Goal: Task Accomplishment & Management: Complete application form

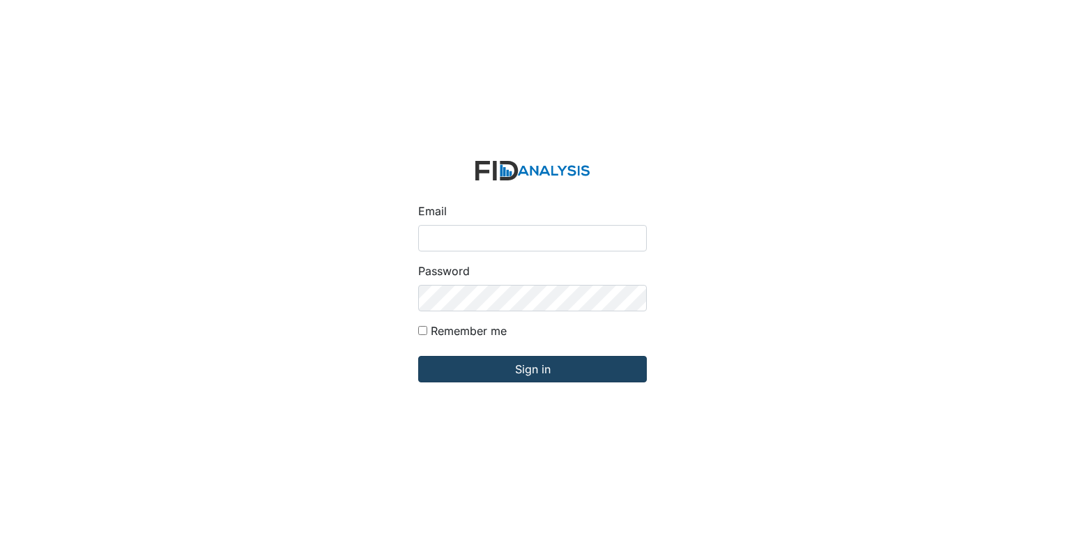
type input "[EMAIL_ADDRESS][DOMAIN_NAME]"
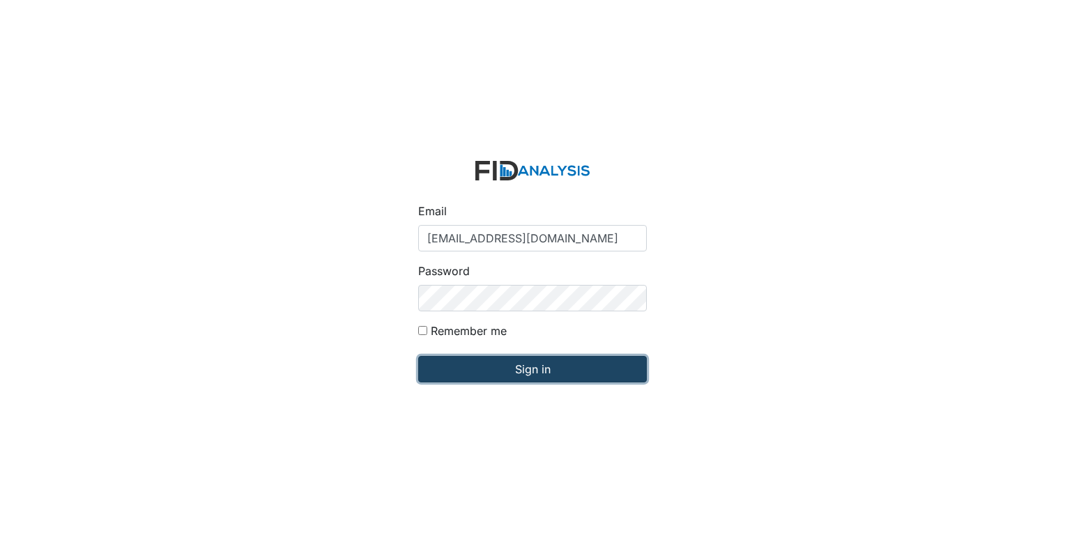
click at [487, 367] on input "Sign in" at bounding box center [532, 369] width 229 height 26
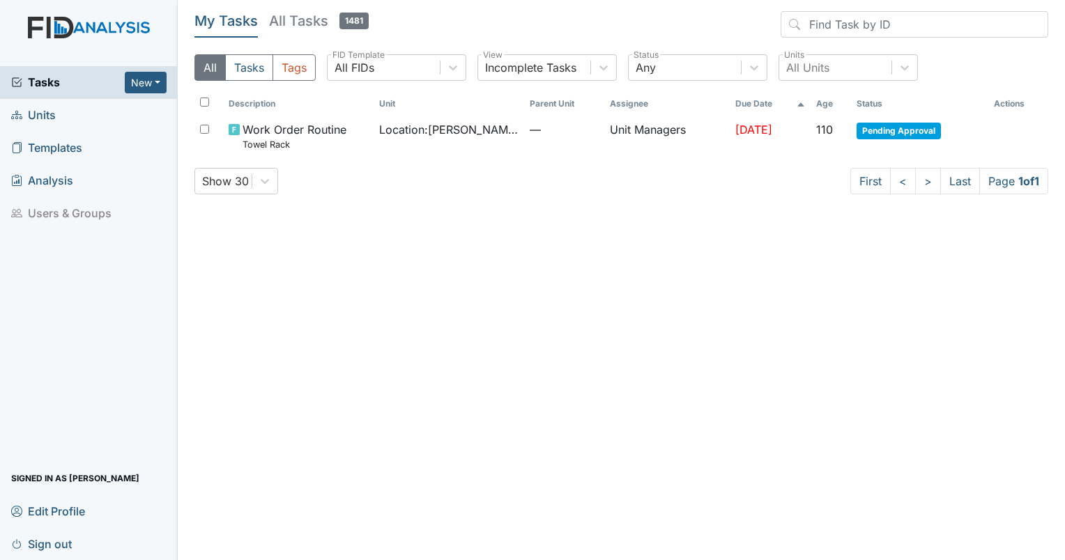
click at [38, 113] on span "Units" at bounding box center [33, 116] width 45 height 22
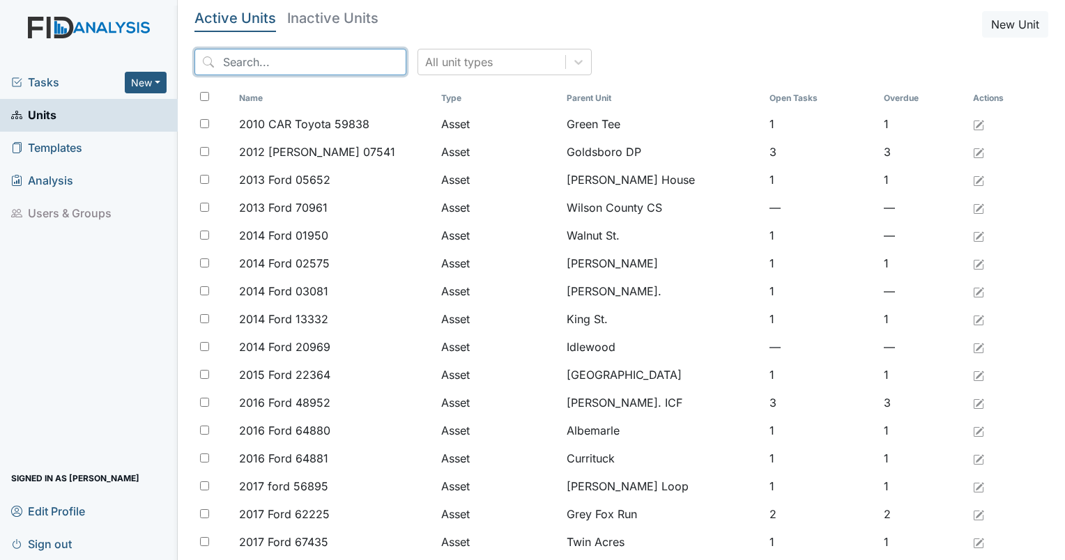
click at [231, 63] on input "search" at bounding box center [300, 62] width 212 height 26
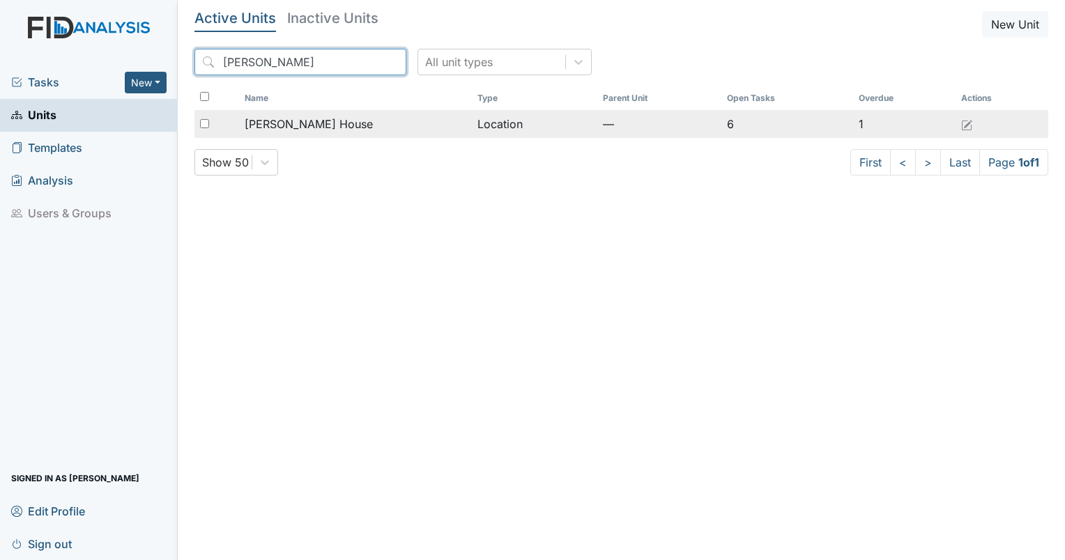
type input "scott"
click at [206, 117] on div at bounding box center [216, 124] width 45 height 28
checkbox input "true"
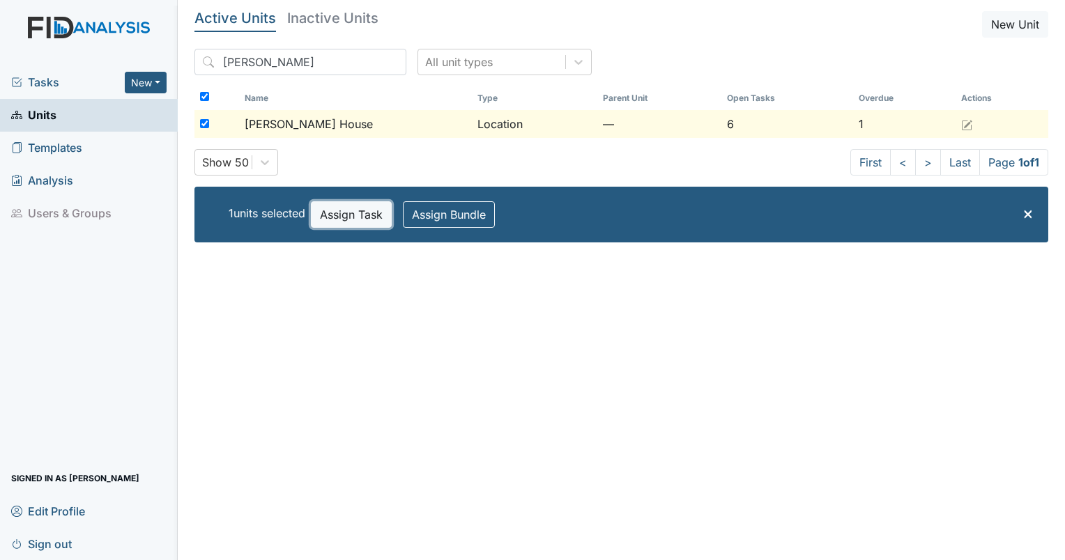
click at [337, 215] on button "Assign Task" at bounding box center [351, 214] width 81 height 26
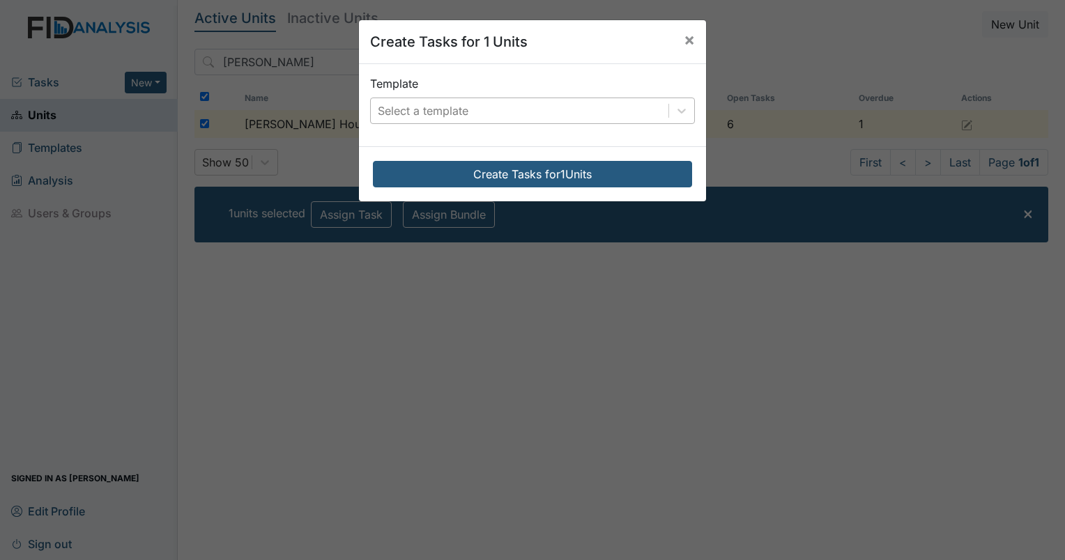
click at [392, 122] on div "Select a template" at bounding box center [520, 110] width 298 height 25
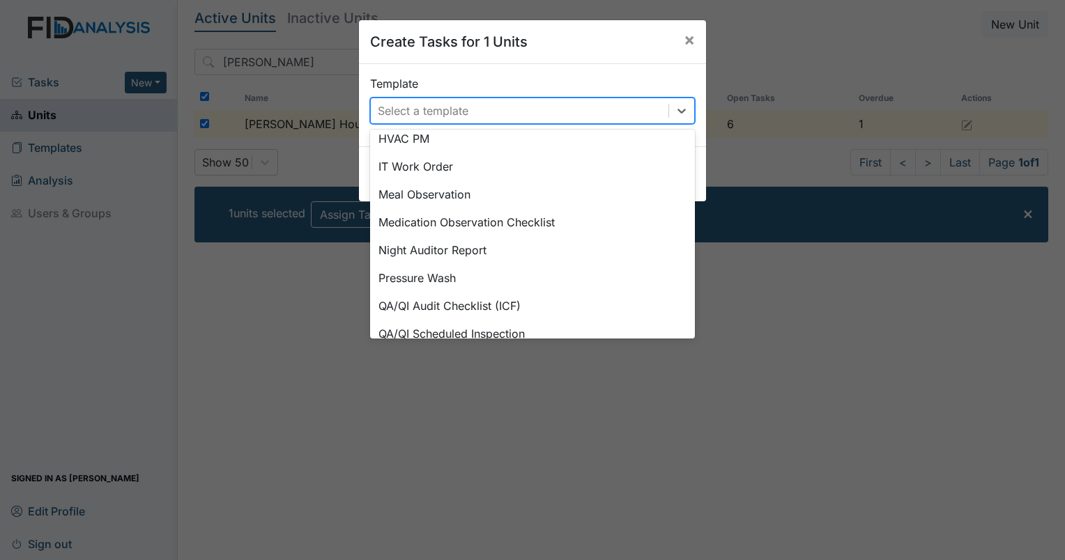
scroll to position [539, 0]
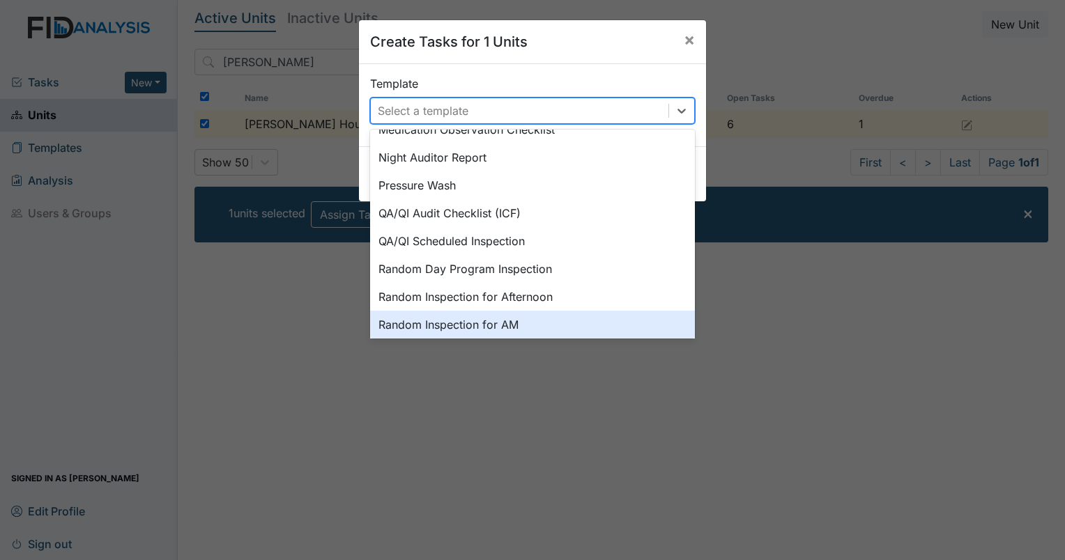
click at [454, 329] on div "Random Inspection for AM" at bounding box center [532, 325] width 325 height 28
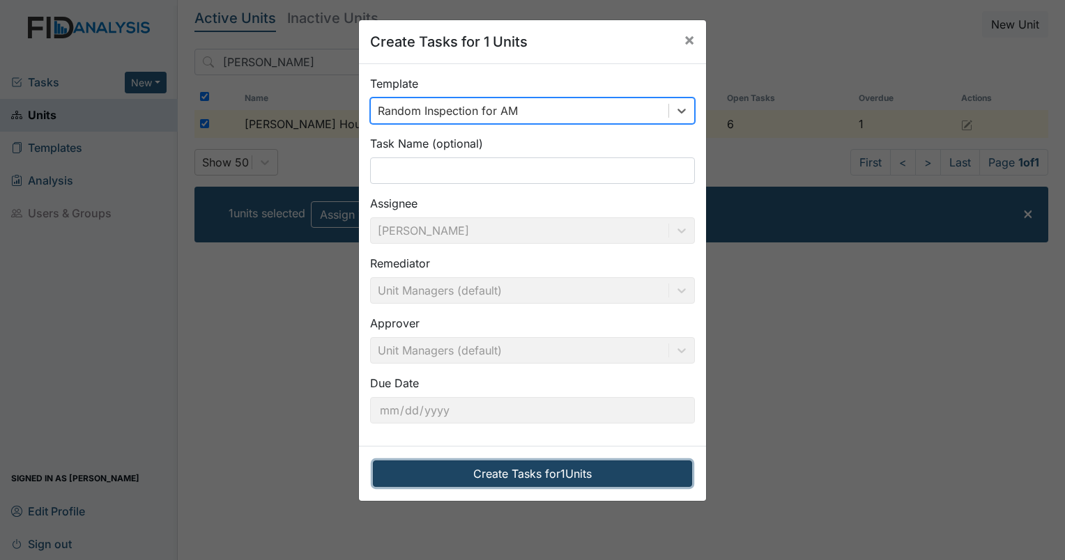
click at [466, 483] on button "Create Tasks for 1 Units" at bounding box center [532, 474] width 319 height 26
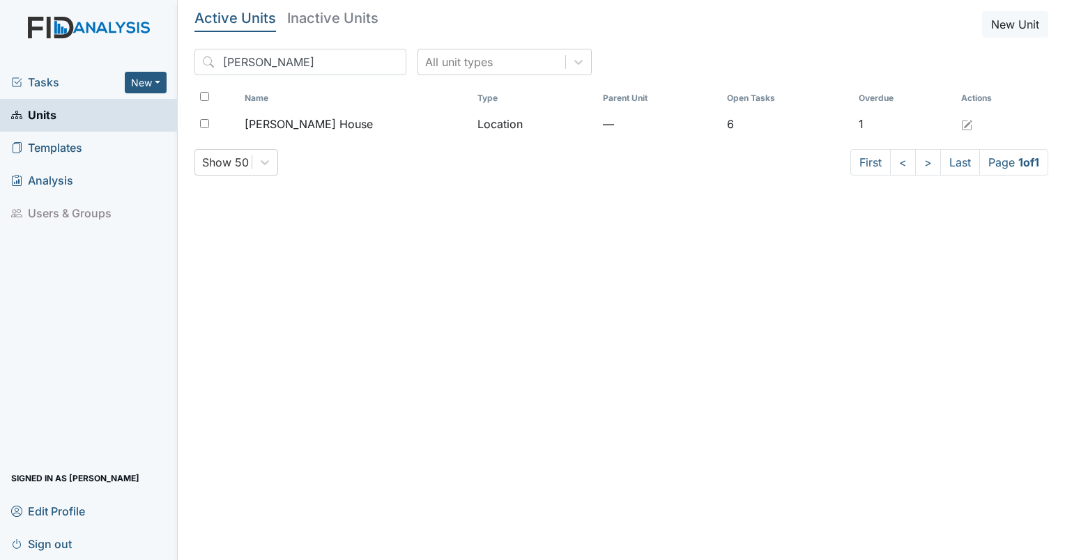
click at [40, 81] on span "Tasks" at bounding box center [68, 82] width 114 height 17
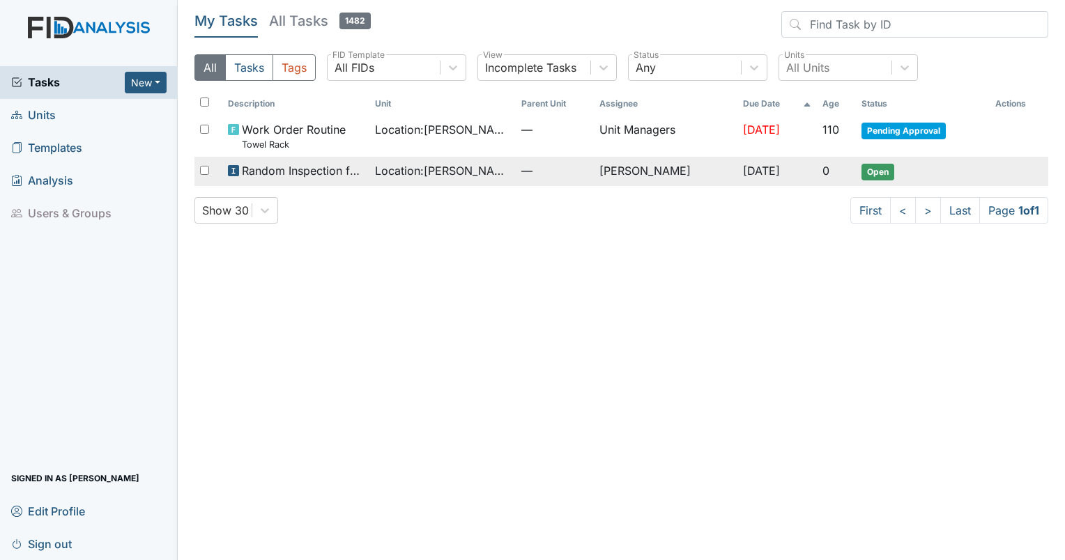
drag, startPoint x: 876, startPoint y: 178, endPoint x: 885, endPoint y: 170, distance: 12.4
click at [885, 170] on span "Open" at bounding box center [878, 172] width 33 height 17
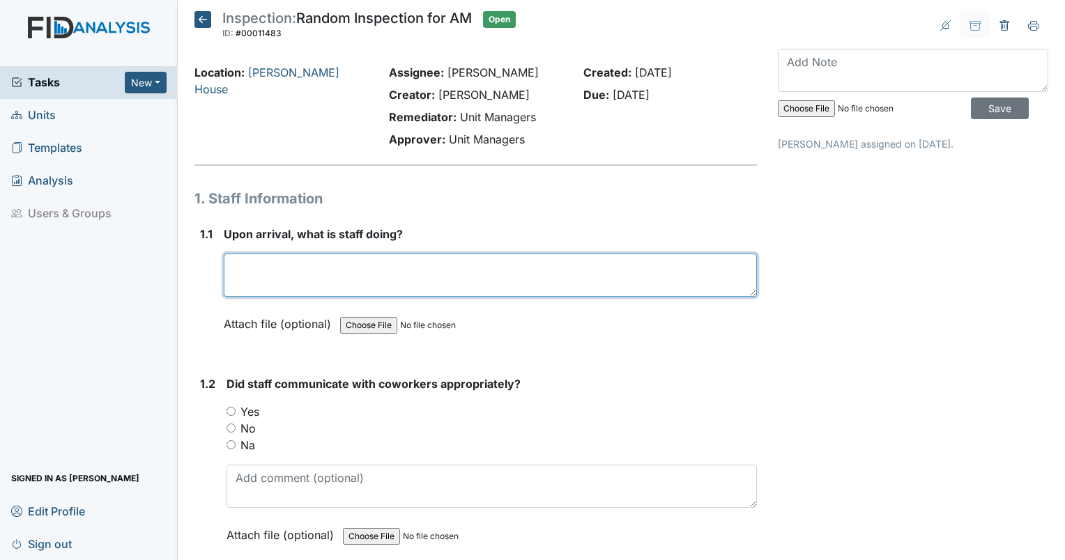
click at [312, 278] on textarea at bounding box center [490, 275] width 533 height 43
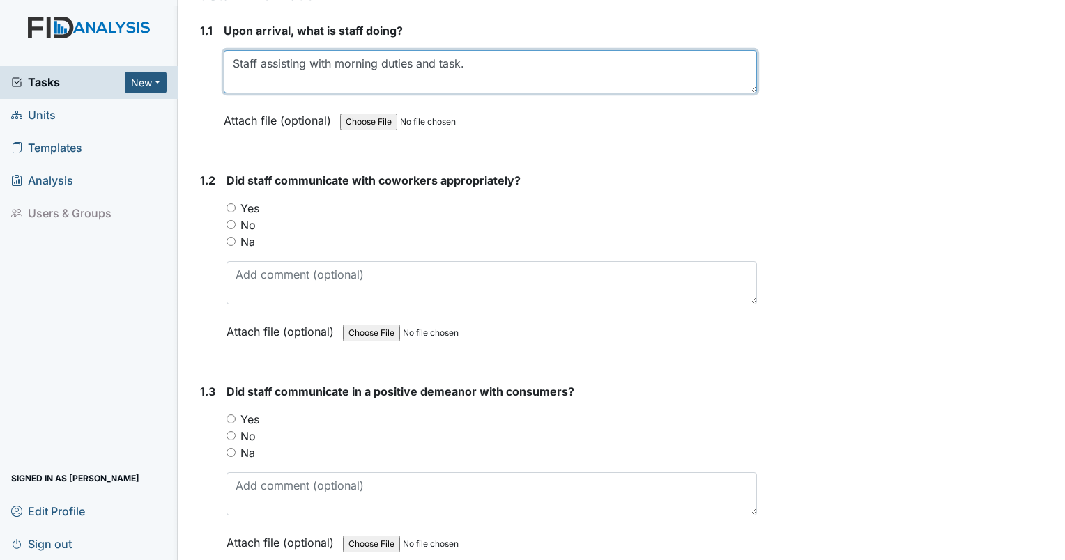
scroll to position [240, 0]
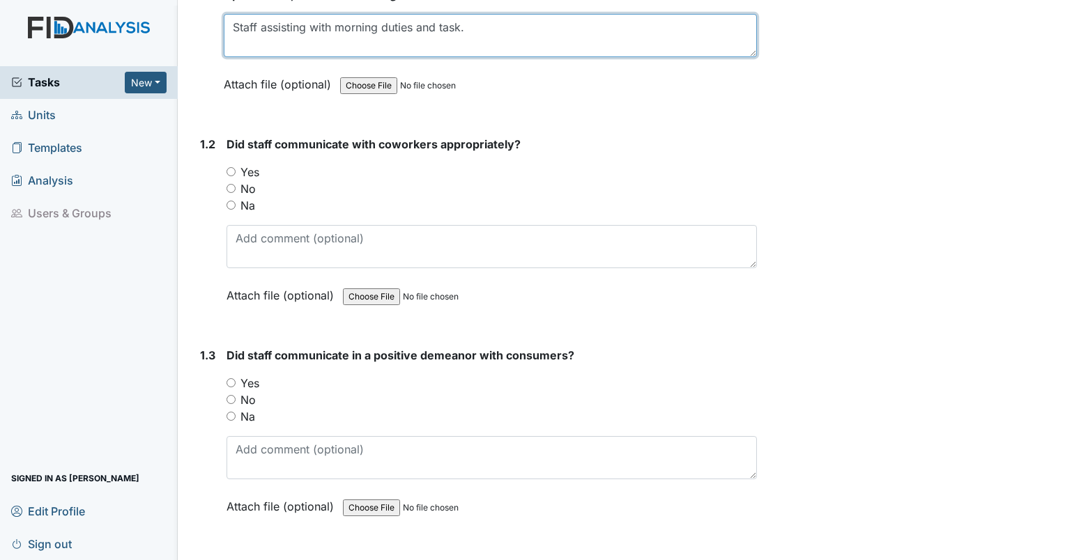
type textarea "Staff assisting with morning duties and task."
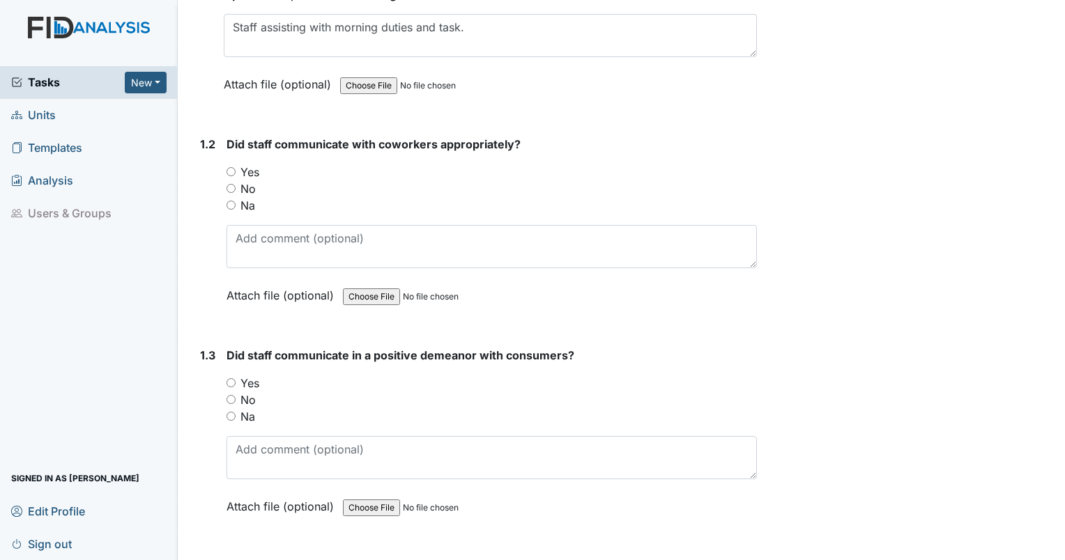
click at [231, 170] on input "Yes" at bounding box center [231, 171] width 9 height 9
radio input "true"
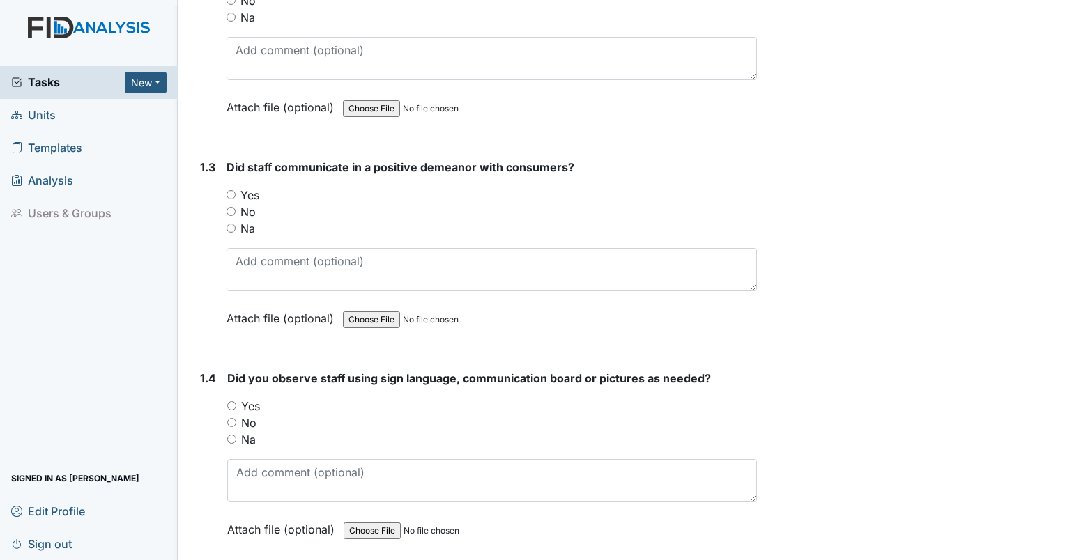
scroll to position [429, 0]
click at [230, 193] on input "Yes" at bounding box center [231, 193] width 9 height 9
radio input "true"
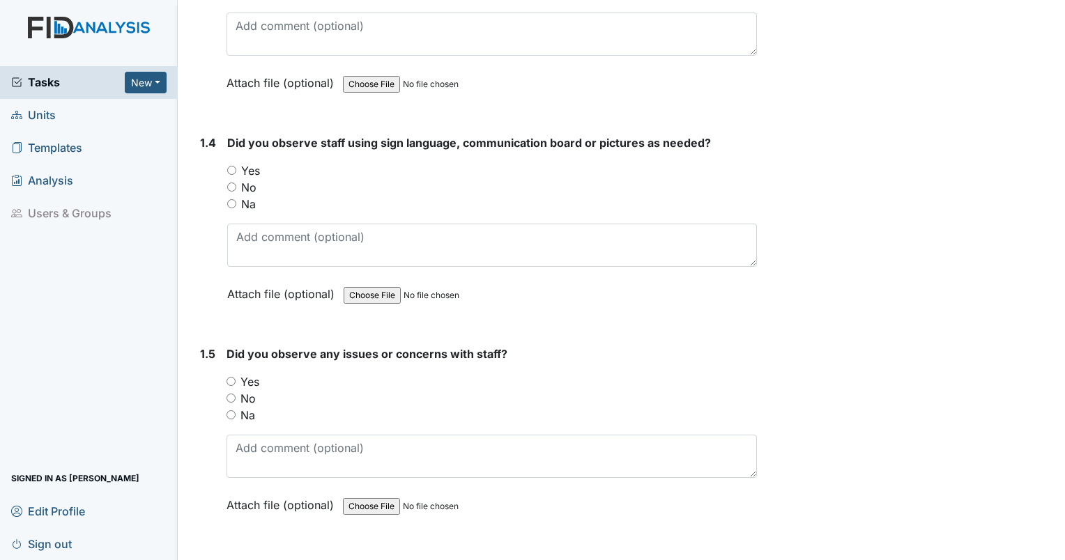
scroll to position [708, 0]
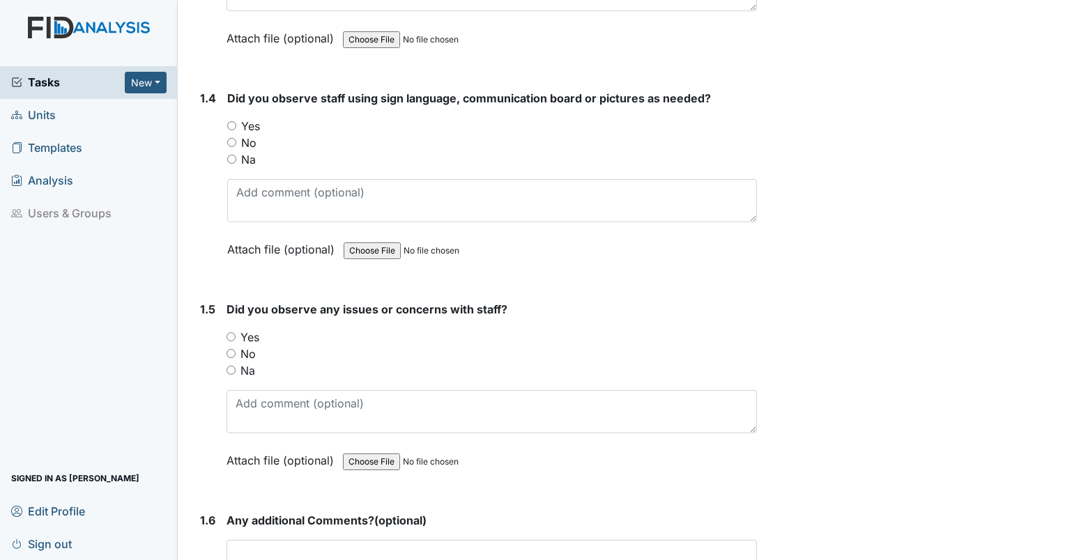
click at [232, 155] on input "Na" at bounding box center [231, 159] width 9 height 9
radio input "true"
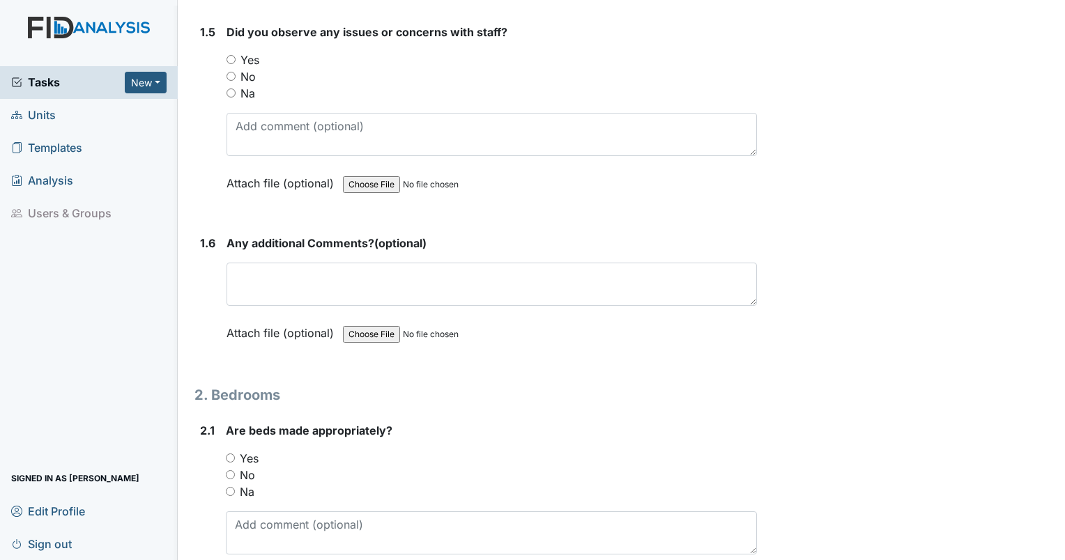
scroll to position [987, 0]
click at [231, 87] on input "Na" at bounding box center [231, 91] width 9 height 9
radio input "true"
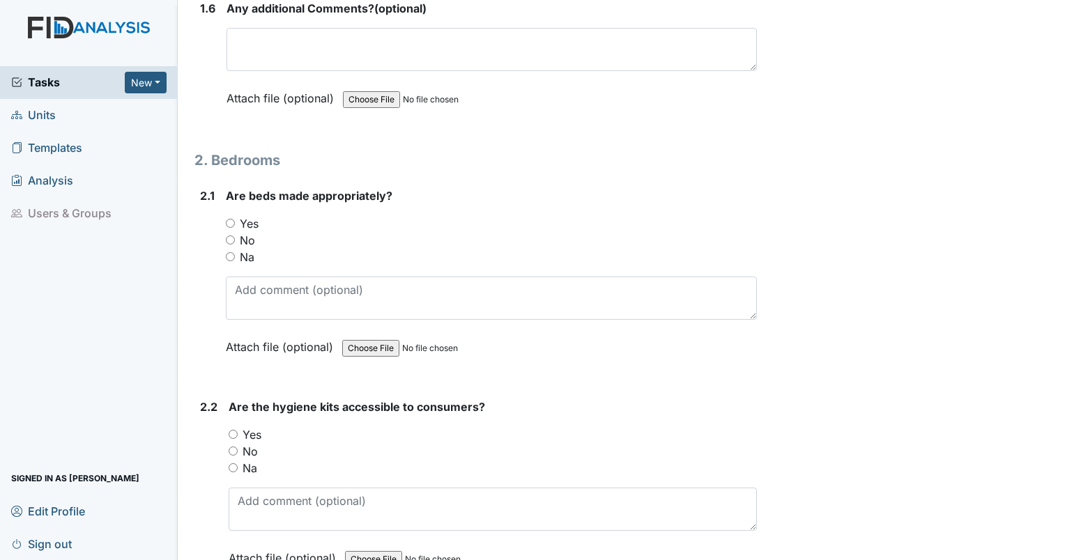
scroll to position [1221, 0]
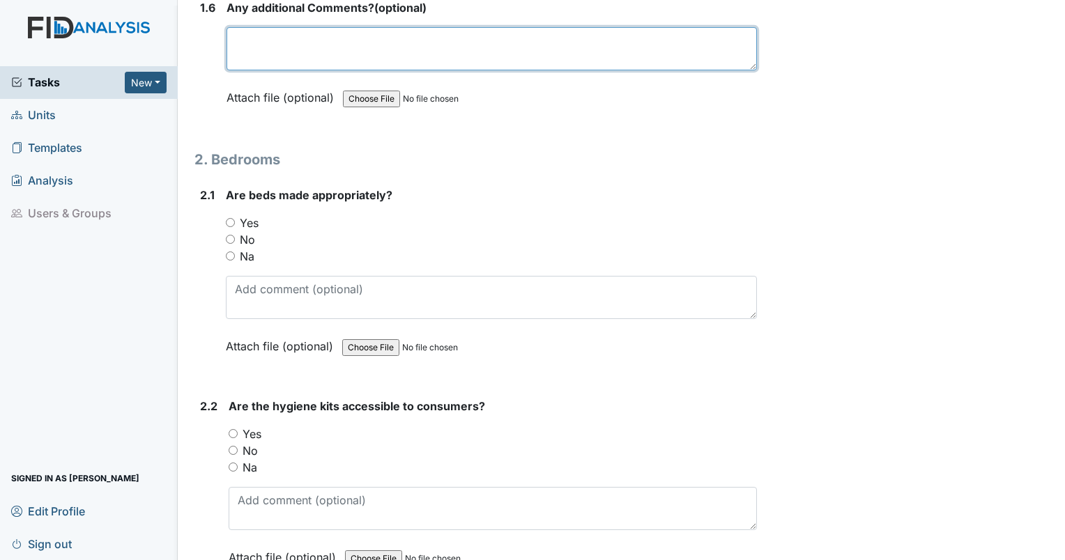
click at [280, 46] on textarea at bounding box center [492, 48] width 530 height 43
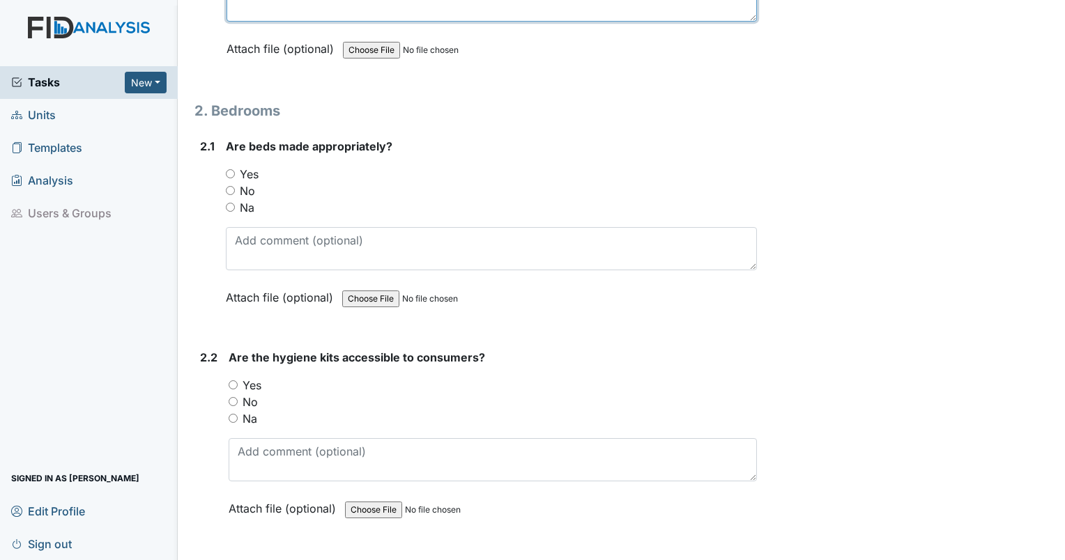
scroll to position [1338, 0]
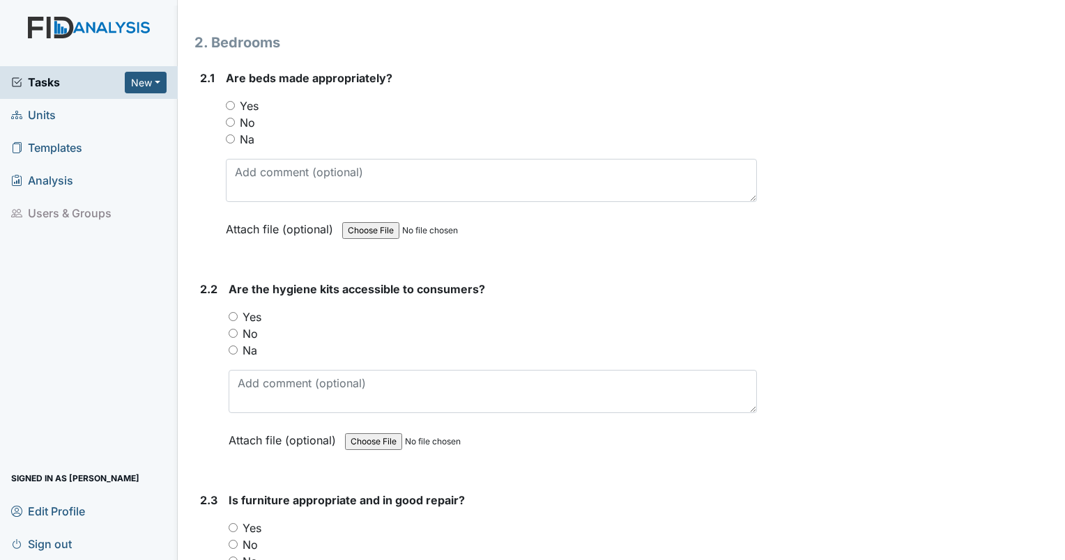
type textarea "N/A"
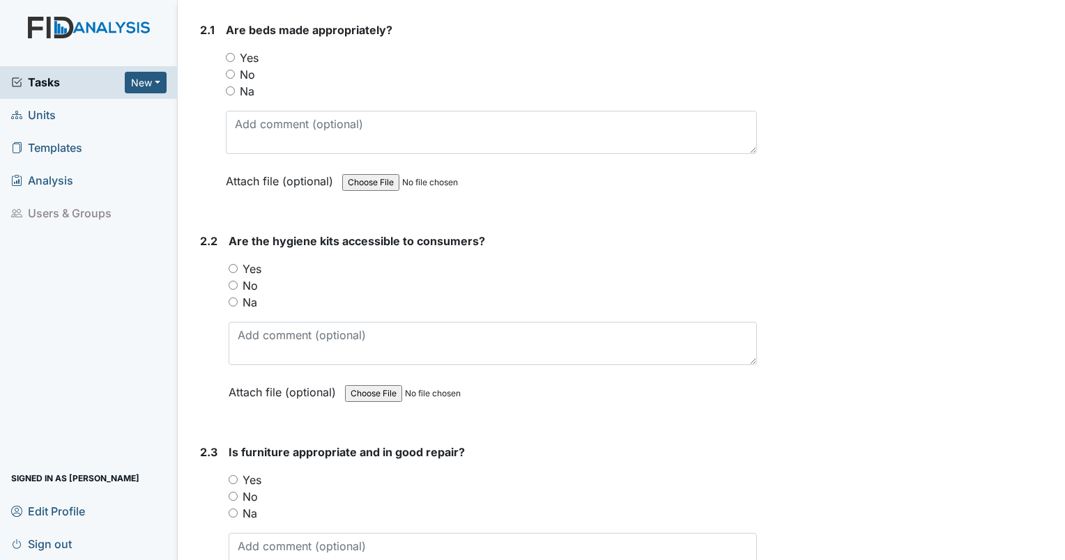
scroll to position [1387, 0]
click at [228, 52] on input "Yes" at bounding box center [230, 56] width 9 height 9
radio input "true"
click at [233, 260] on div "Yes" at bounding box center [493, 268] width 528 height 17
click at [234, 263] on input "Yes" at bounding box center [233, 267] width 9 height 9
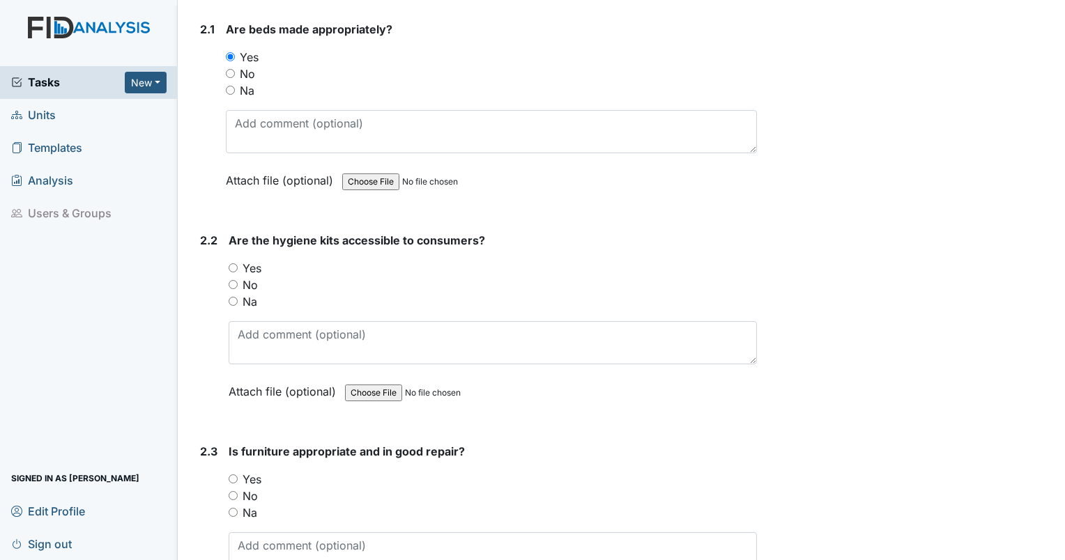
radio input "true"
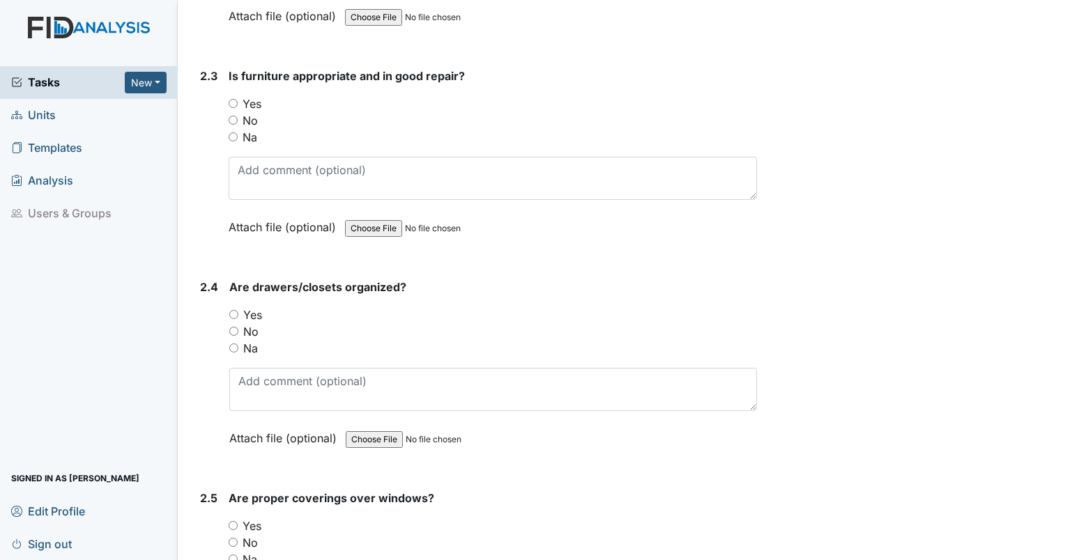
scroll to position [1765, 0]
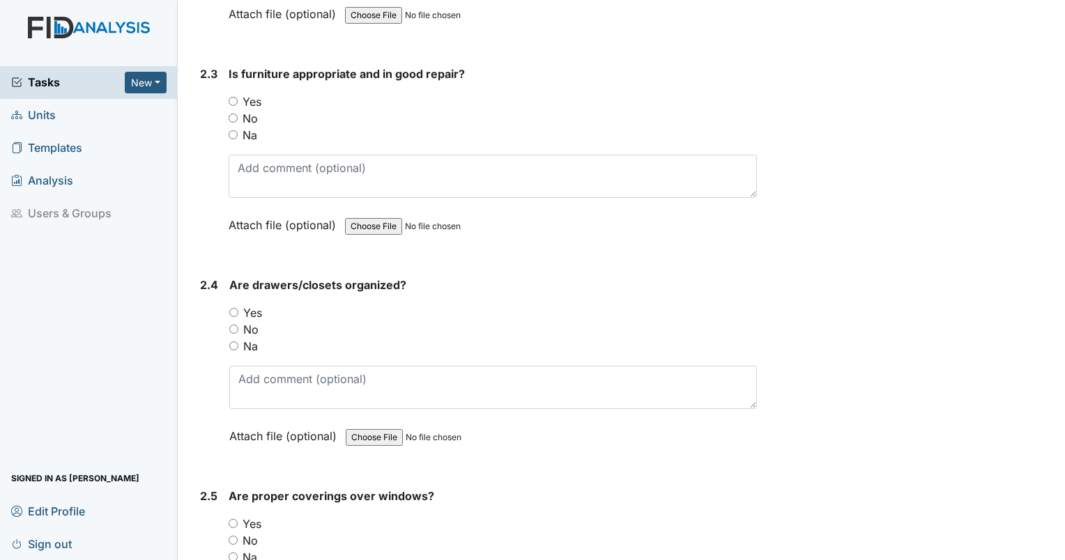
drag, startPoint x: 231, startPoint y: 92, endPoint x: 220, endPoint y: 95, distance: 11.7
click at [220, 95] on div "2.3 Is furniture appropriate and in good repair? You must select one of the bel…" at bounding box center [475, 160] width 563 height 189
click at [234, 97] on input "Yes" at bounding box center [233, 101] width 9 height 9
radio input "true"
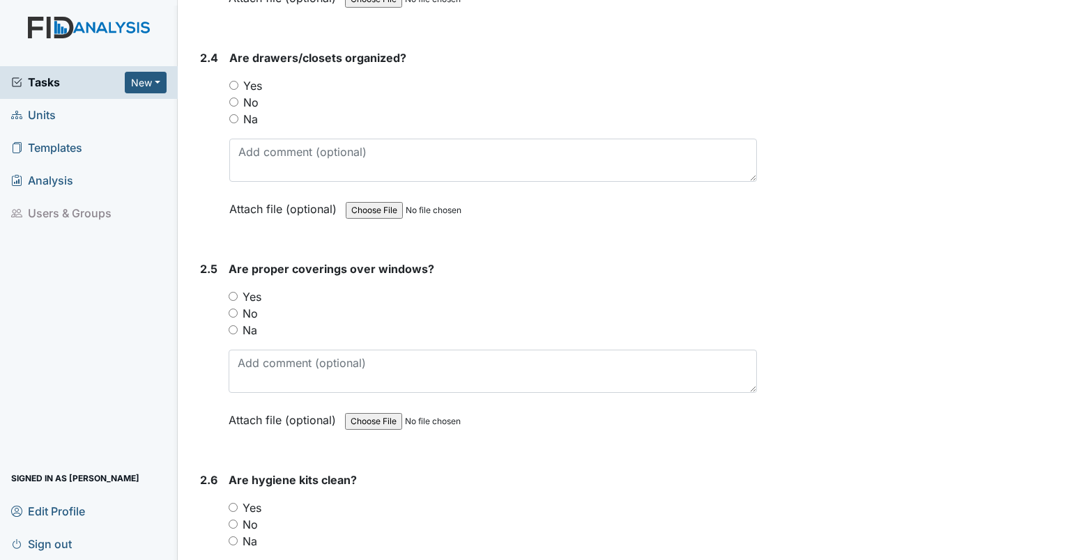
scroll to position [2001, 0]
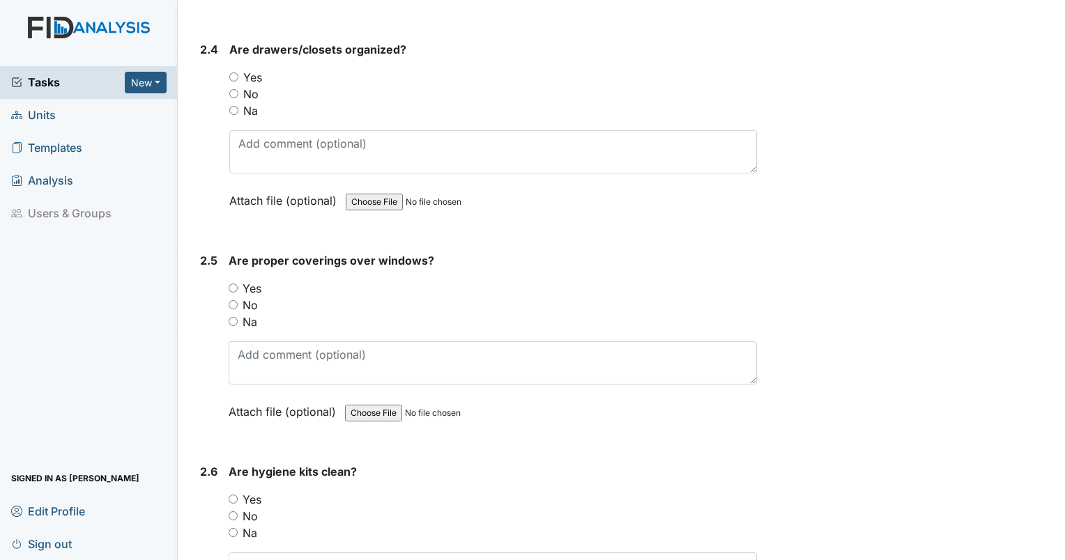
click at [232, 72] on input "Yes" at bounding box center [233, 76] width 9 height 9
radio input "true"
click at [227, 277] on div "2.5 Are proper coverings over windows? You must select one of the below options…" at bounding box center [475, 346] width 563 height 189
click at [233, 284] on input "Yes" at bounding box center [233, 288] width 9 height 9
radio input "true"
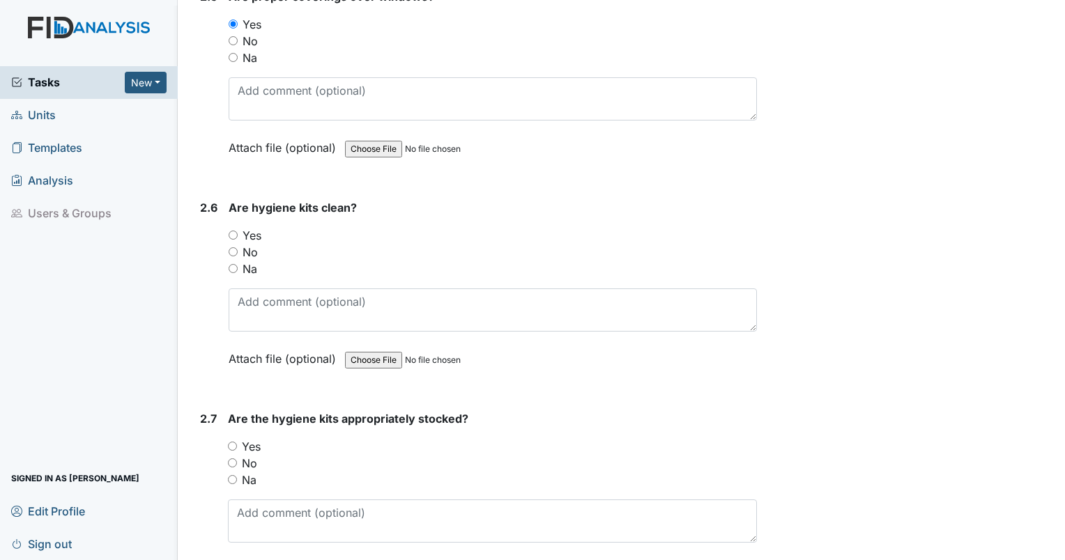
scroll to position [2267, 0]
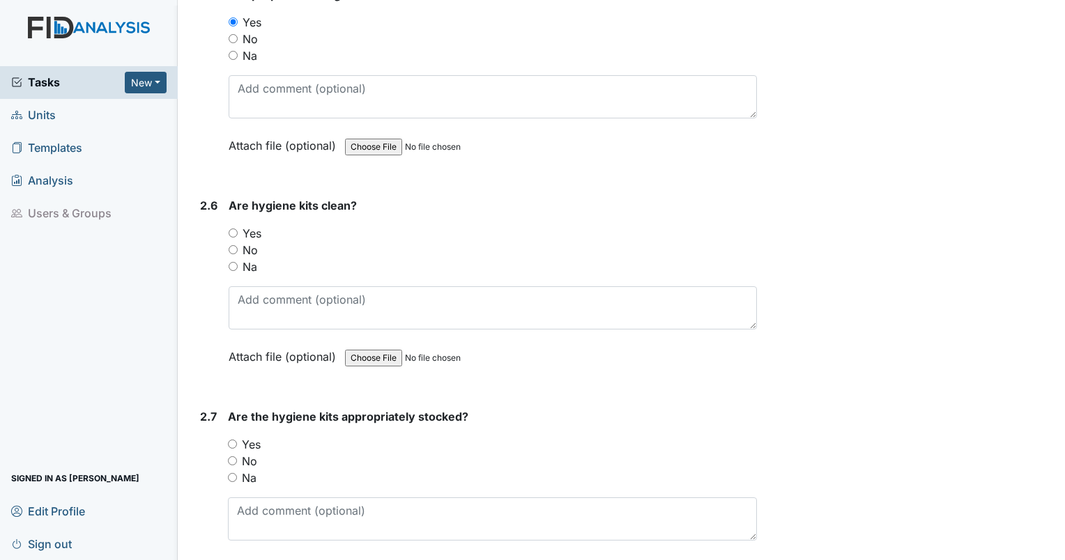
click at [245, 225] on label "Yes" at bounding box center [252, 233] width 19 height 17
click at [238, 229] on input "Yes" at bounding box center [233, 233] width 9 height 9
radio input "true"
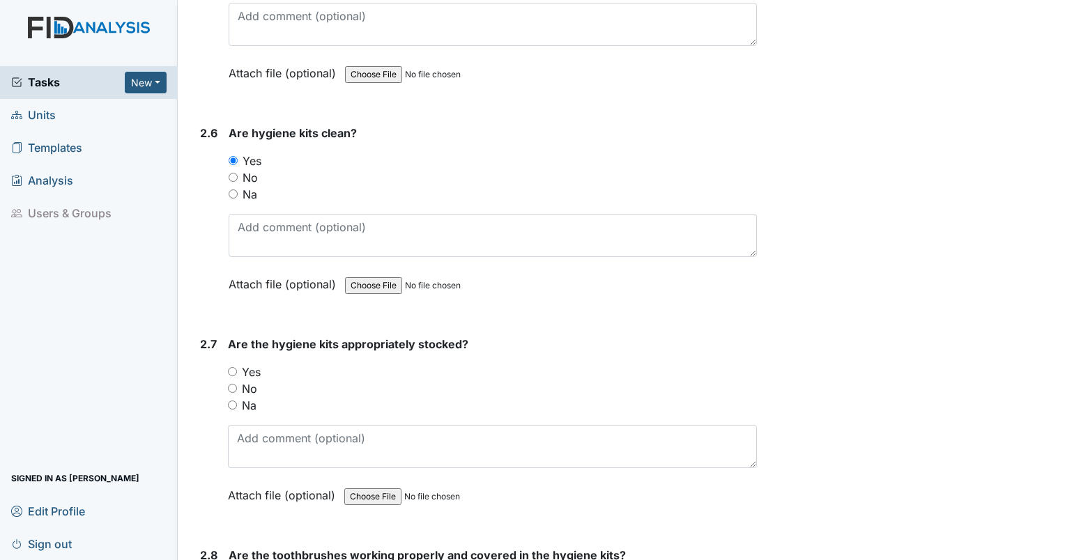
scroll to position [2346, 0]
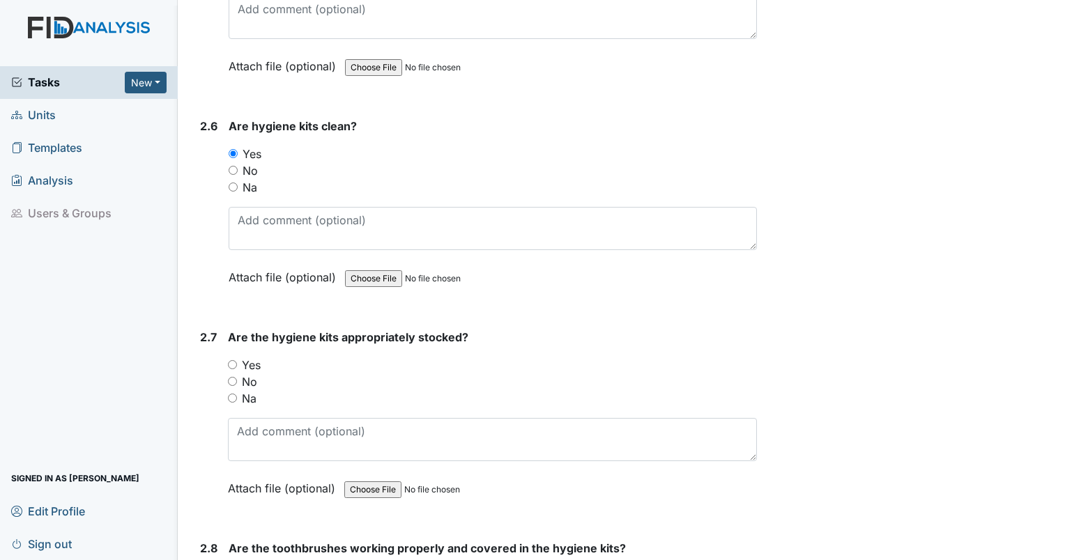
click at [251, 358] on label "Yes" at bounding box center [251, 365] width 19 height 17
click at [237, 360] on input "Yes" at bounding box center [232, 364] width 9 height 9
radio input "true"
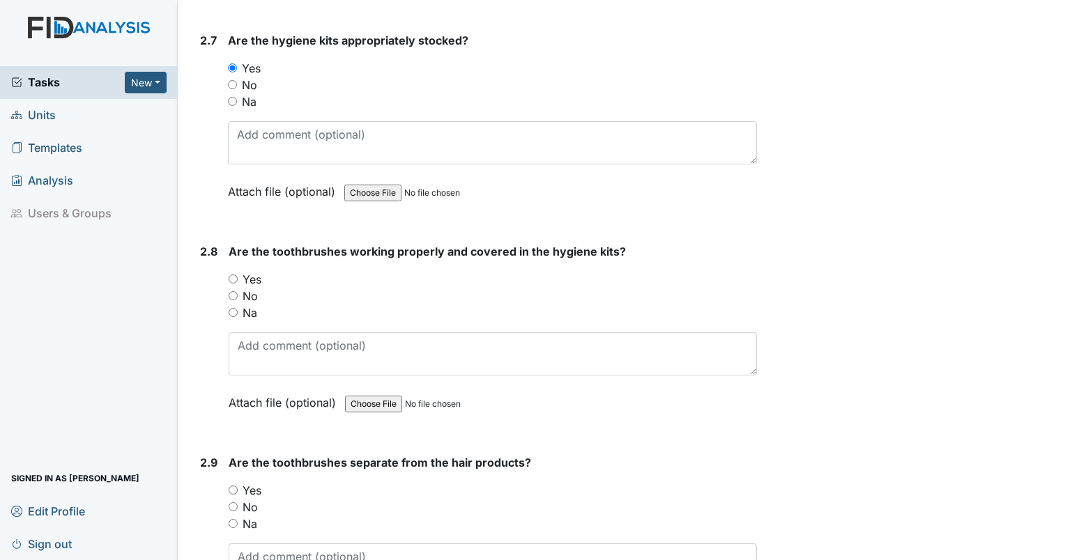
scroll to position [2654, 0]
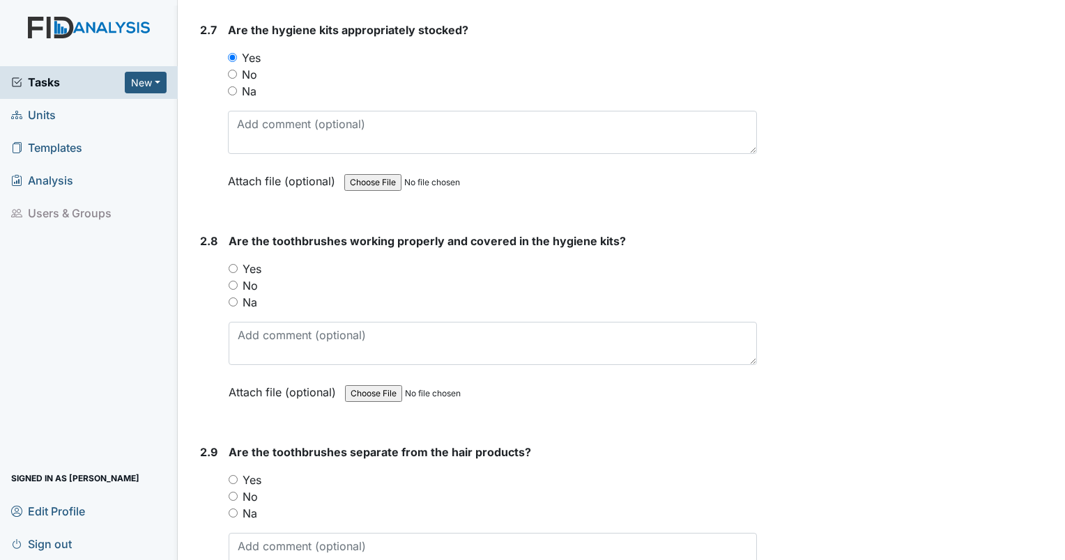
click at [247, 261] on label "Yes" at bounding box center [252, 269] width 19 height 17
click at [238, 264] on input "Yes" at bounding box center [233, 268] width 9 height 9
radio input "true"
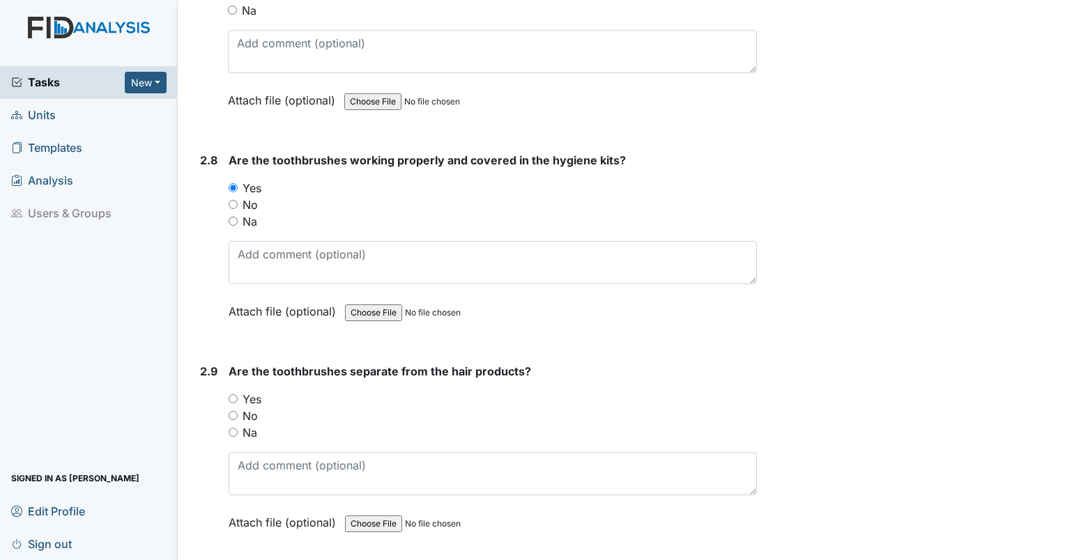
scroll to position [2735, 0]
click at [259, 390] on label "Yes" at bounding box center [252, 398] width 19 height 17
click at [238, 394] on input "Yes" at bounding box center [233, 398] width 9 height 9
radio input "true"
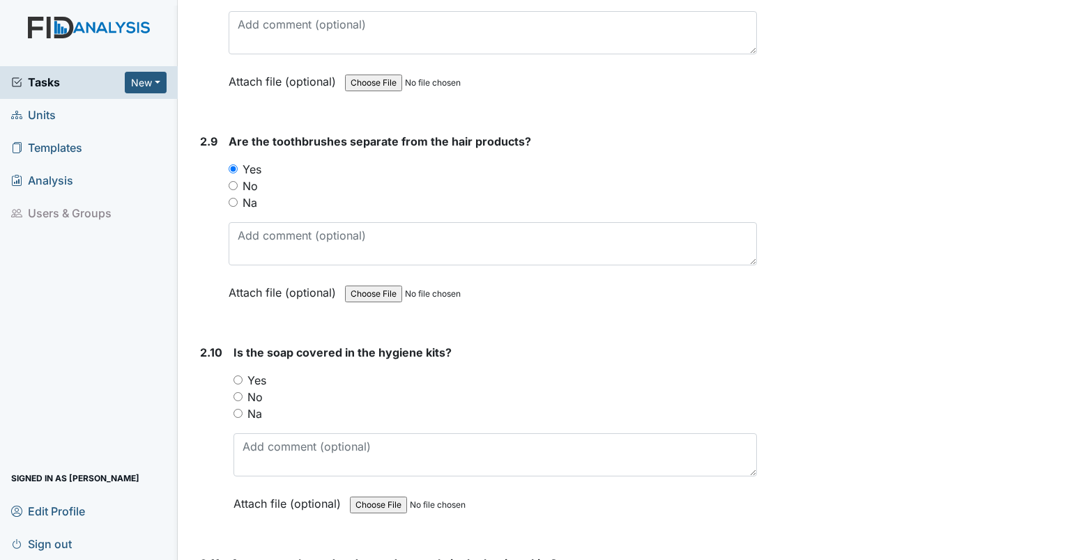
scroll to position [2965, 0]
click at [263, 372] on label "Yes" at bounding box center [256, 380] width 19 height 17
click at [243, 375] on input "Yes" at bounding box center [238, 379] width 9 height 9
radio input "true"
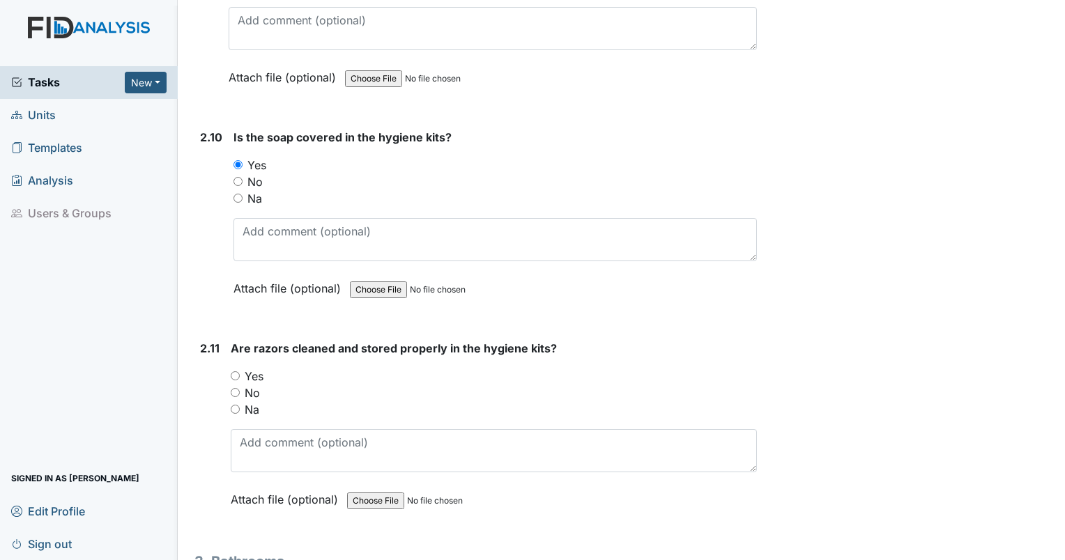
scroll to position [3184, 0]
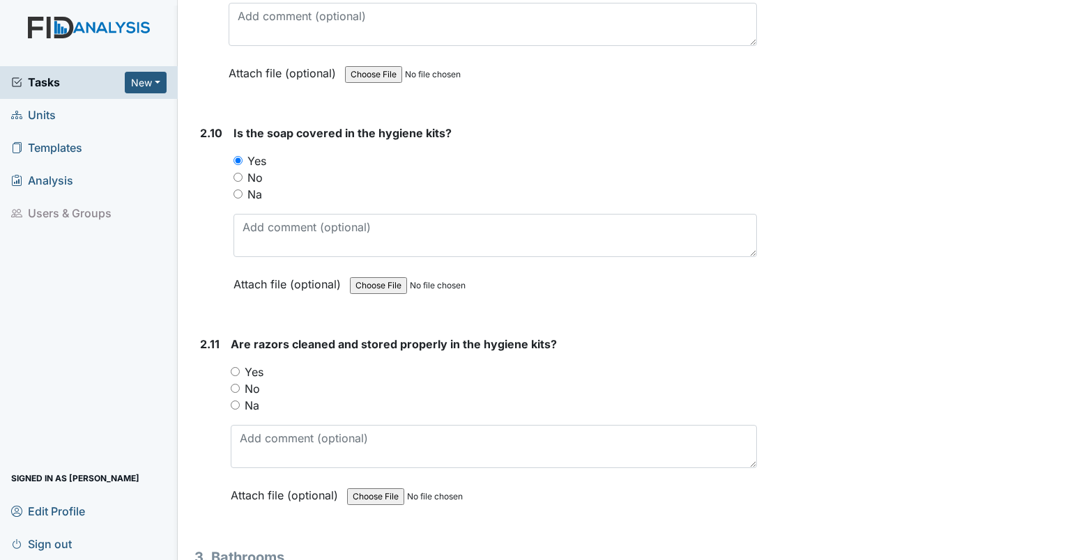
click at [260, 364] on label "Yes" at bounding box center [254, 372] width 19 height 17
click at [240, 367] on input "Yes" at bounding box center [235, 371] width 9 height 9
radio input "true"
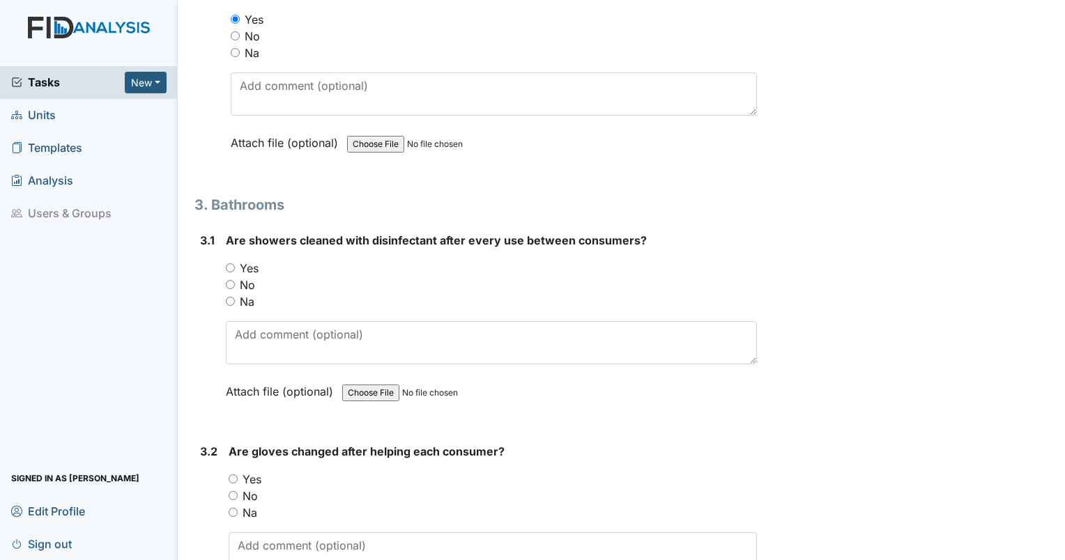
scroll to position [3539, 0]
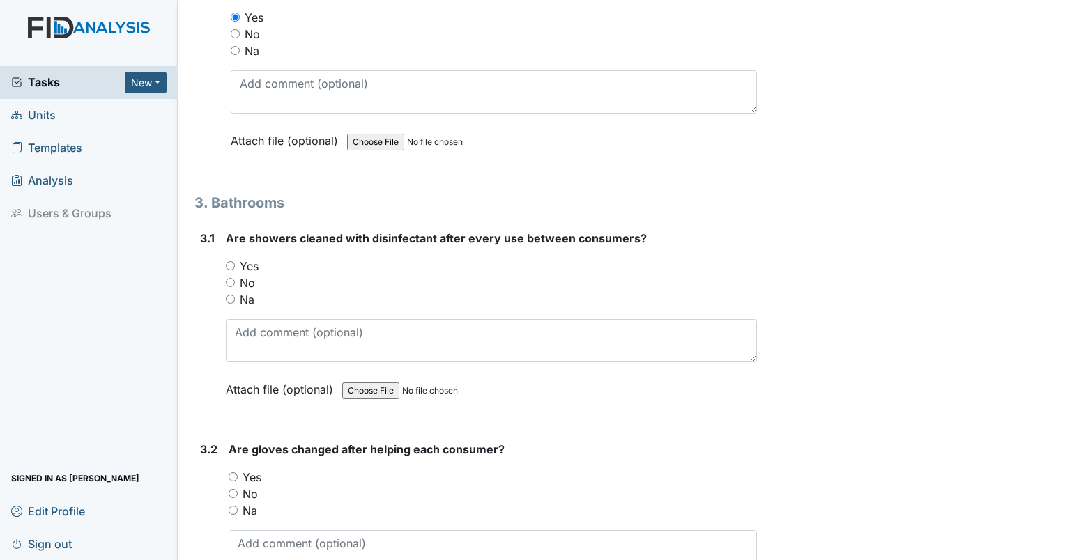
click at [229, 261] on input "Yes" at bounding box center [230, 265] width 9 height 9
radio input "true"
click at [234, 473] on input "Yes" at bounding box center [233, 477] width 9 height 9
radio input "true"
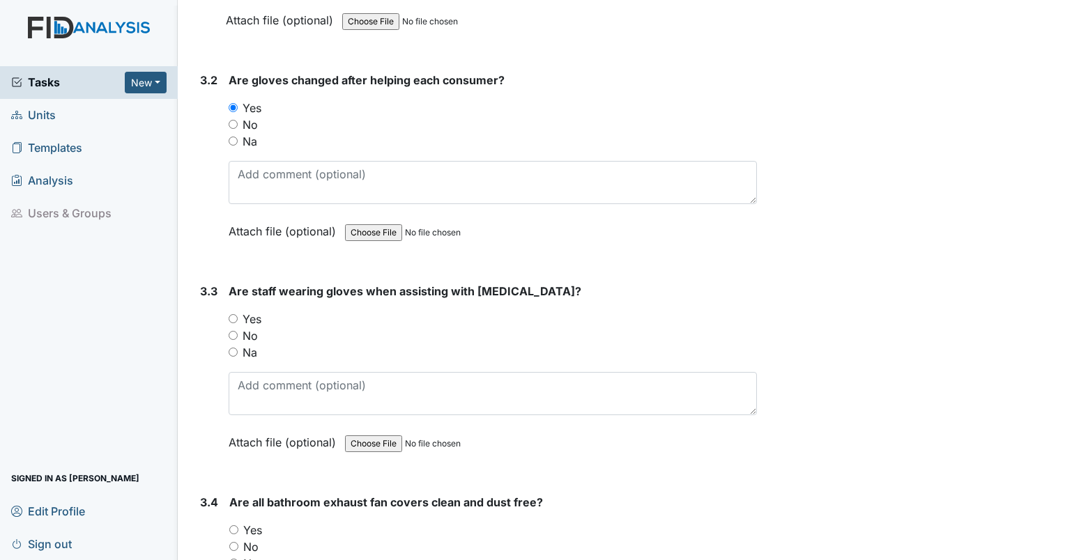
scroll to position [3909, 0]
click at [248, 344] on label "Na" at bounding box center [250, 352] width 15 height 17
click at [238, 347] on input "Na" at bounding box center [233, 351] width 9 height 9
radio input "true"
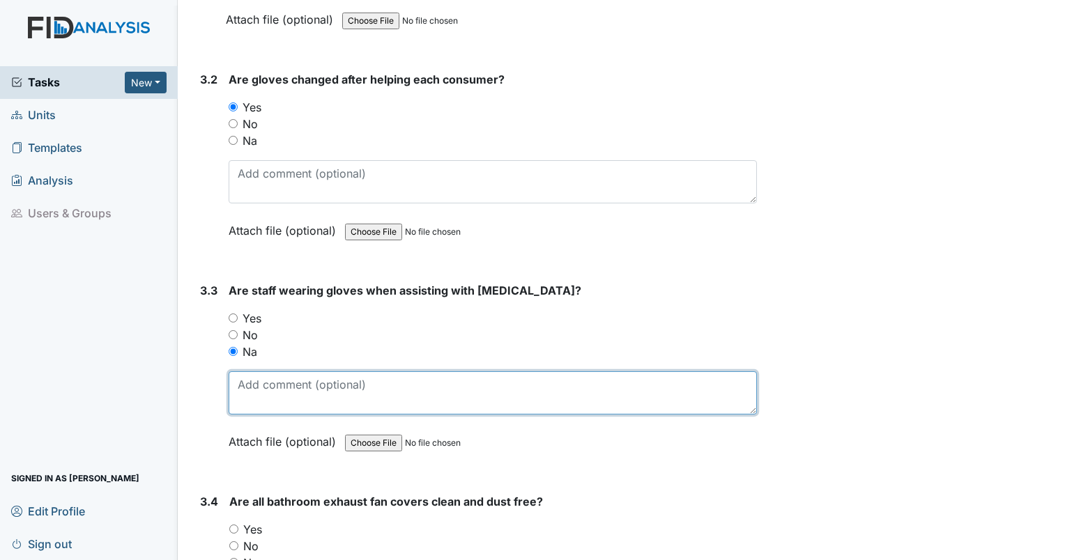
click at [321, 374] on textarea at bounding box center [493, 393] width 528 height 43
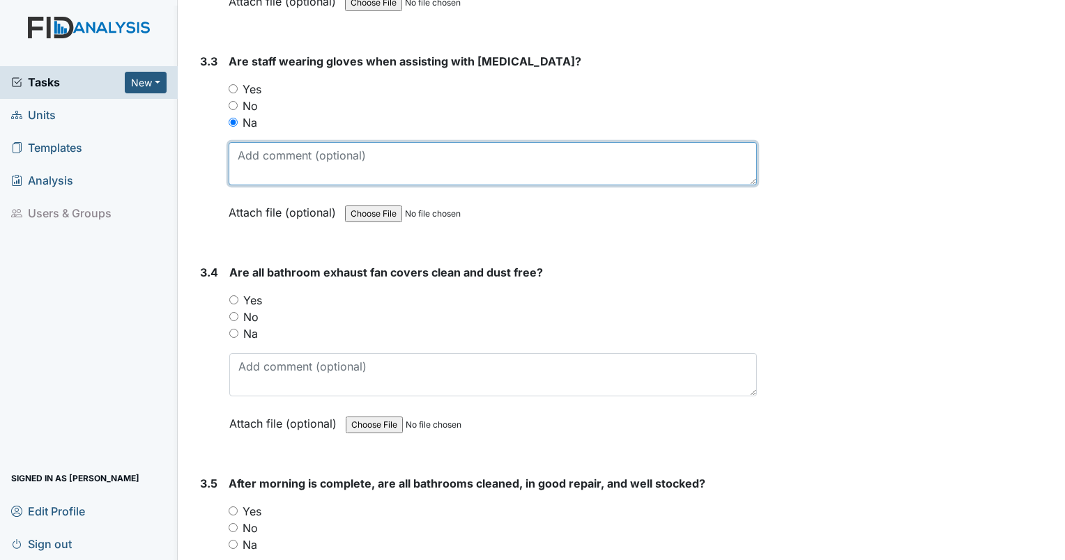
scroll to position [4175, 0]
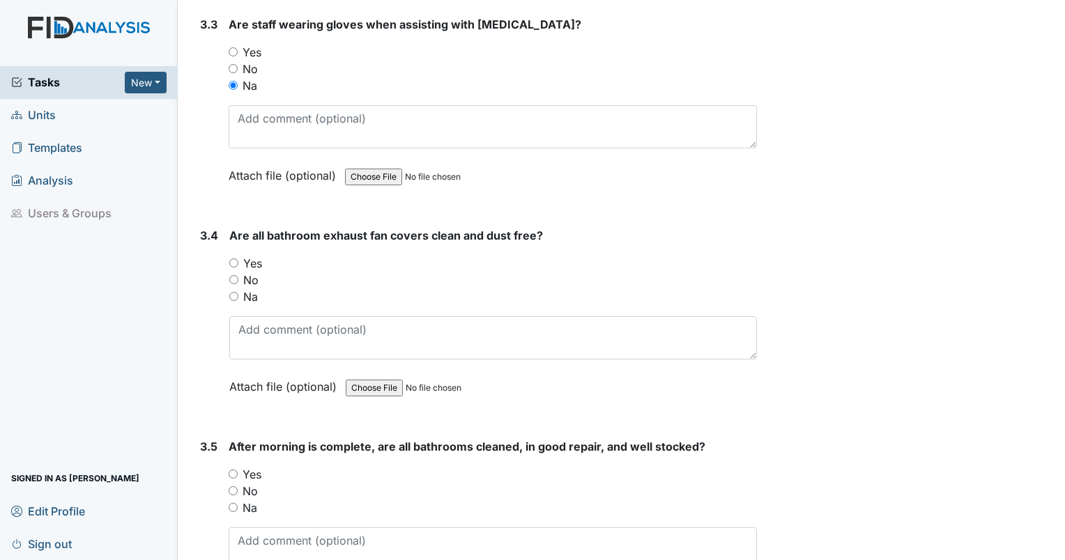
click at [254, 255] on label "Yes" at bounding box center [252, 263] width 19 height 17
click at [238, 259] on input "Yes" at bounding box center [233, 263] width 9 height 9
radio input "true"
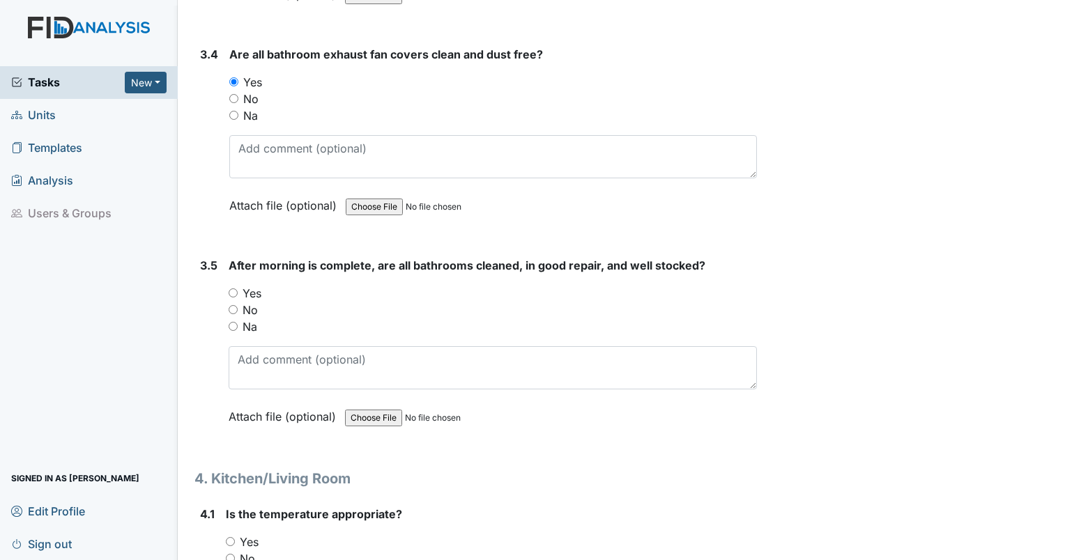
scroll to position [4358, 0]
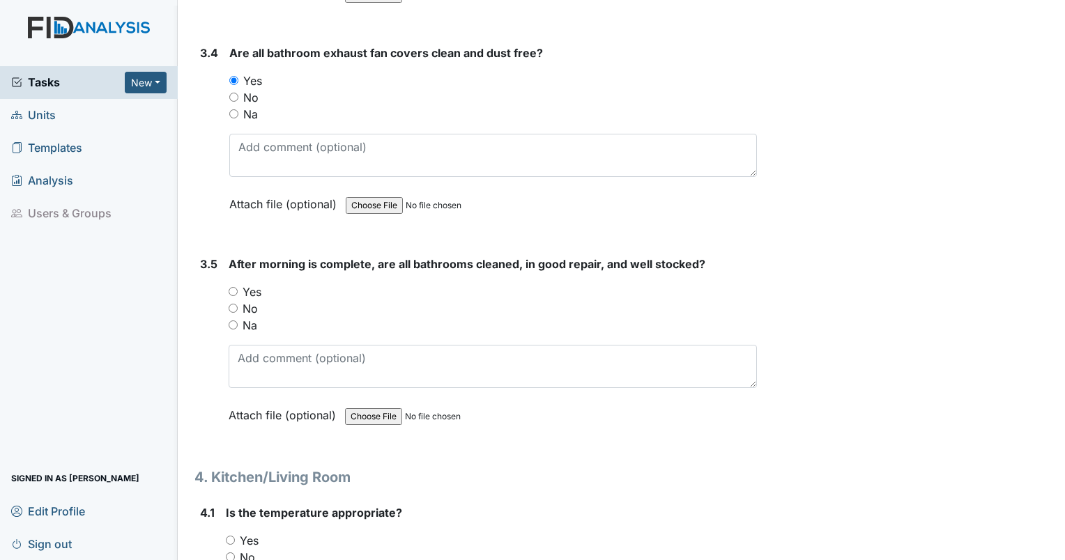
click at [233, 287] on input "Yes" at bounding box center [233, 291] width 9 height 9
radio input "true"
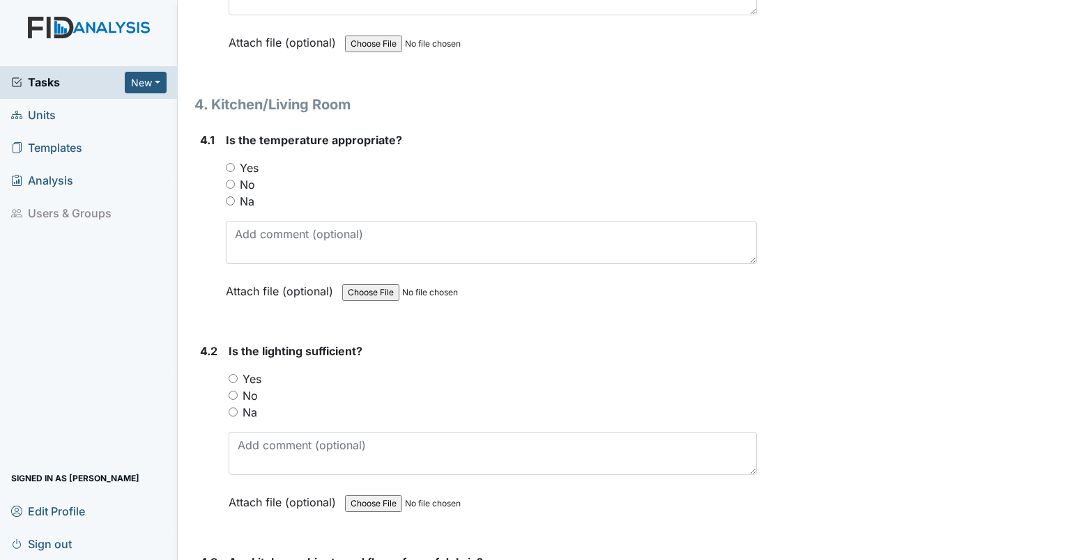
scroll to position [4743, 0]
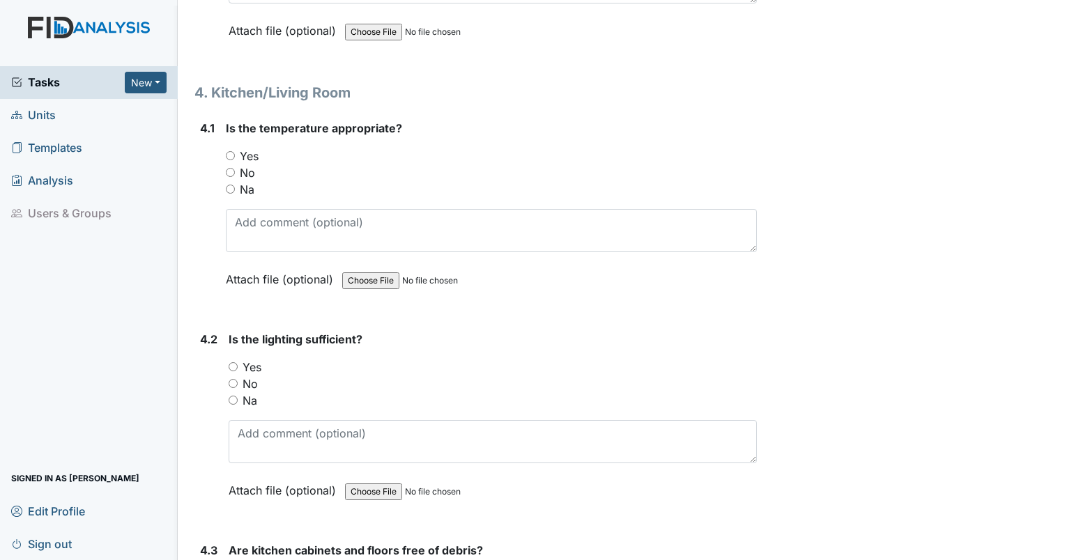
click at [248, 148] on label "Yes" at bounding box center [249, 156] width 19 height 17
click at [235, 151] on input "Yes" at bounding box center [230, 155] width 9 height 9
radio input "true"
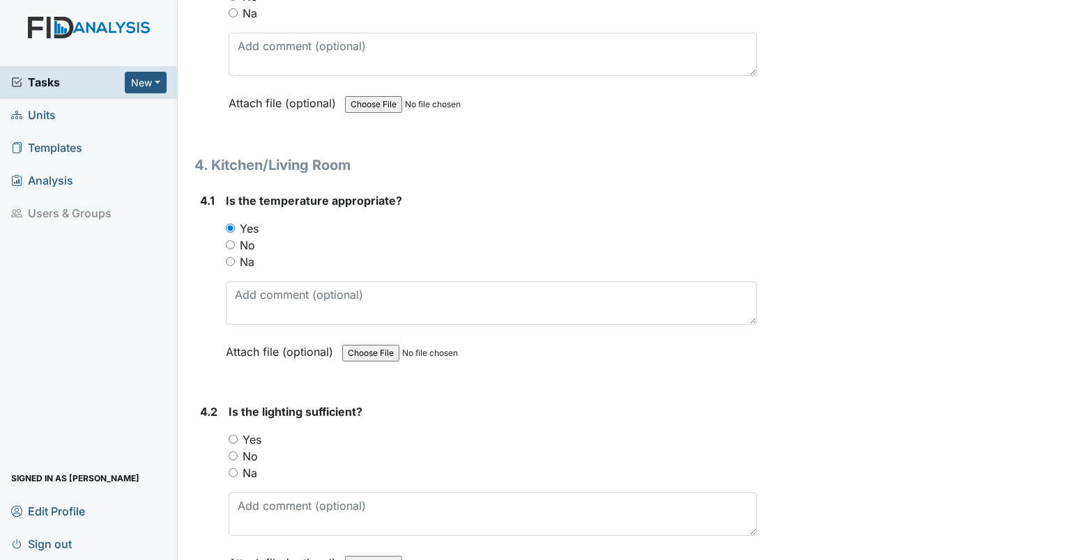
scroll to position [4670, 0]
click at [259, 431] on label "Yes" at bounding box center [252, 439] width 19 height 17
click at [238, 435] on input "Yes" at bounding box center [233, 439] width 9 height 9
radio input "true"
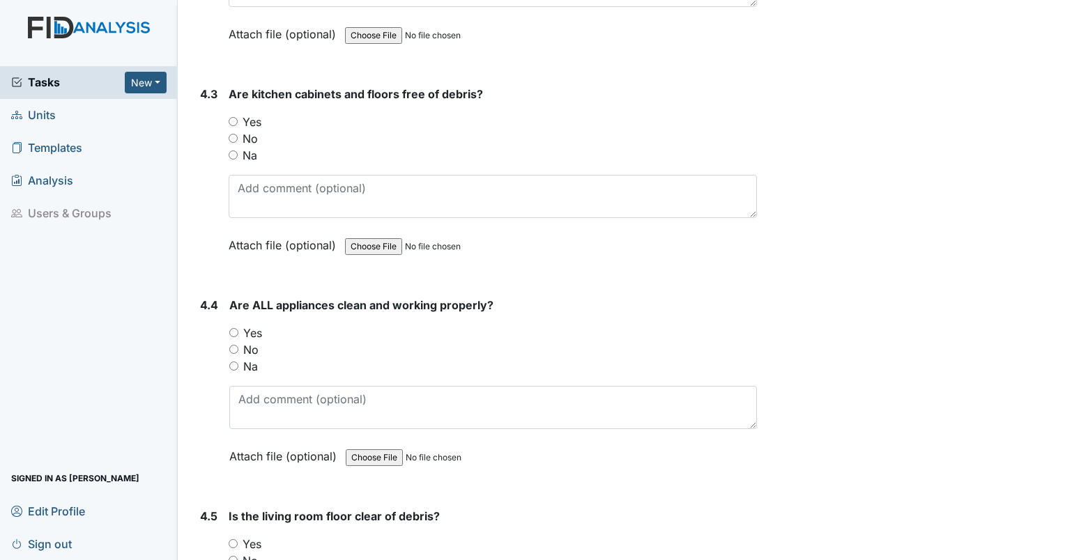
scroll to position [5206, 0]
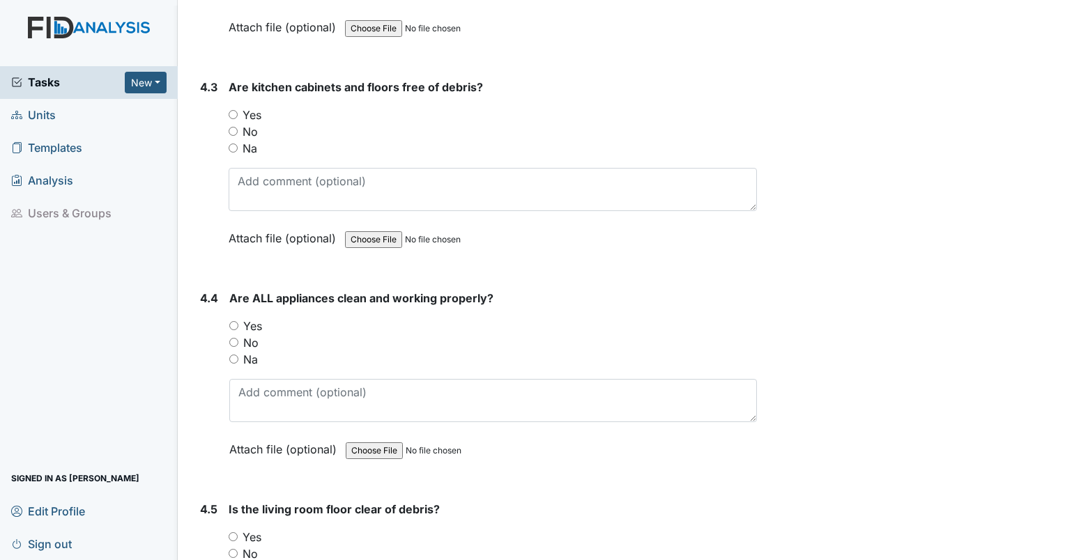
click at [251, 107] on label "Yes" at bounding box center [252, 115] width 19 height 17
click at [238, 110] on input "Yes" at bounding box center [233, 114] width 9 height 9
radio input "true"
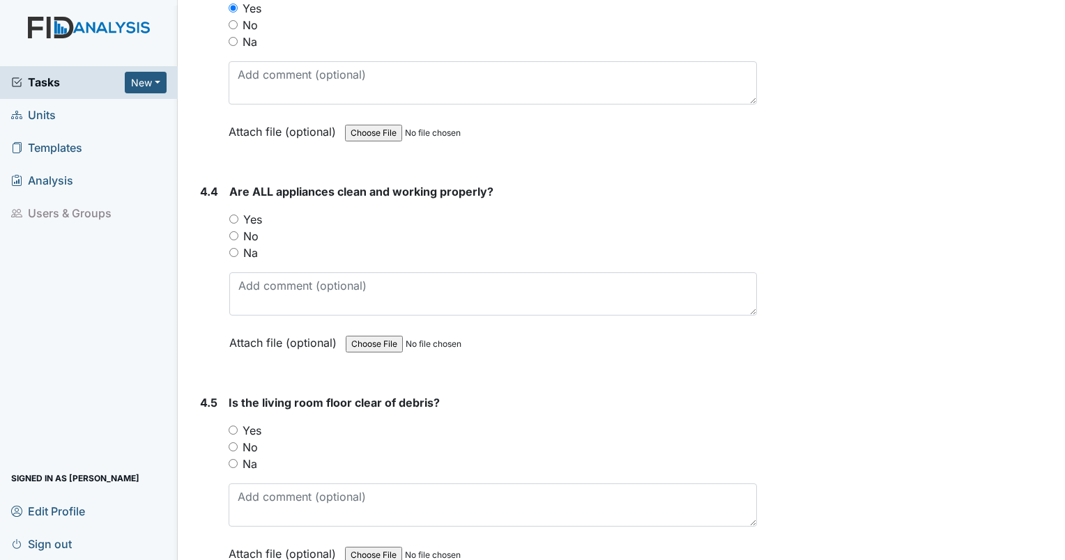
scroll to position [5323, 0]
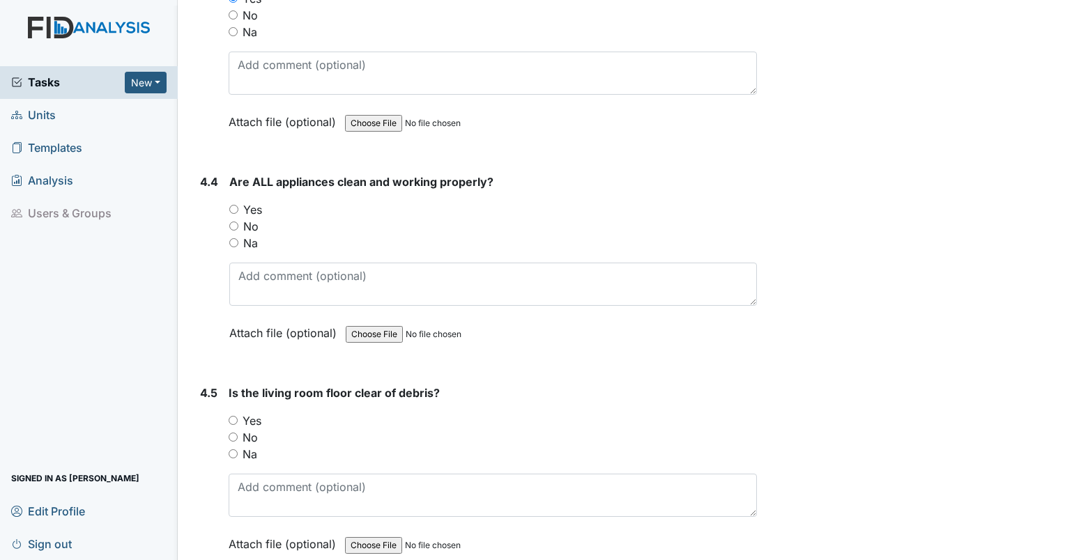
click at [262, 201] on label "Yes" at bounding box center [252, 209] width 19 height 17
click at [238, 205] on input "Yes" at bounding box center [233, 209] width 9 height 9
radio input "true"
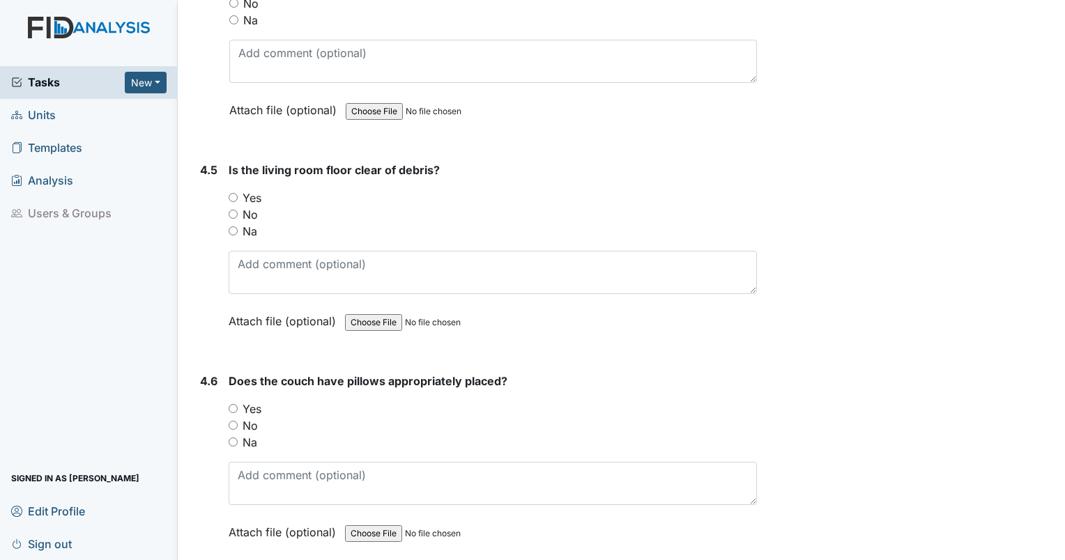
scroll to position [5553, 0]
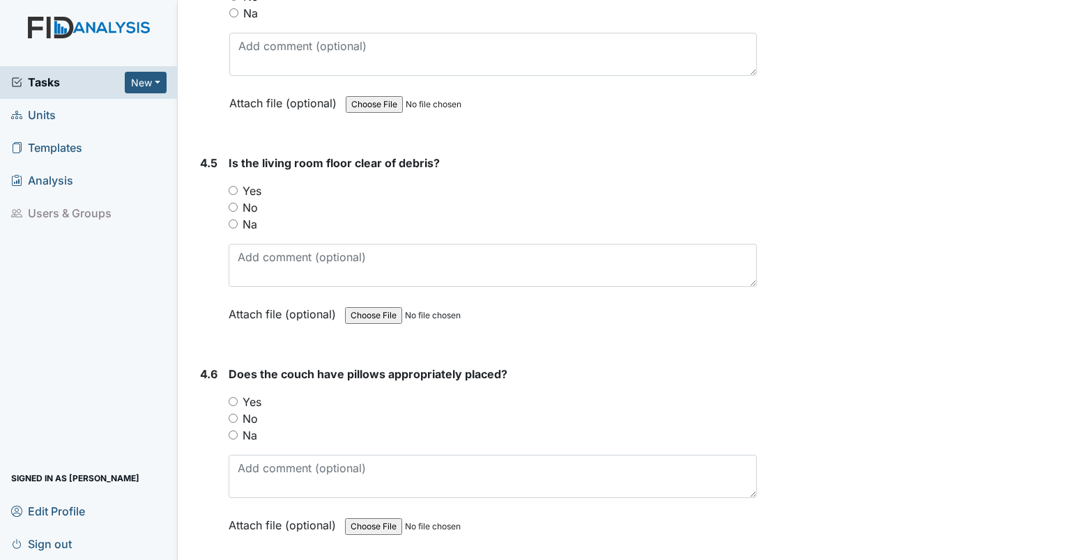
click at [259, 183] on label "Yes" at bounding box center [252, 191] width 19 height 17
click at [238, 186] on input "Yes" at bounding box center [233, 190] width 9 height 9
radio input "true"
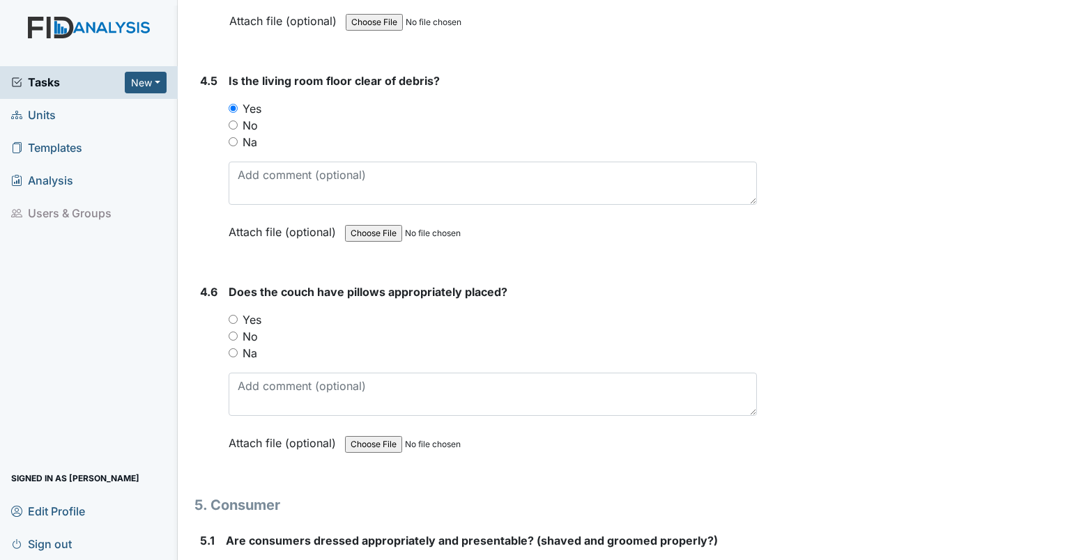
scroll to position [5638, 0]
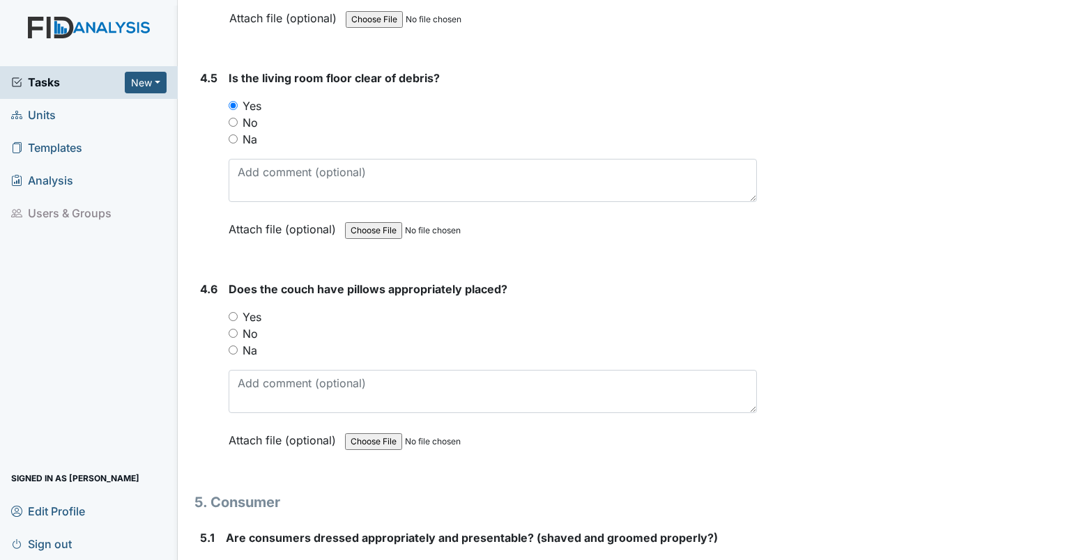
click at [250, 309] on label "Yes" at bounding box center [252, 317] width 19 height 17
click at [238, 312] on input "Yes" at bounding box center [233, 316] width 9 height 9
radio input "true"
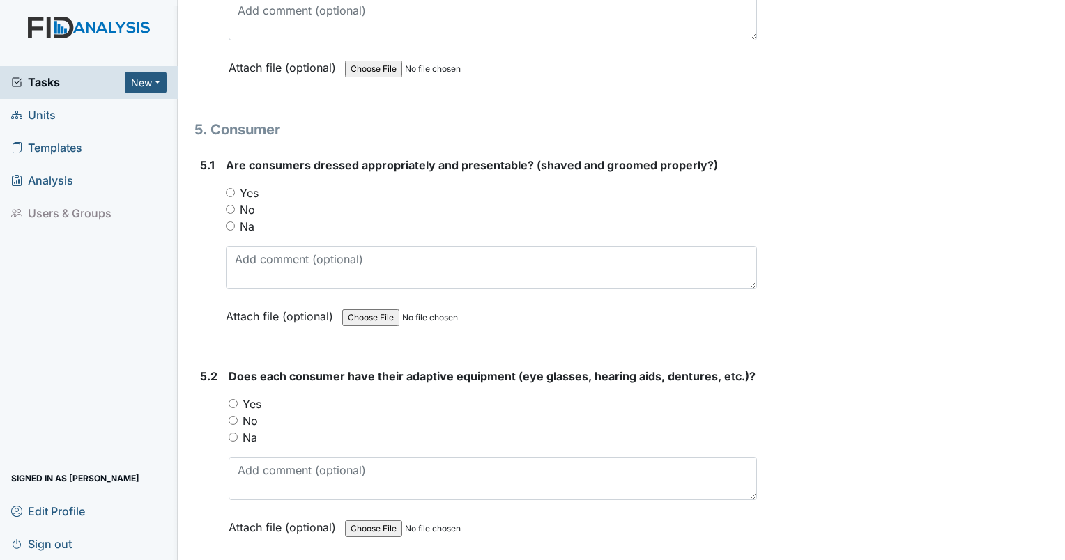
scroll to position [6012, 0]
click at [257, 184] on label "Yes" at bounding box center [249, 192] width 19 height 17
click at [235, 188] on input "Yes" at bounding box center [230, 192] width 9 height 9
radio input "true"
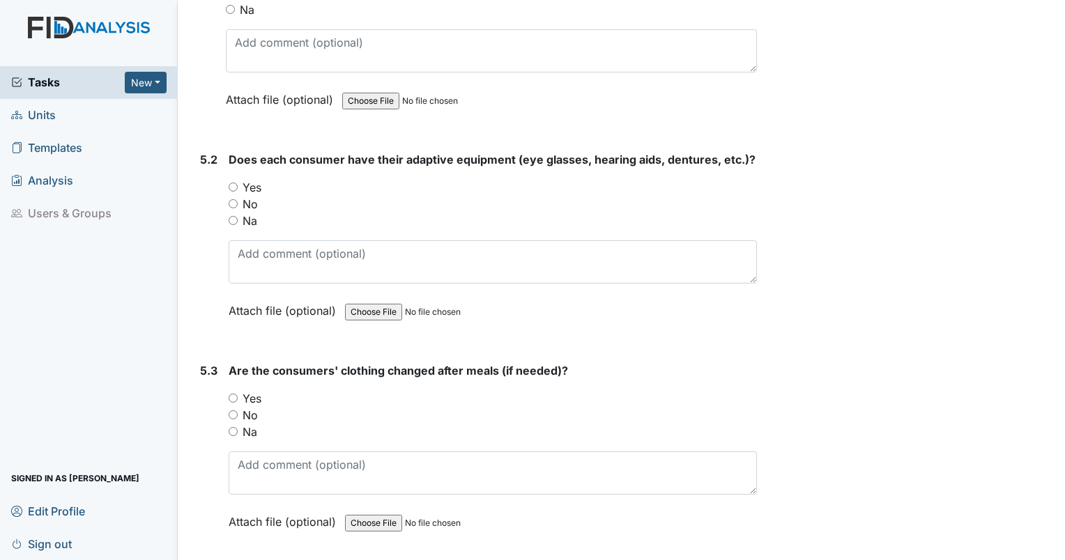
scroll to position [6237, 0]
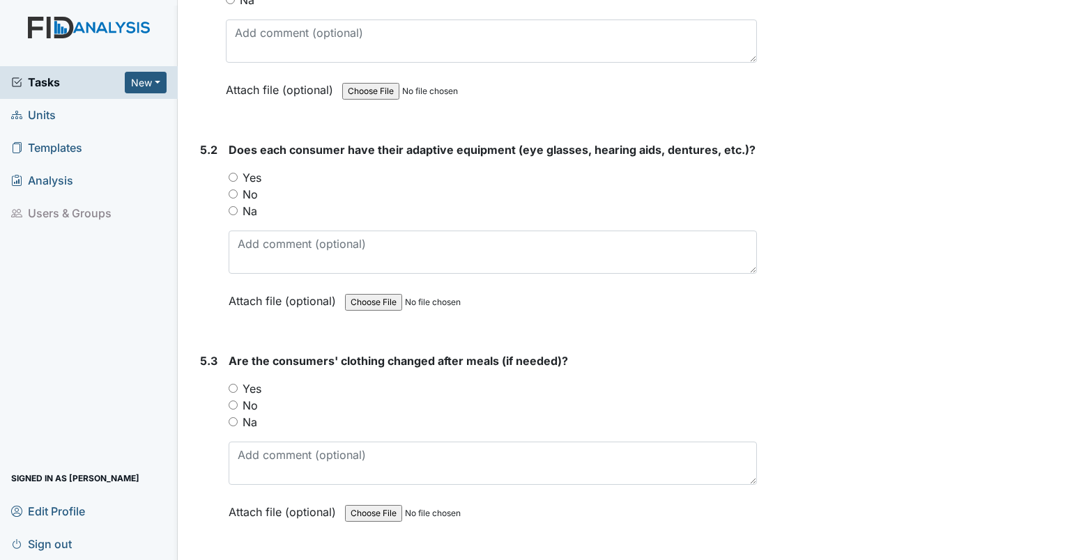
click at [257, 169] on label "Yes" at bounding box center [252, 177] width 19 height 17
click at [238, 173] on input "Yes" at bounding box center [233, 177] width 9 height 9
radio input "true"
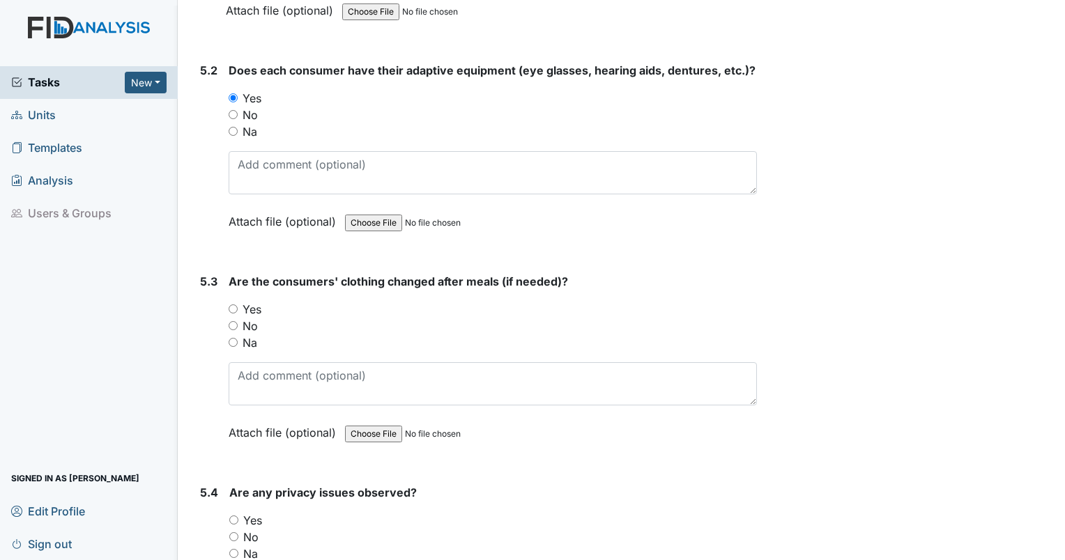
scroll to position [6318, 0]
click at [261, 300] on label "Yes" at bounding box center [252, 308] width 19 height 17
click at [238, 303] on input "Yes" at bounding box center [233, 307] width 9 height 9
radio input "true"
click at [236, 337] on input "Na" at bounding box center [233, 341] width 9 height 9
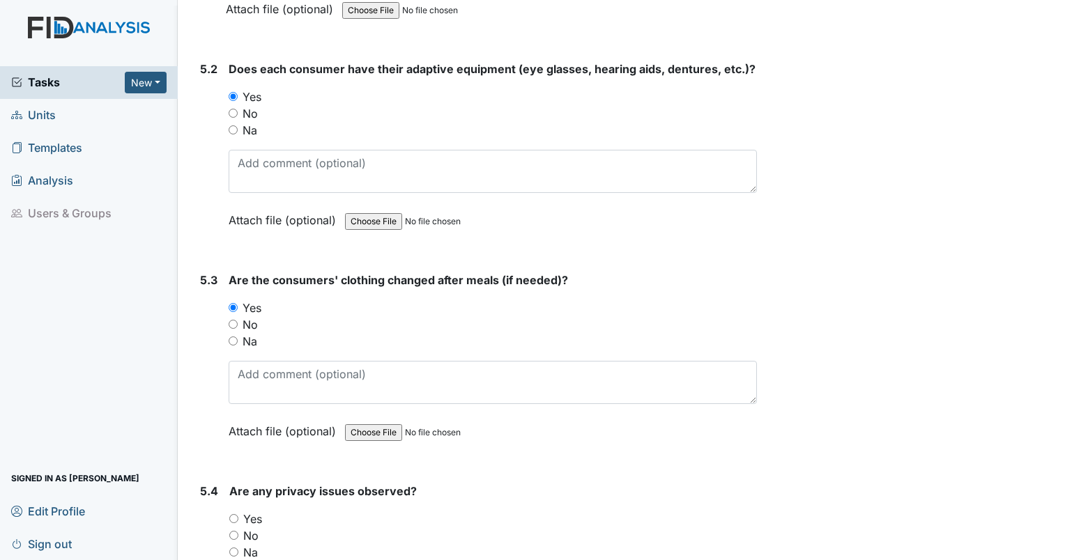
radio input "true"
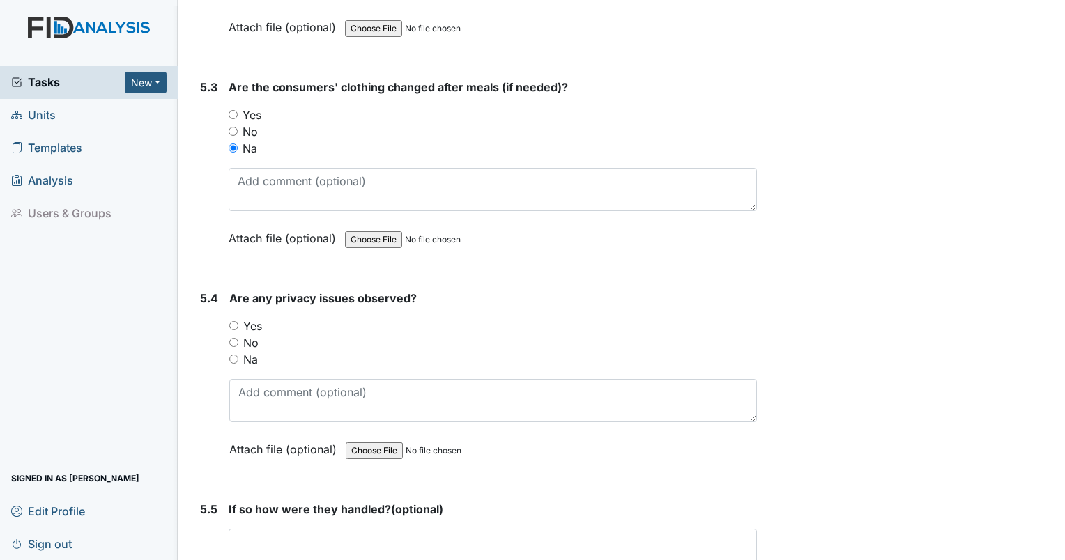
scroll to position [6516, 0]
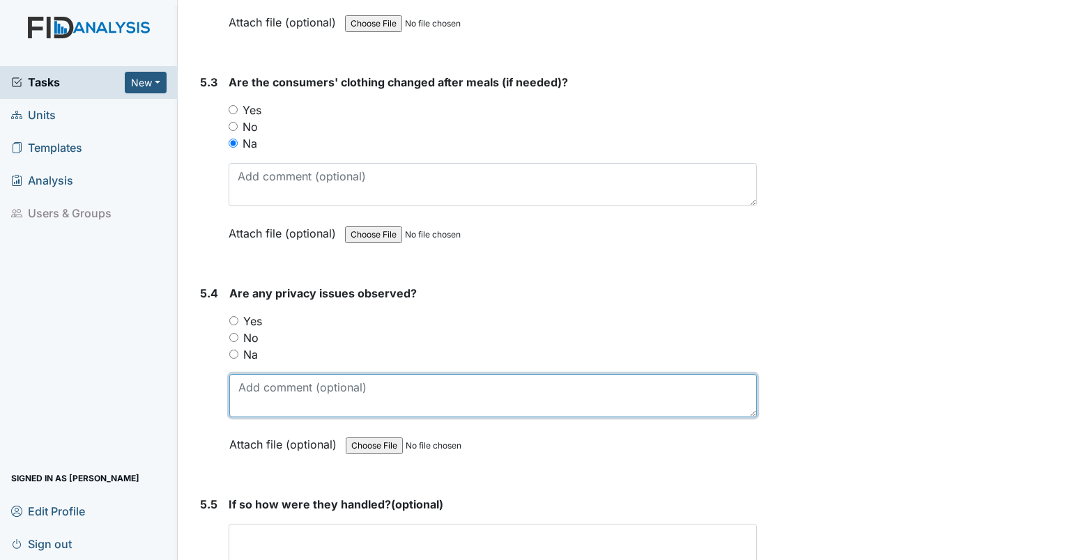
drag, startPoint x: 229, startPoint y: 333, endPoint x: 241, endPoint y: 356, distance: 26.5
click at [241, 374] on textarea at bounding box center [493, 395] width 528 height 43
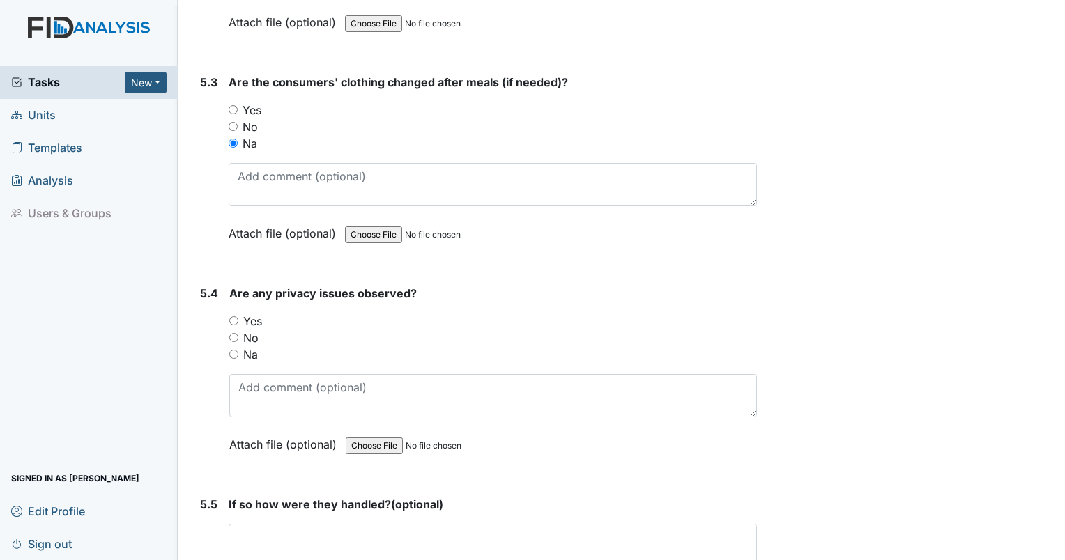
click at [232, 350] on input "Na" at bounding box center [233, 354] width 9 height 9
radio input "true"
click at [232, 350] on input "Na" at bounding box center [233, 354] width 9 height 9
radio input "true"
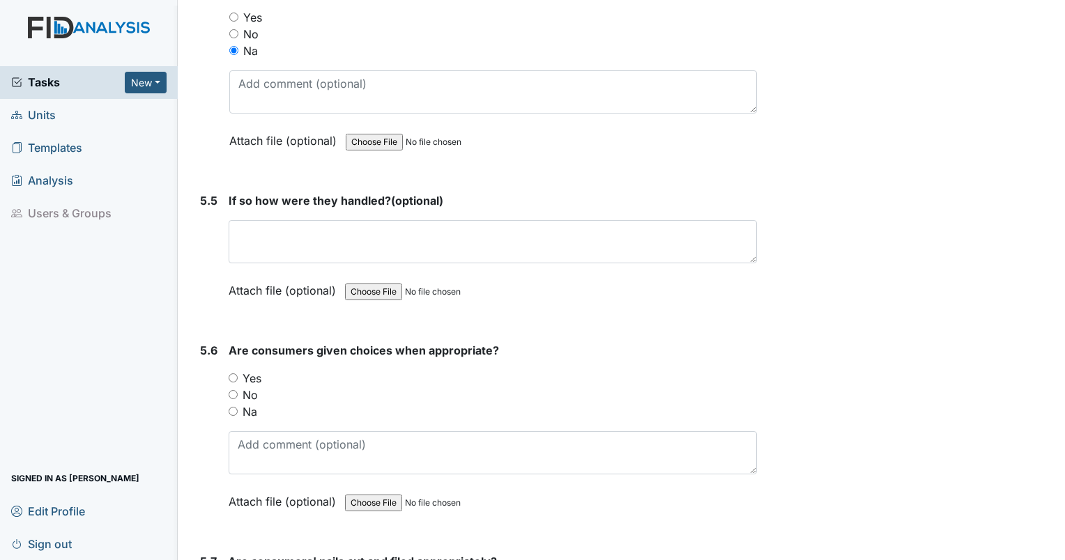
scroll to position [6821, 0]
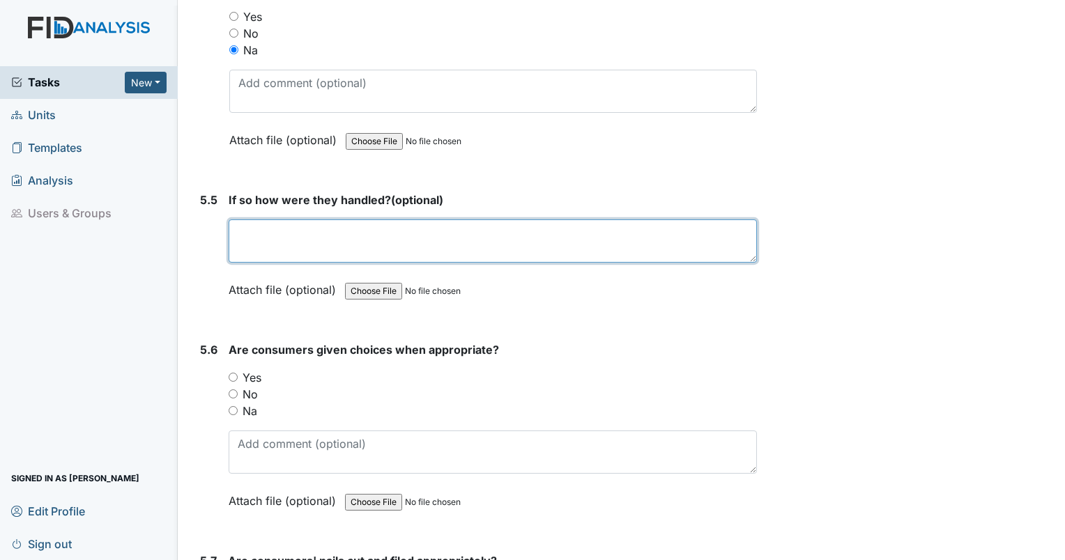
click at [243, 220] on textarea at bounding box center [493, 241] width 528 height 43
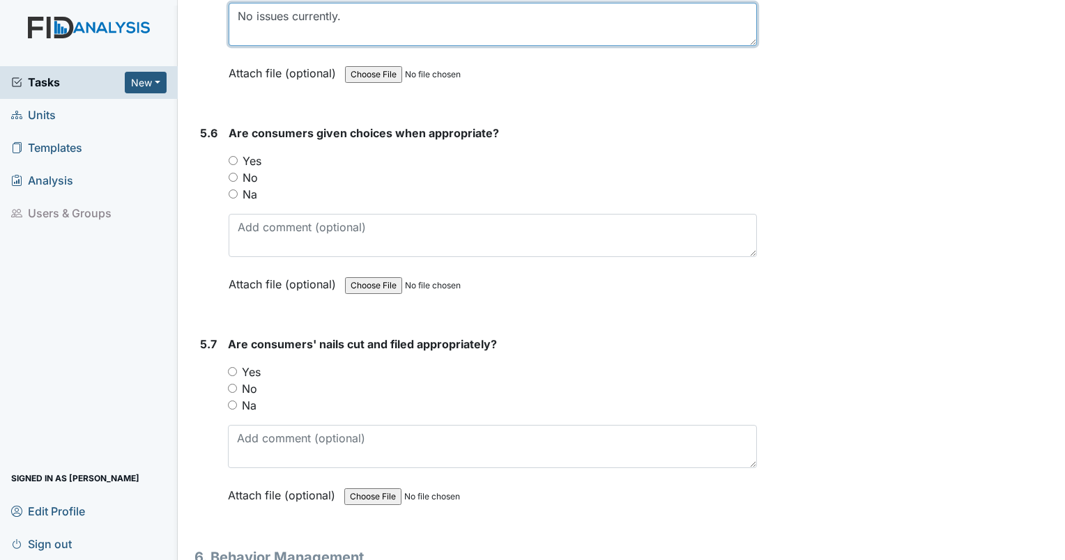
scroll to position [7038, 0]
type textarea "No issues currently."
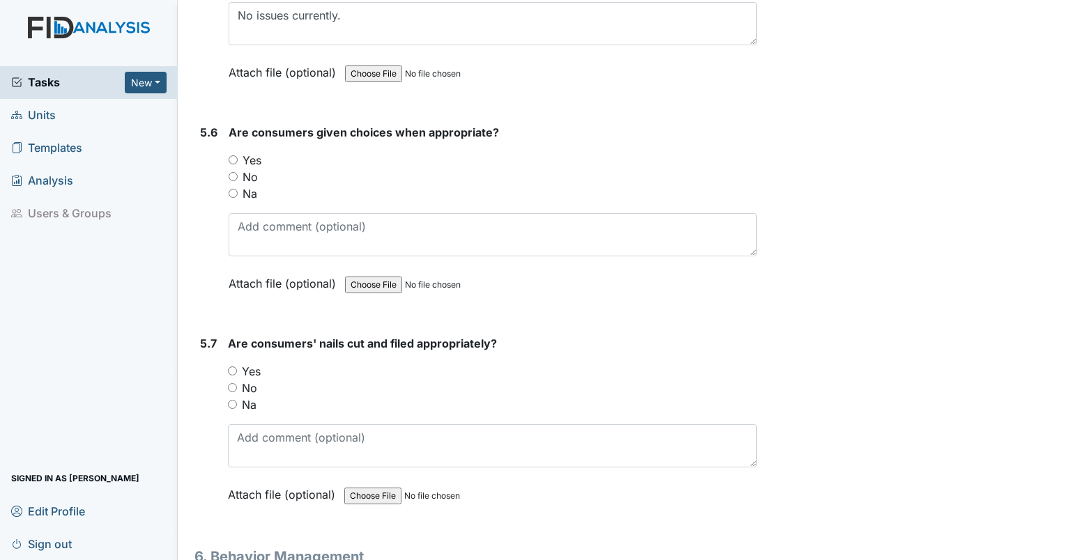
click at [250, 152] on label "Yes" at bounding box center [252, 160] width 19 height 17
click at [238, 155] on input "Yes" at bounding box center [233, 159] width 9 height 9
radio input "true"
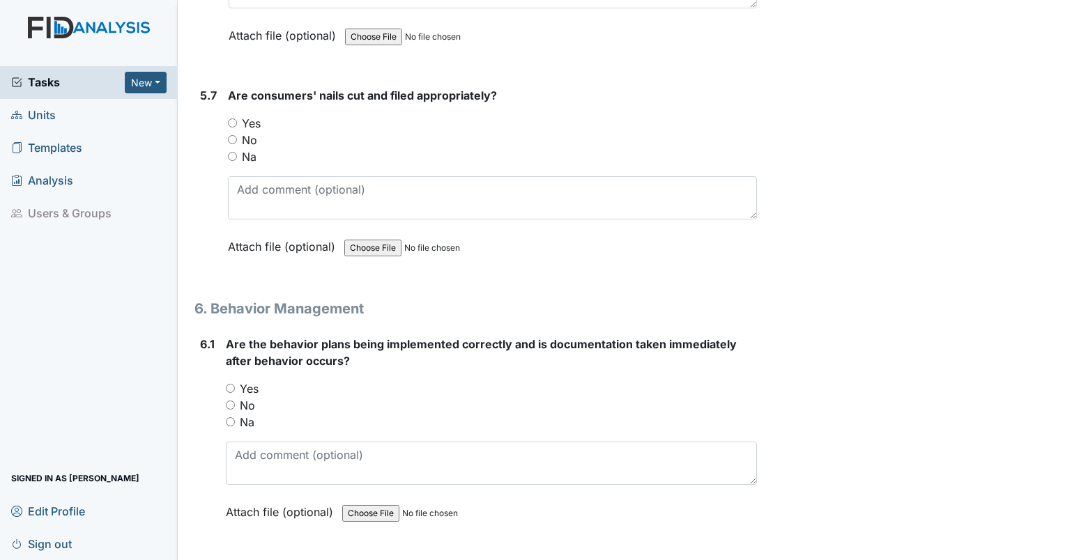
scroll to position [7300, 0]
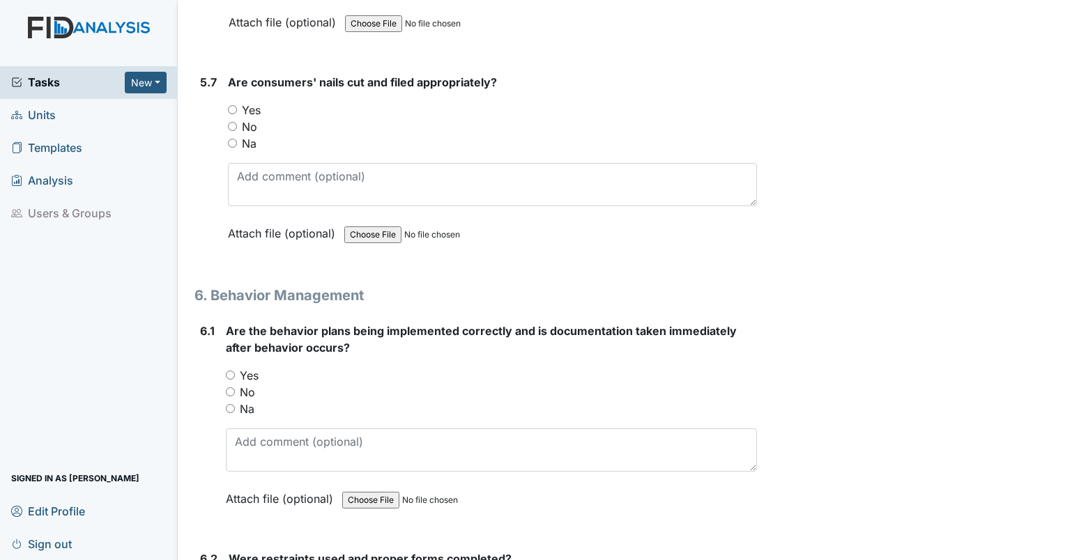
click at [260, 102] on label "Yes" at bounding box center [251, 110] width 19 height 17
click at [237, 105] on input "Yes" at bounding box center [232, 109] width 9 height 9
radio input "true"
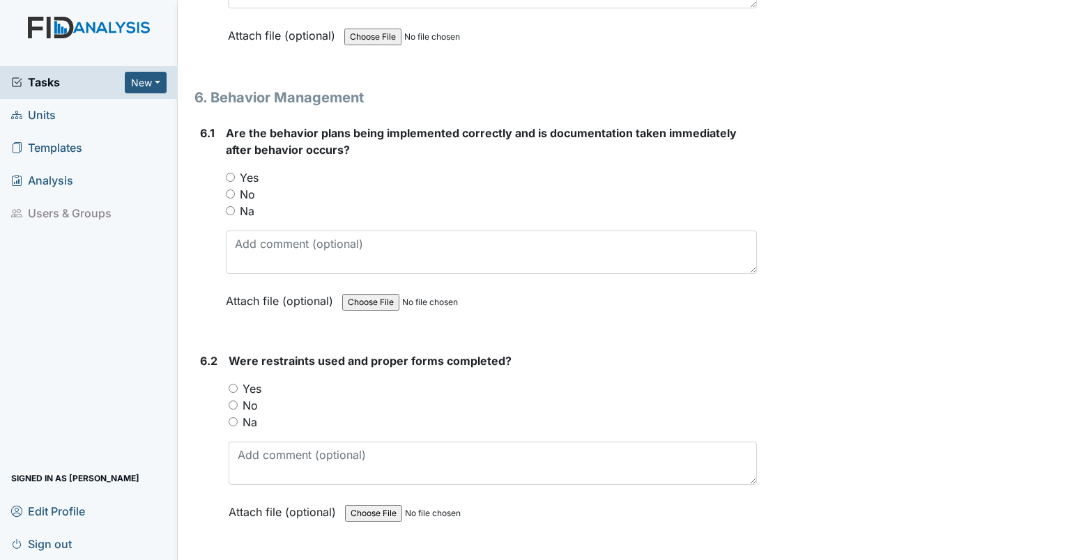
scroll to position [7492, 0]
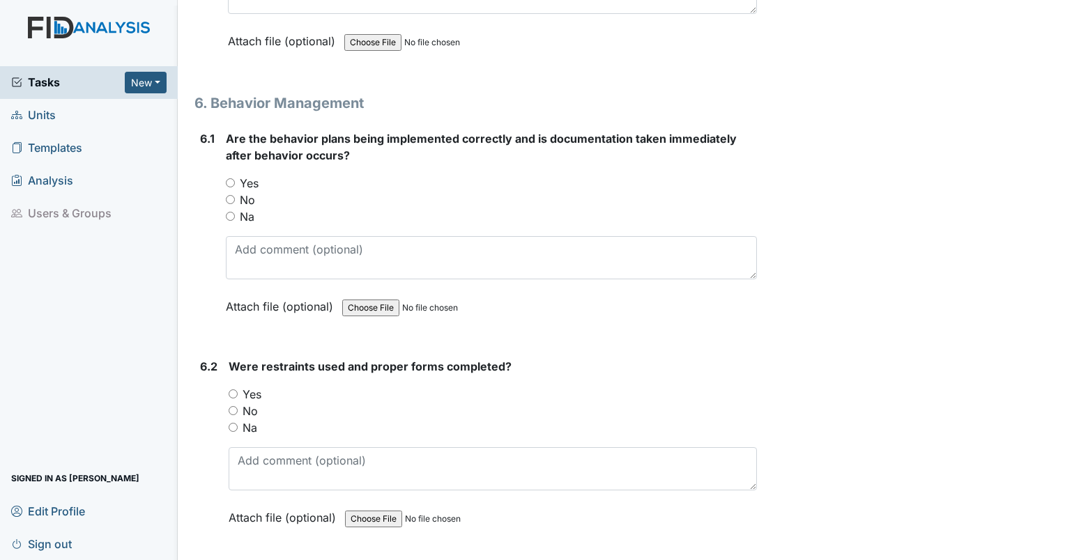
click at [245, 175] on label "Yes" at bounding box center [249, 183] width 19 height 17
click at [235, 178] on input "Yes" at bounding box center [230, 182] width 9 height 9
radio input "true"
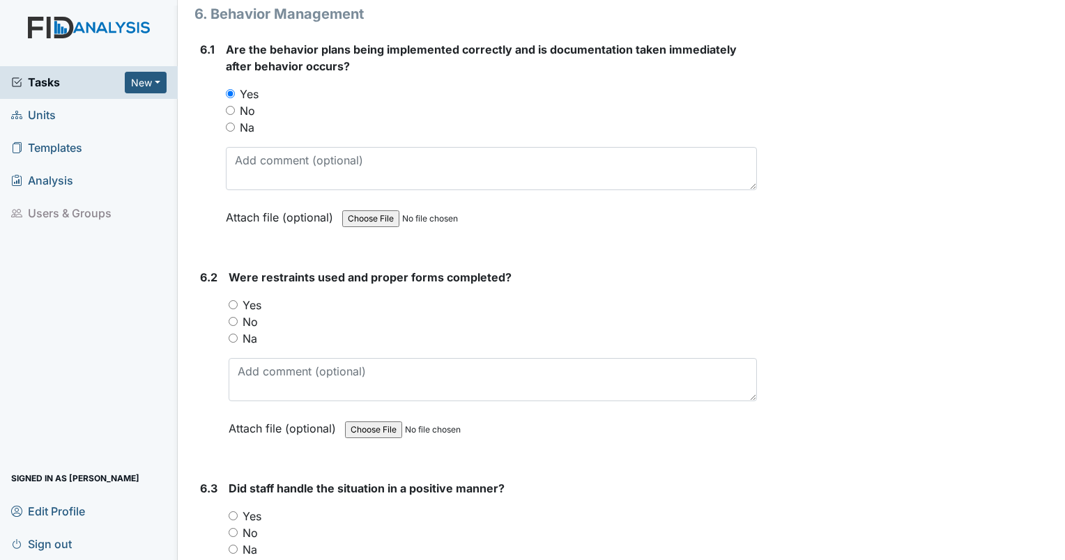
scroll to position [7584, 0]
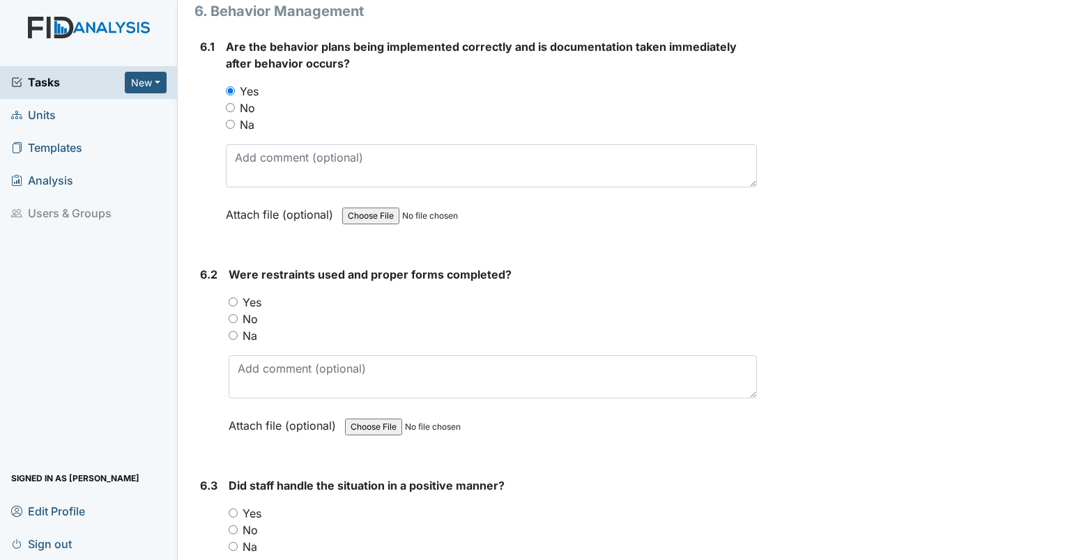
click at [237, 331] on input "Na" at bounding box center [233, 335] width 9 height 9
radio input "true"
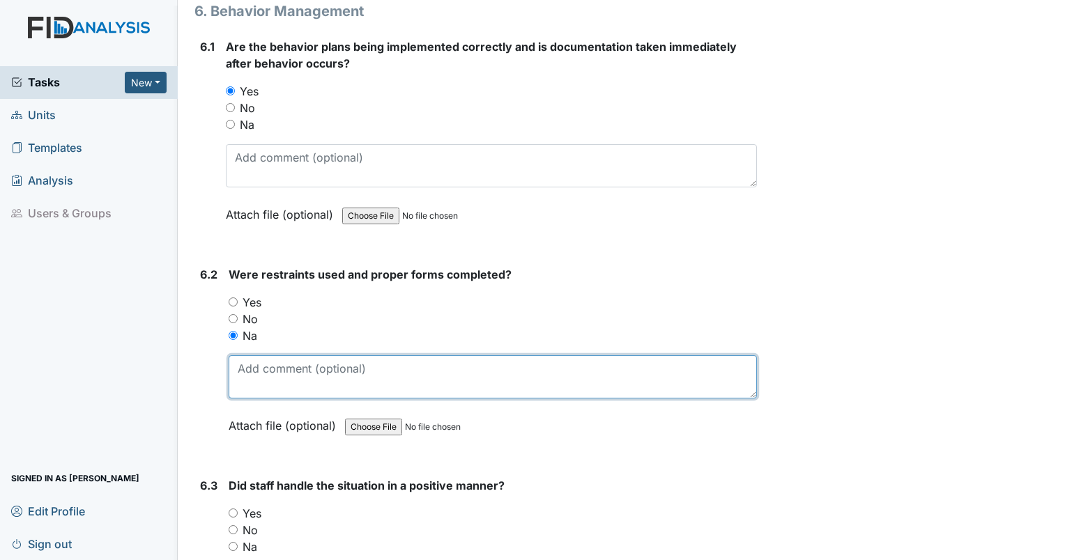
click at [367, 356] on textarea at bounding box center [493, 377] width 528 height 43
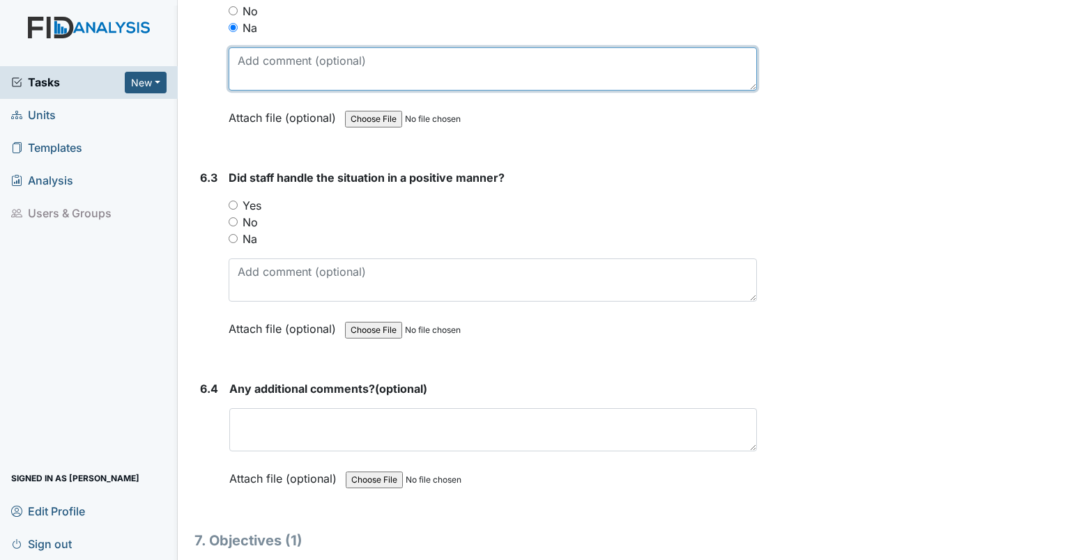
scroll to position [7901, 0]
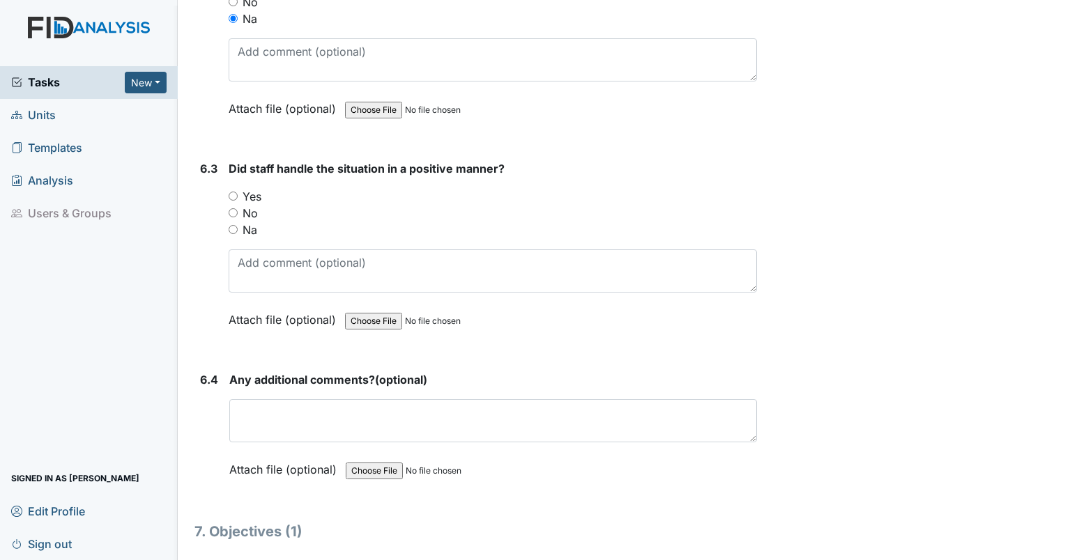
click at [237, 225] on input "Na" at bounding box center [233, 229] width 9 height 9
radio input "true"
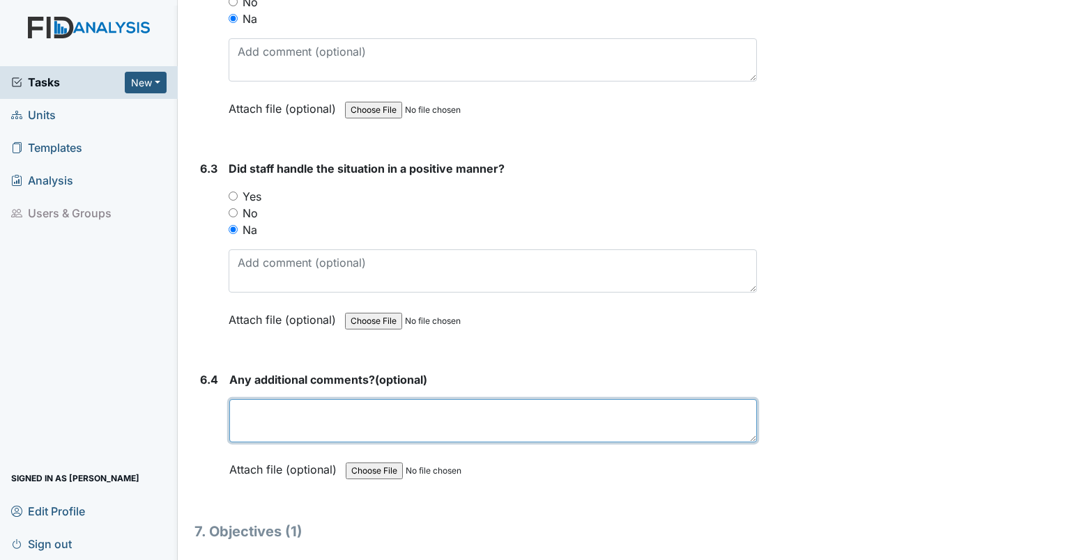
click at [276, 399] on textarea at bounding box center [493, 420] width 528 height 43
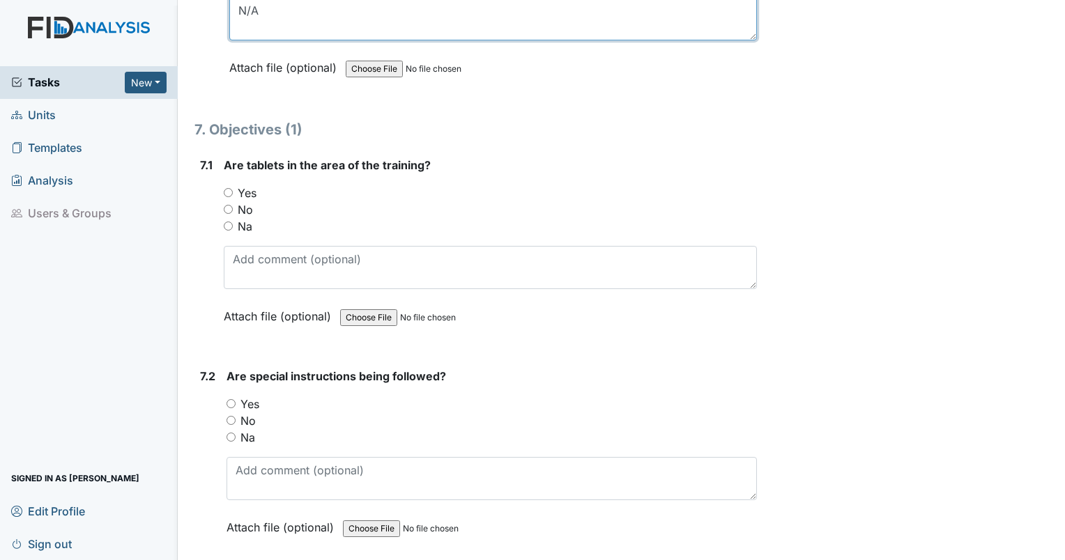
scroll to position [8304, 0]
type textarea "N/A"
click at [254, 185] on label "Yes" at bounding box center [247, 193] width 19 height 17
click at [233, 188] on input "Yes" at bounding box center [228, 192] width 9 height 9
radio input "true"
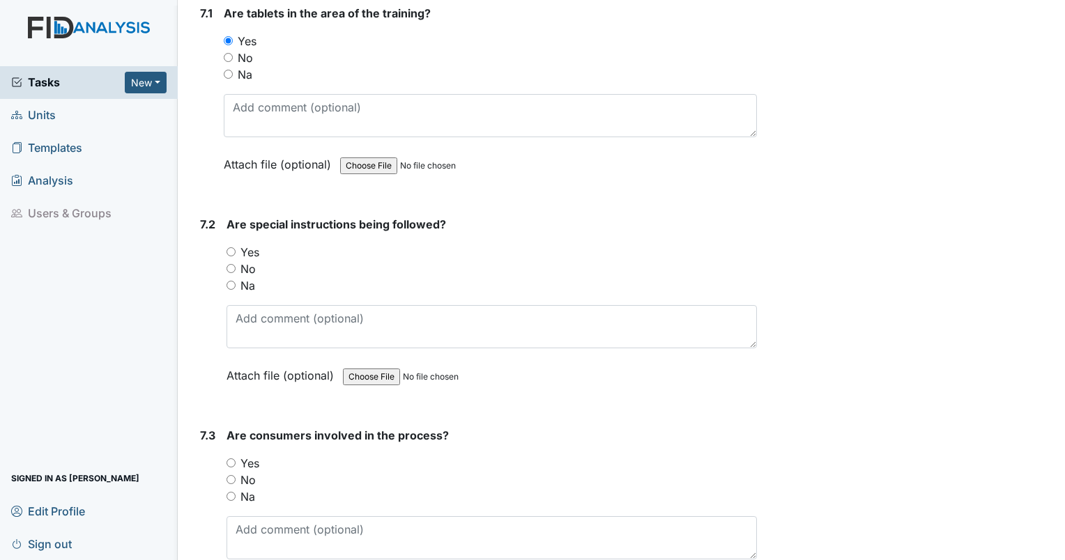
scroll to position [8456, 0]
click at [254, 243] on label "Yes" at bounding box center [249, 251] width 19 height 17
click at [236, 247] on input "Yes" at bounding box center [231, 251] width 9 height 9
radio input "true"
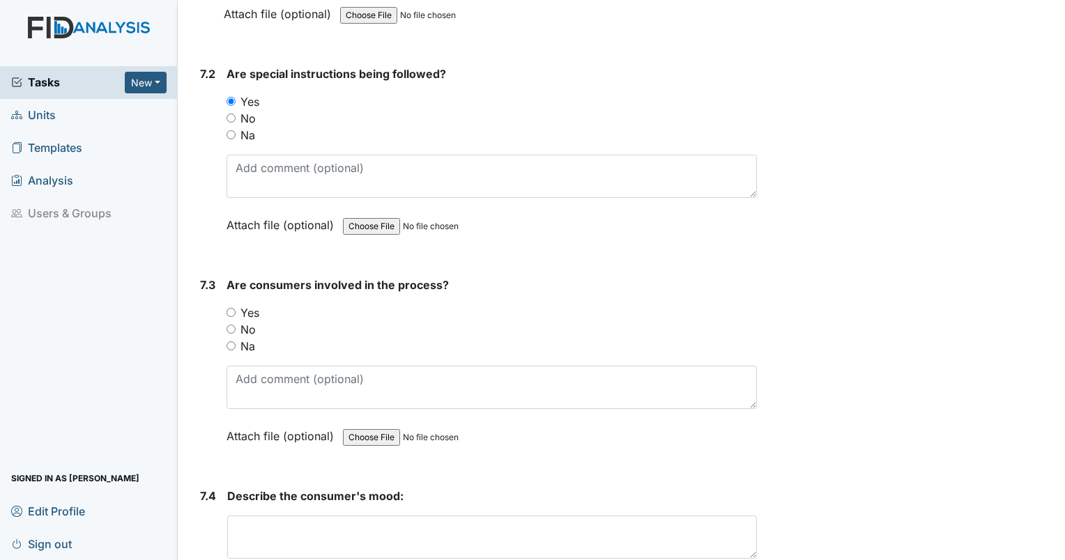
scroll to position [8616, 0]
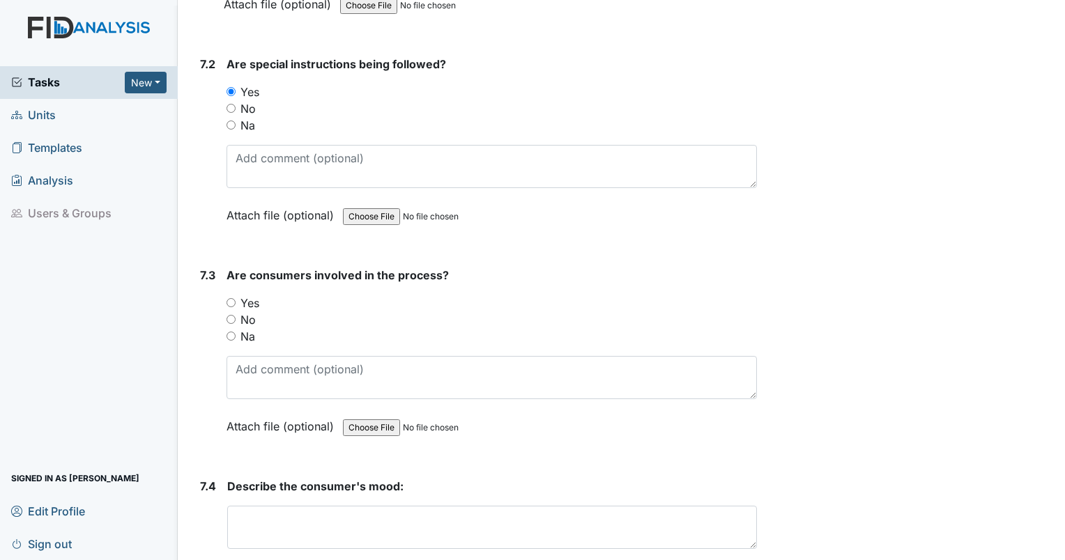
click at [252, 295] on label "Yes" at bounding box center [249, 303] width 19 height 17
click at [236, 298] on input "Yes" at bounding box center [231, 302] width 9 height 9
radio input "true"
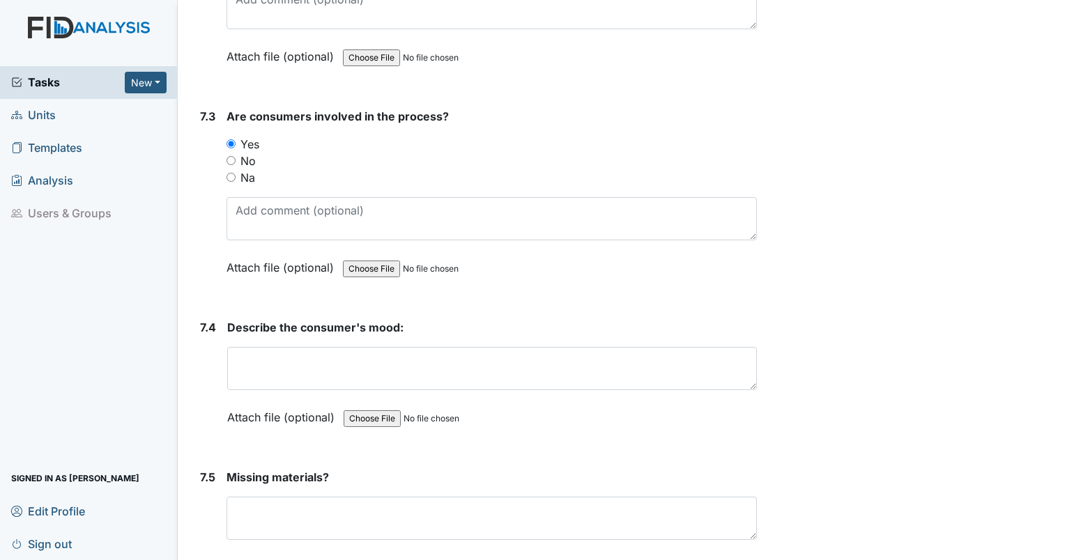
scroll to position [8776, 0]
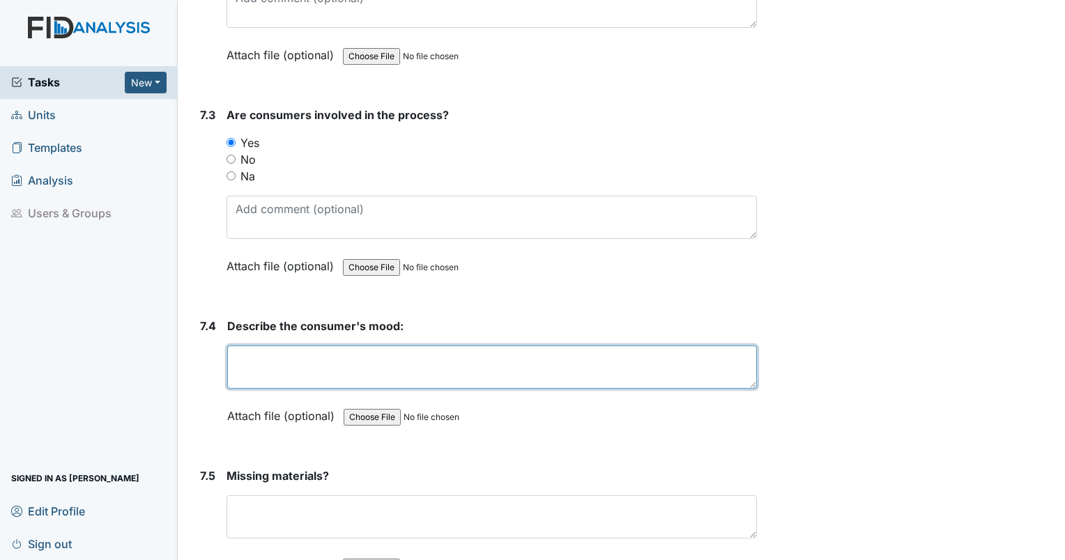
click at [451, 346] on textarea at bounding box center [492, 367] width 530 height 43
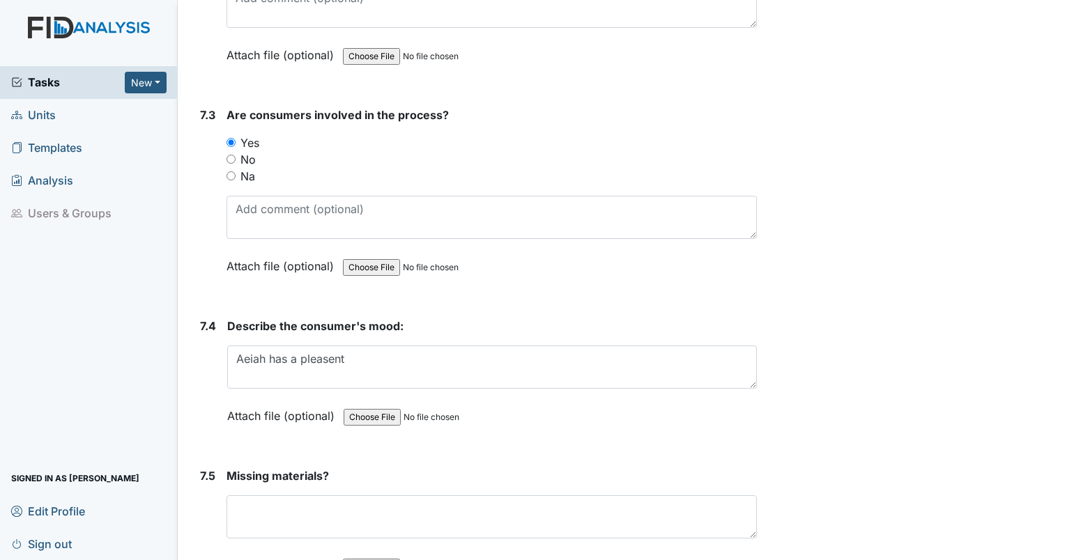
drag, startPoint x: 267, startPoint y: 328, endPoint x: 425, endPoint y: 270, distance: 167.6
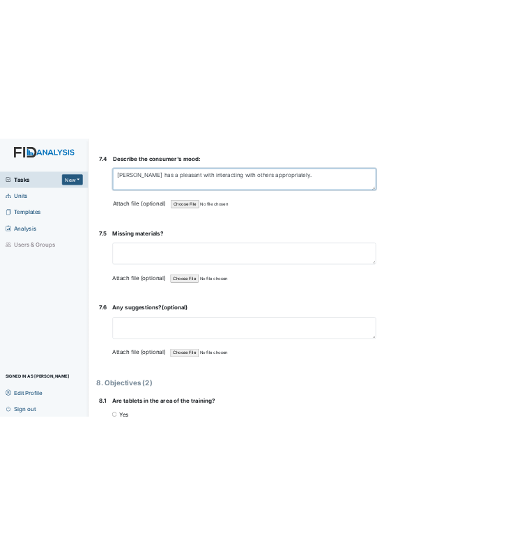
scroll to position [9063, 0]
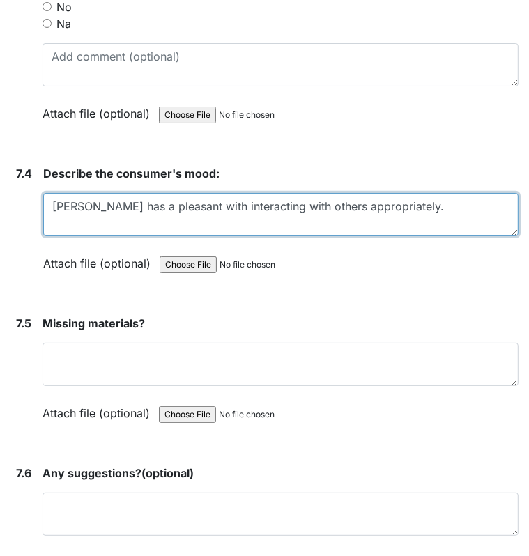
type textarea "Mariah has a pleasant with interacting with others appropriately."
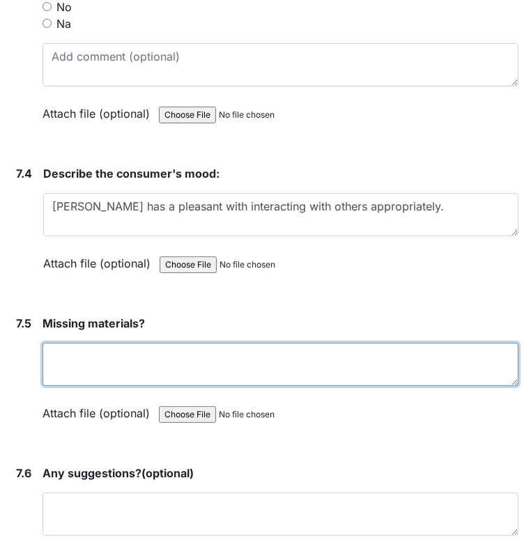
click at [353, 343] on textarea at bounding box center [281, 364] width 476 height 43
type textarea "No missing notes"
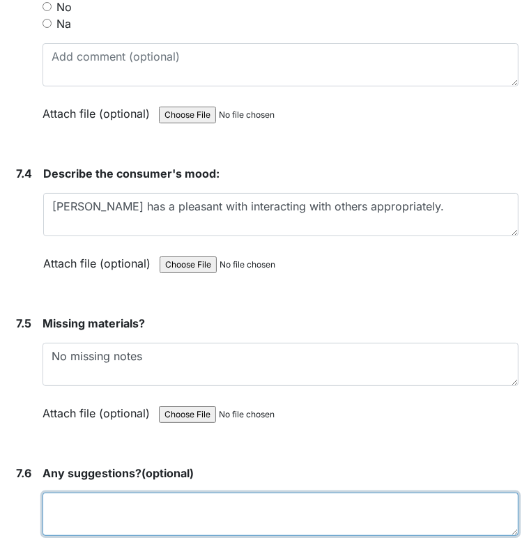
click at [349, 493] on textarea at bounding box center [281, 514] width 476 height 43
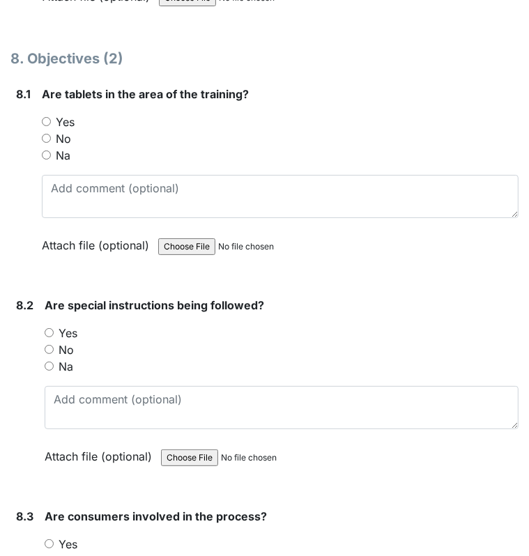
scroll to position [9634, 0]
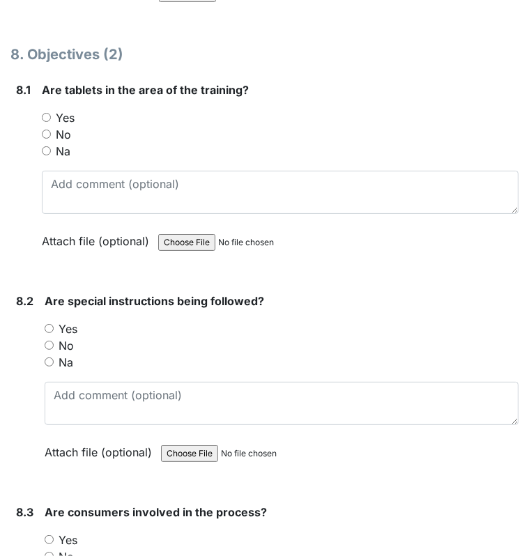
type textarea "n/a"
click at [68, 109] on label "Yes" at bounding box center [65, 117] width 19 height 17
click at [51, 113] on input "Yes" at bounding box center [46, 117] width 9 height 9
radio input "true"
click at [77, 321] on label "Yes" at bounding box center [68, 329] width 19 height 17
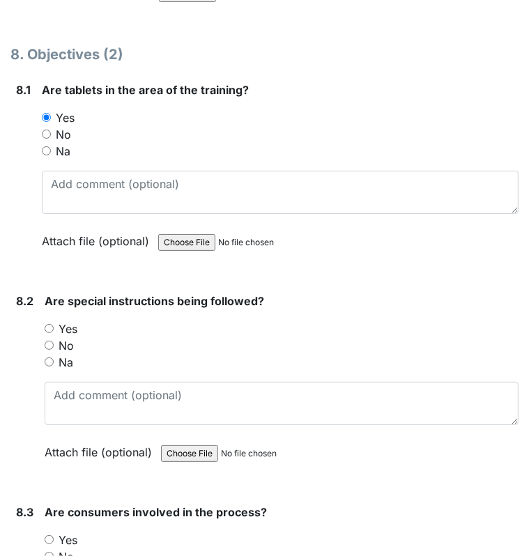
click at [54, 324] on input "Yes" at bounding box center [49, 328] width 9 height 9
radio input "true"
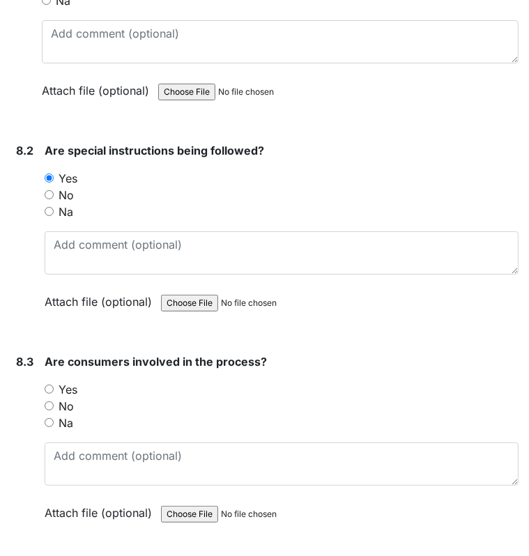
scroll to position [9790, 0]
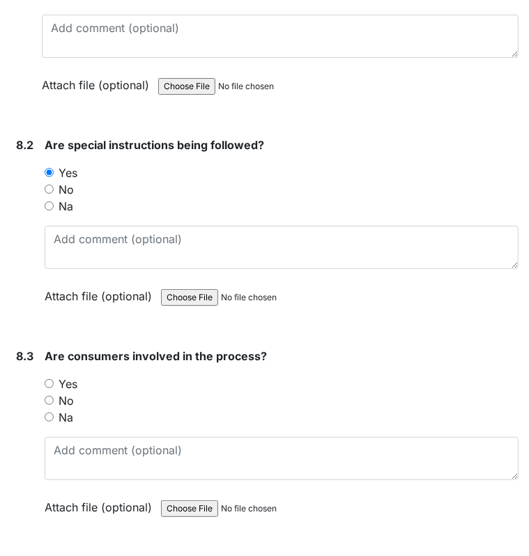
click at [68, 376] on label "Yes" at bounding box center [68, 384] width 19 height 17
click at [54, 379] on input "Yes" at bounding box center [49, 383] width 9 height 9
radio input "true"
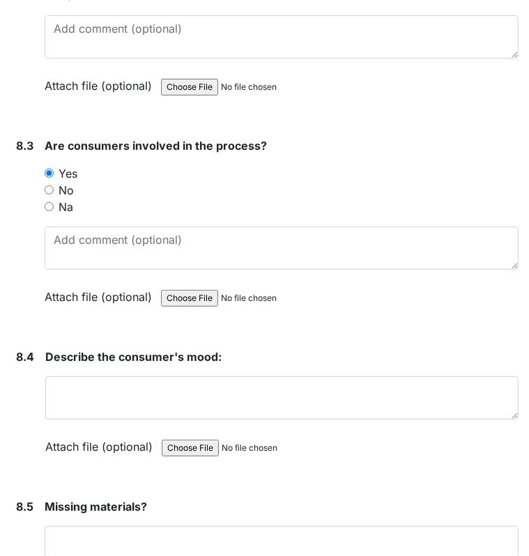
scroll to position [10010, 0]
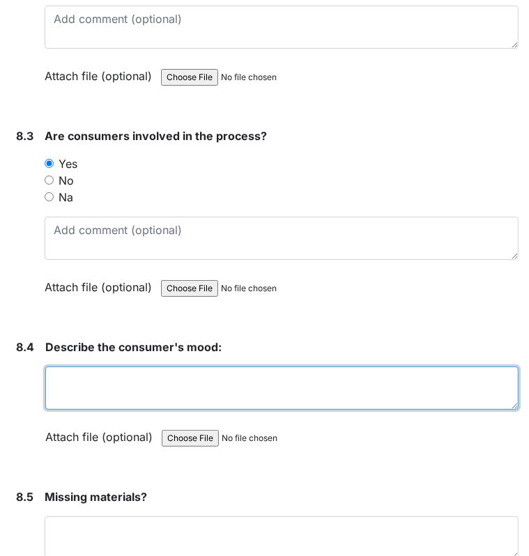
click at [160, 367] on textarea at bounding box center [281, 388] width 473 height 43
type textarea "N"
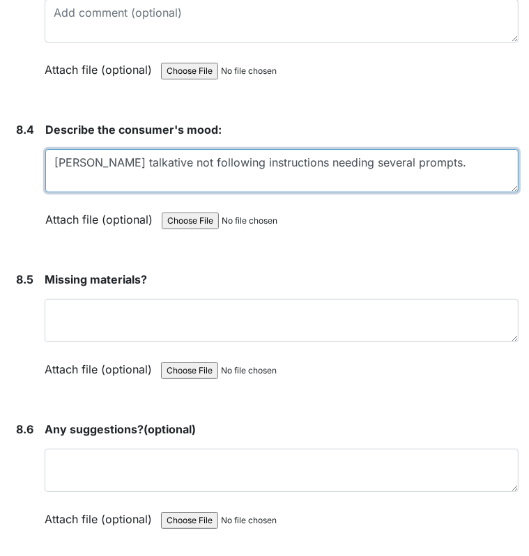
scroll to position [10228, 0]
type textarea "Christina talkative not following instructions needing several prompts."
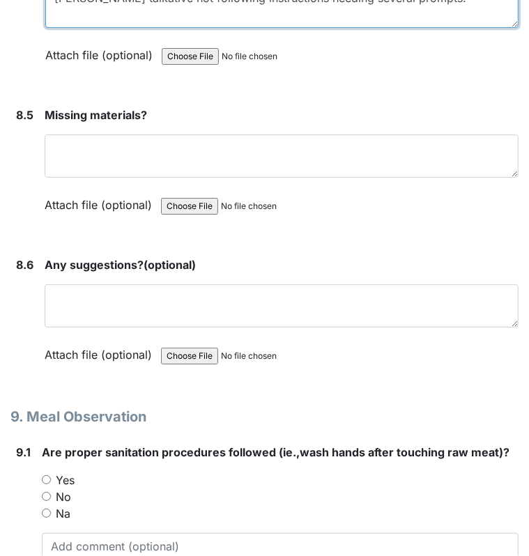
scroll to position [10395, 0]
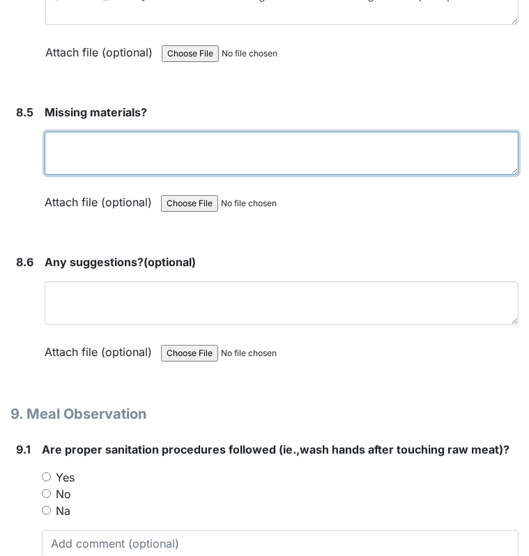
click at [316, 132] on textarea at bounding box center [282, 153] width 474 height 43
type textarea "No missing notes at this time."
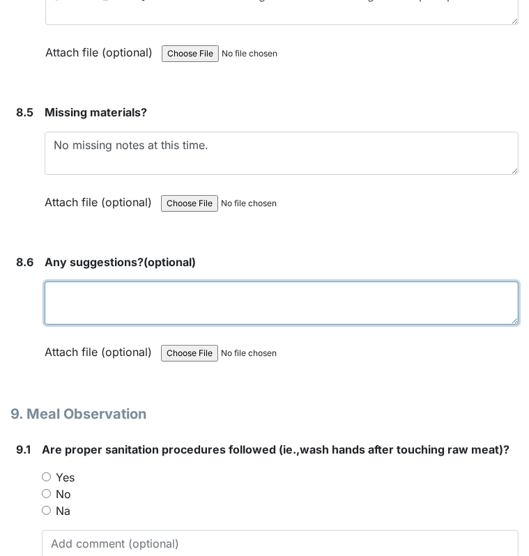
click at [376, 282] on textarea at bounding box center [282, 303] width 474 height 43
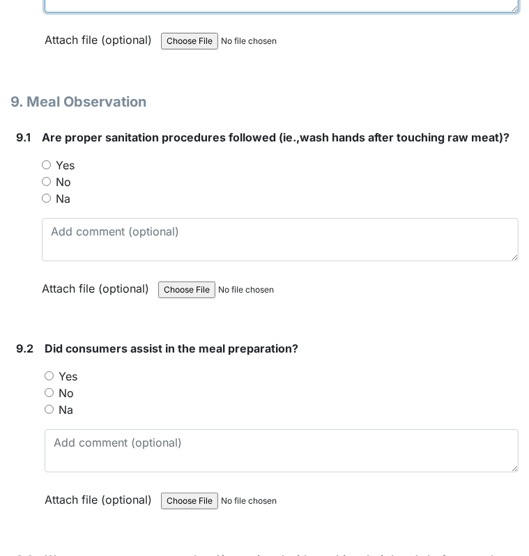
scroll to position [10720, 0]
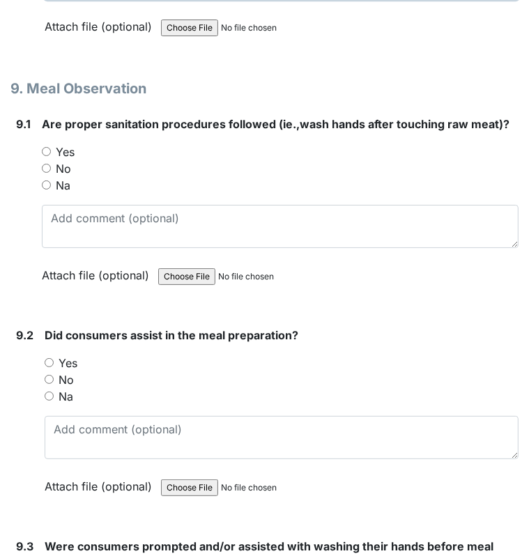
type textarea "n/a"
click at [45, 147] on input "Yes" at bounding box center [46, 151] width 9 height 9
radio input "true"
click at [48, 392] on input "Na" at bounding box center [49, 396] width 9 height 9
radio input "true"
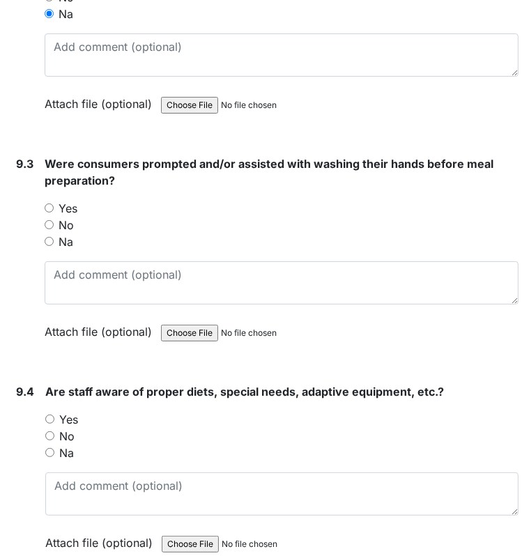
scroll to position [11110, 0]
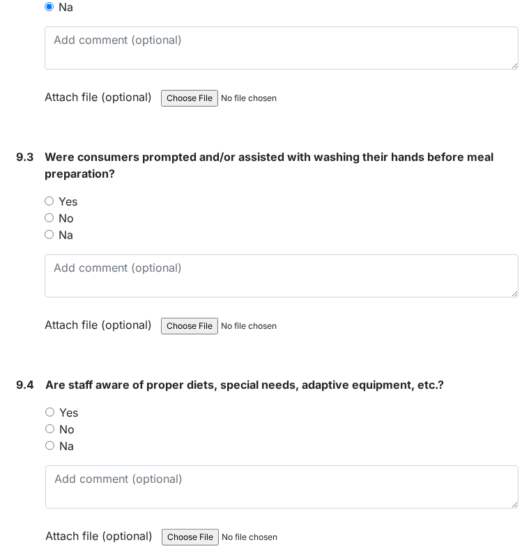
click at [47, 197] on input "Yes" at bounding box center [49, 201] width 9 height 9
radio input "true"
click at [54, 408] on input "Yes" at bounding box center [49, 412] width 9 height 9
radio input "true"
click at [54, 408] on input "Yes" at bounding box center [49, 412] width 9 height 9
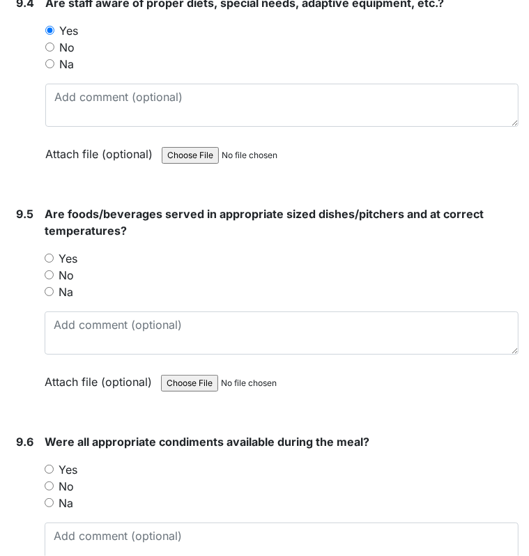
scroll to position [11493, 0]
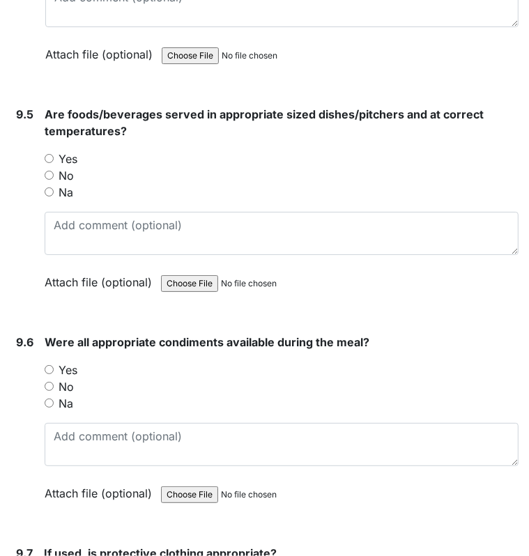
scroll to position [11593, 0]
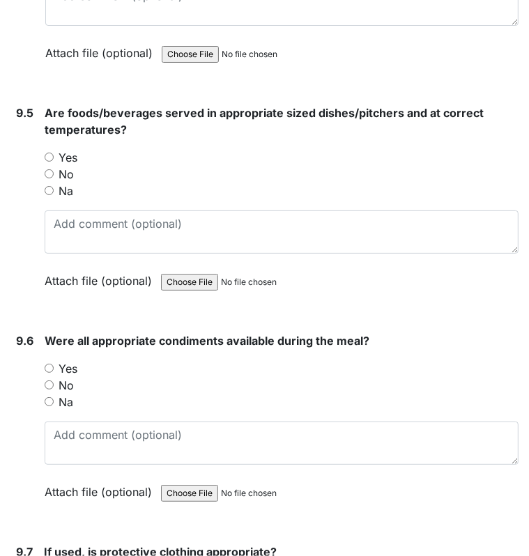
click at [47, 153] on input "Yes" at bounding box center [49, 157] width 9 height 9
radio input "true"
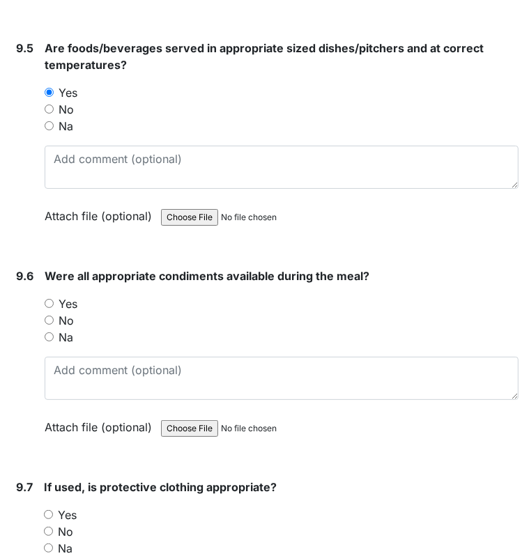
scroll to position [11664, 0]
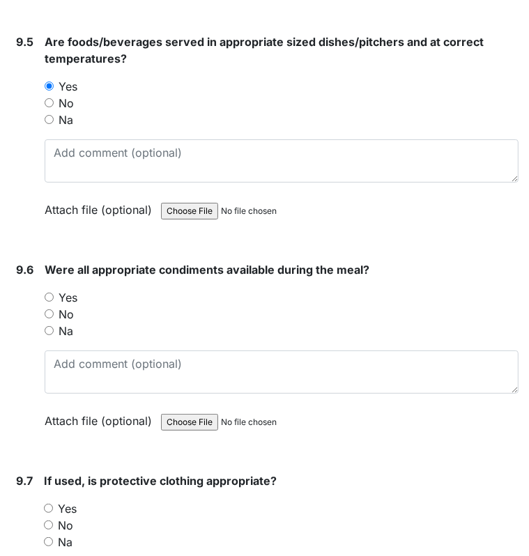
click at [70, 289] on label "Yes" at bounding box center [68, 297] width 19 height 17
click at [54, 293] on input "Yes" at bounding box center [49, 297] width 9 height 9
radio input "true"
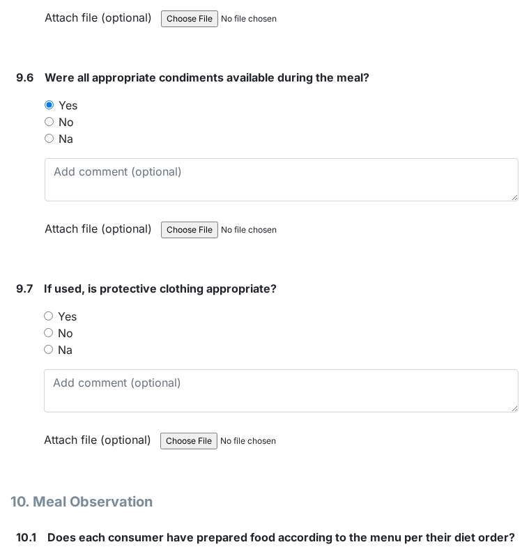
scroll to position [11890, 0]
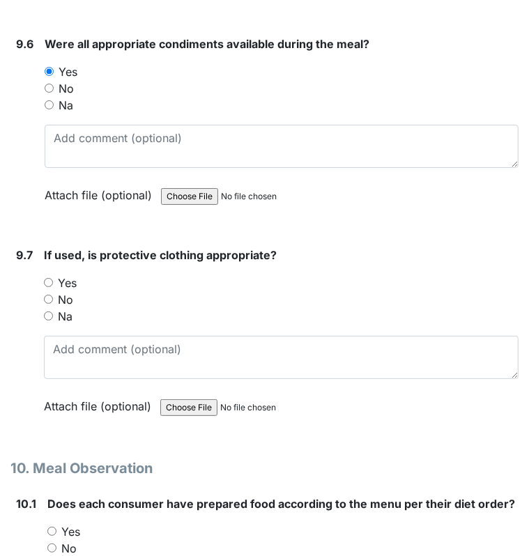
click at [73, 275] on label "Yes" at bounding box center [67, 283] width 19 height 17
click at [53, 278] on input "Yes" at bounding box center [48, 282] width 9 height 9
radio input "true"
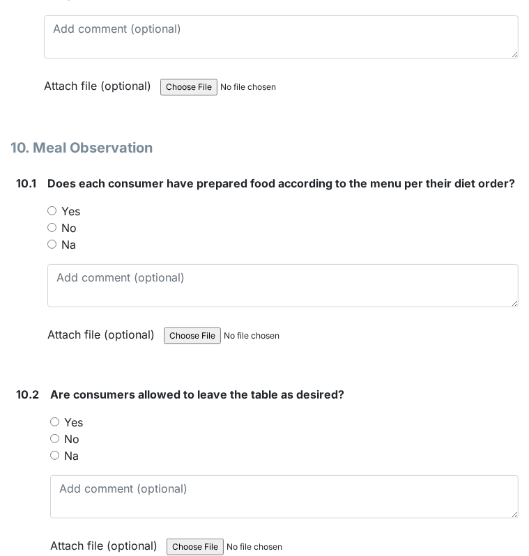
scroll to position [12224, 0]
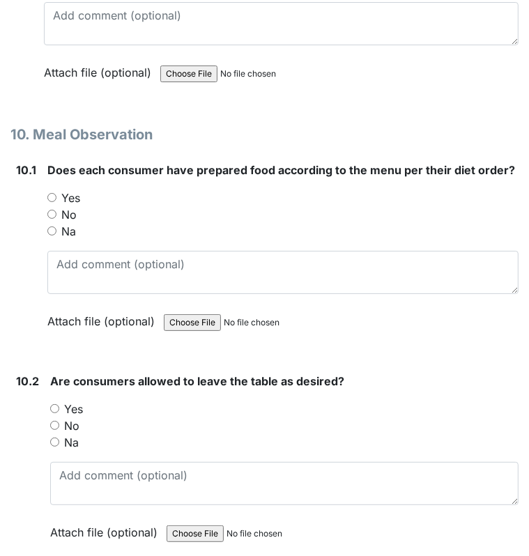
click at [76, 190] on label "Yes" at bounding box center [70, 198] width 19 height 17
click at [56, 193] on input "Yes" at bounding box center [51, 197] width 9 height 9
radio input "true"
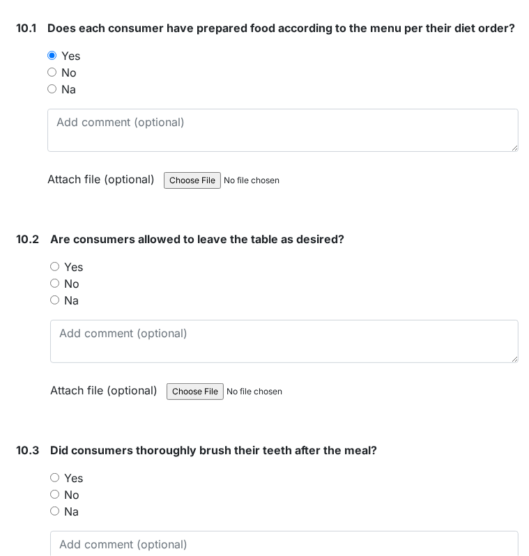
scroll to position [12370, 0]
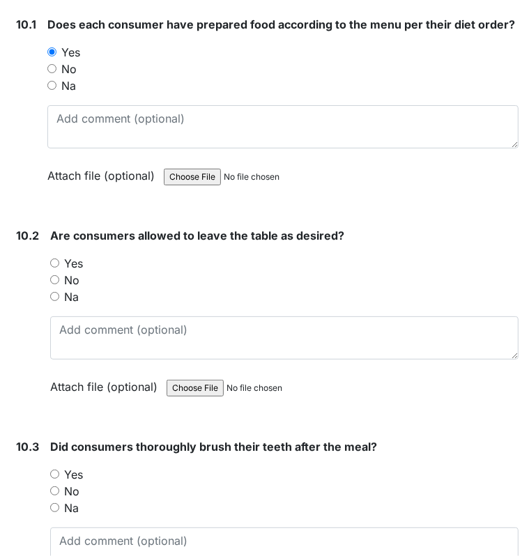
click at [55, 259] on input "Yes" at bounding box center [54, 263] width 9 height 9
radio input "true"
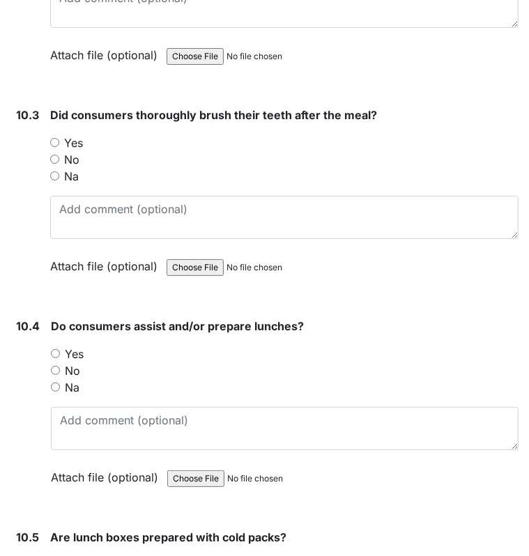
scroll to position [12703, 0]
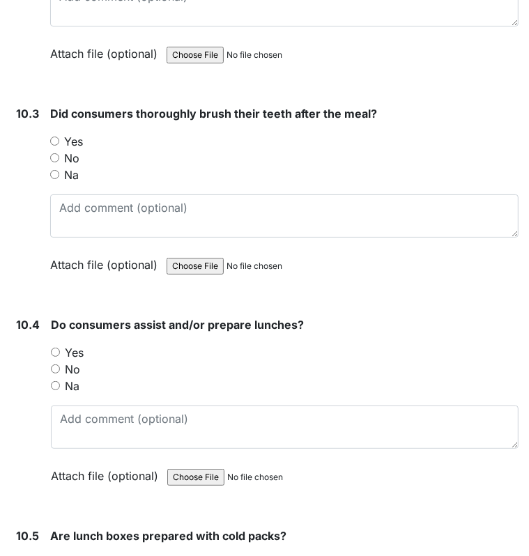
click at [86, 361] on div "No" at bounding box center [285, 369] width 468 height 17
click at [78, 378] on label "Na" at bounding box center [72, 386] width 15 height 17
click at [60, 381] on input "Na" at bounding box center [55, 385] width 9 height 9
radio input "true"
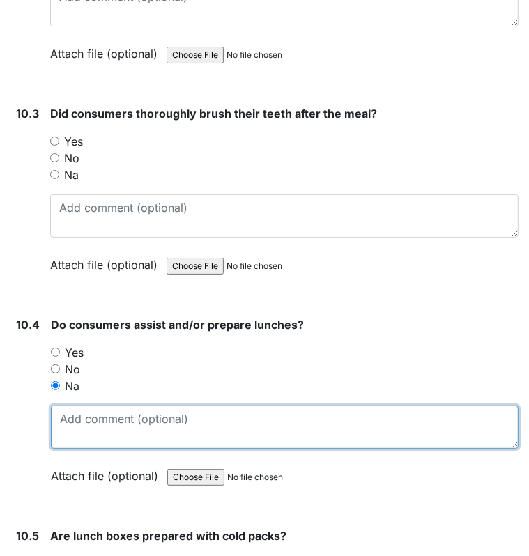
click at [187, 406] on textarea at bounding box center [285, 427] width 468 height 43
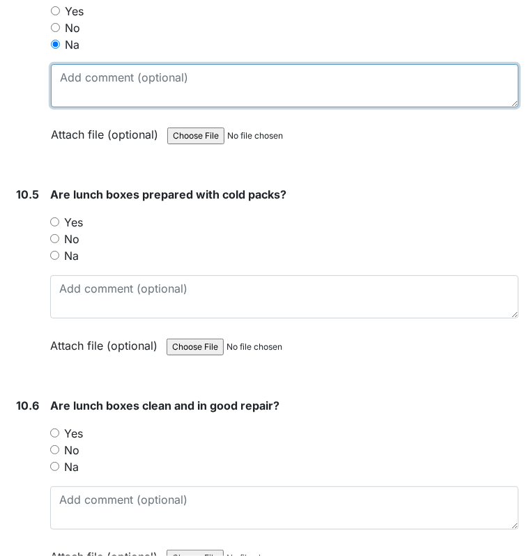
scroll to position [13045, 0]
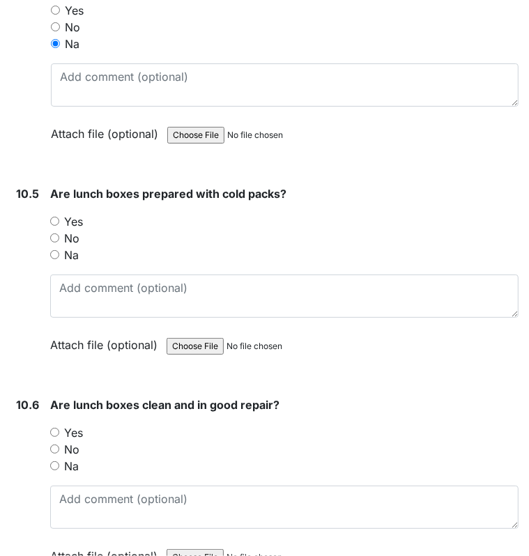
click at [75, 247] on label "Na" at bounding box center [71, 255] width 15 height 17
click at [59, 250] on input "Na" at bounding box center [54, 254] width 9 height 9
radio input "true"
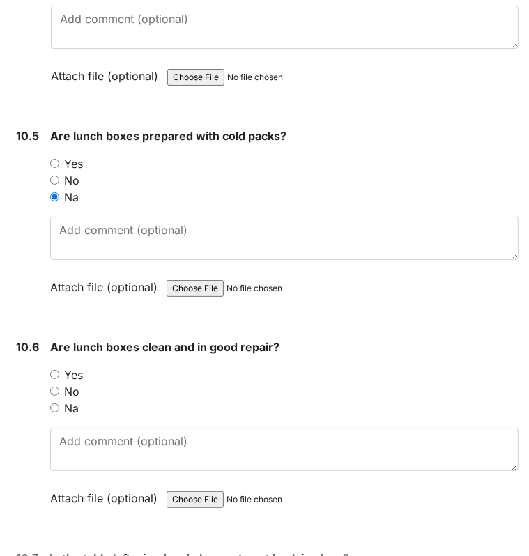
scroll to position [13117, 0]
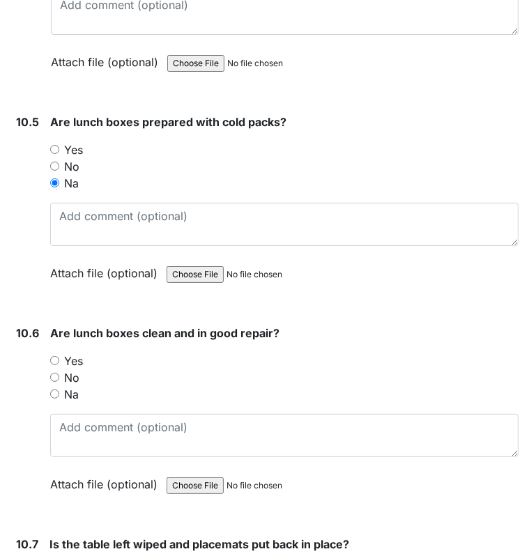
click at [81, 353] on label "Yes" at bounding box center [73, 361] width 19 height 17
click at [59, 356] on input "Yes" at bounding box center [54, 360] width 9 height 9
radio input "true"
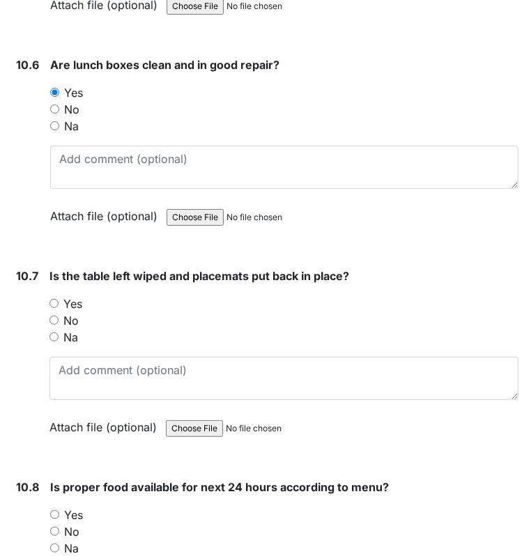
scroll to position [13395, 0]
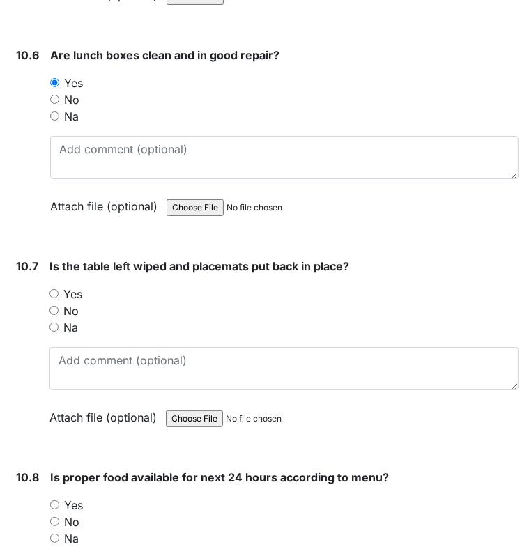
click at [72, 286] on label "Yes" at bounding box center [72, 294] width 19 height 17
click at [59, 289] on input "Yes" at bounding box center [53, 293] width 9 height 9
radio input "true"
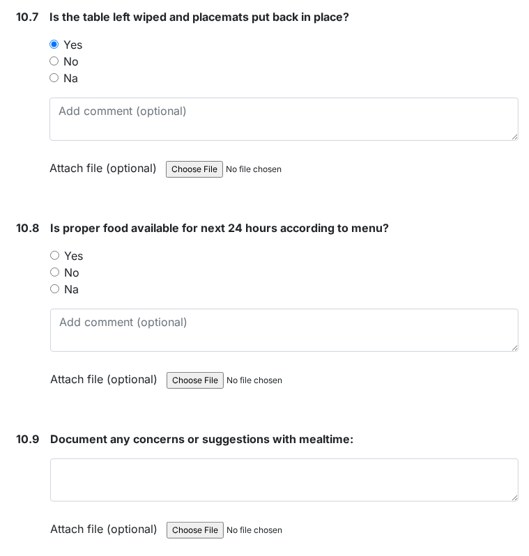
scroll to position [13649, 0]
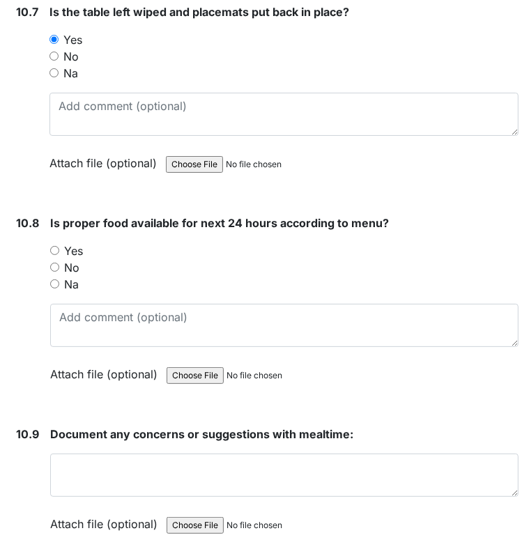
click at [52, 246] on input "Yes" at bounding box center [54, 250] width 9 height 9
radio input "true"
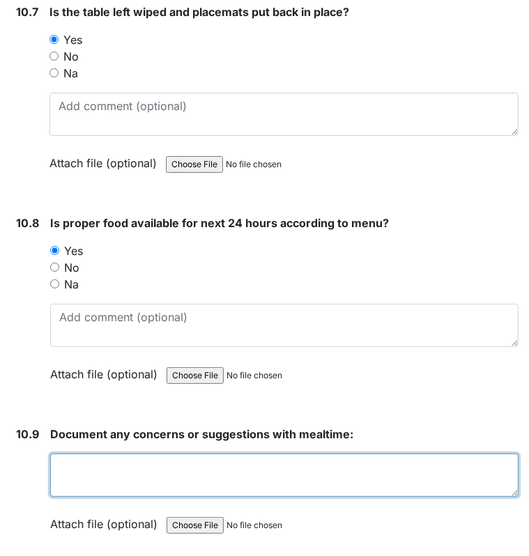
click at [111, 454] on textarea at bounding box center [284, 475] width 468 height 43
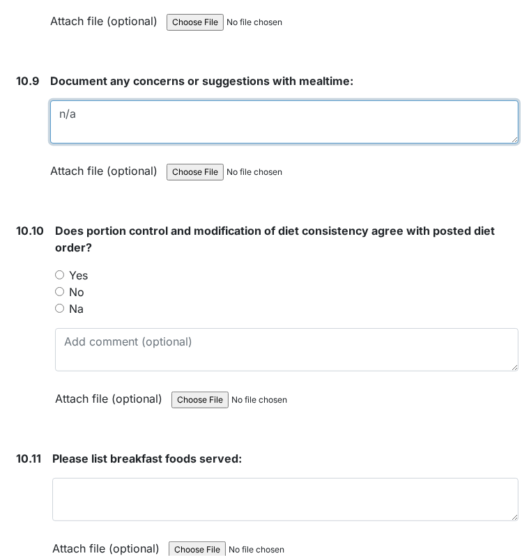
scroll to position [14011, 0]
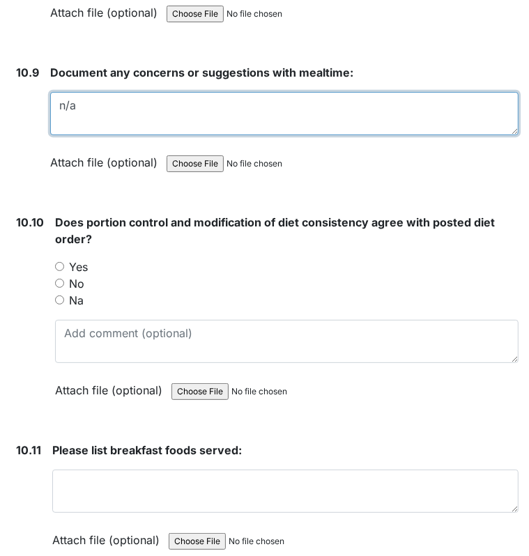
type textarea "n/a"
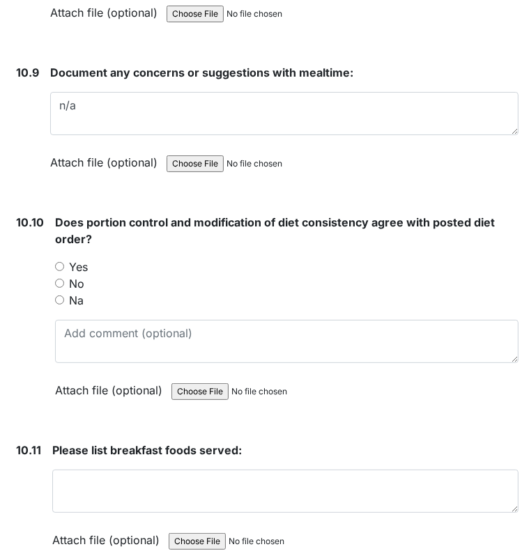
click at [59, 262] on input "Yes" at bounding box center [59, 266] width 9 height 9
radio input "true"
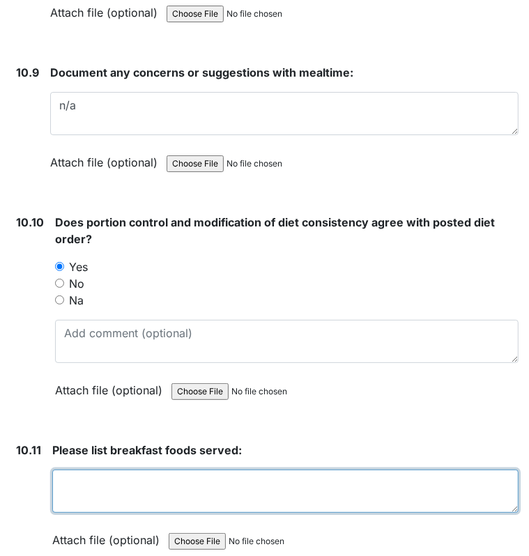
click at [165, 470] on textarea at bounding box center [285, 491] width 466 height 43
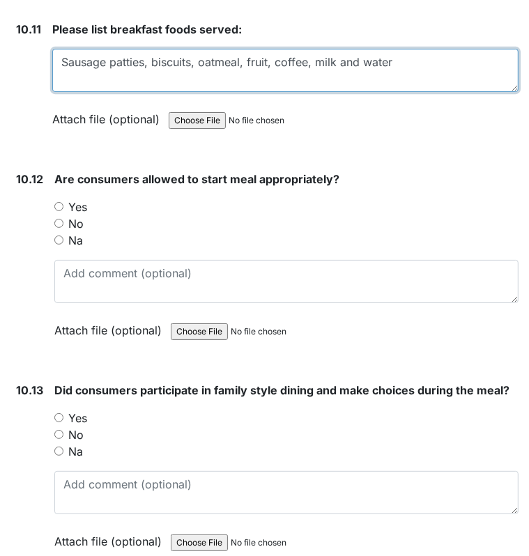
scroll to position [14439, 0]
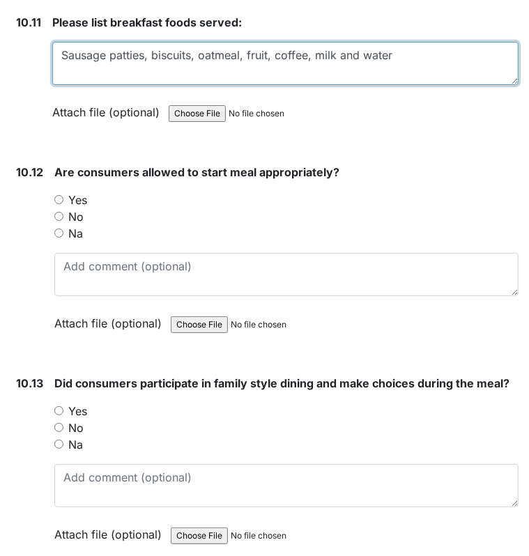
type textarea "Sausage patties, biscuits, oatmeal, fruit, coffee, milk and water"
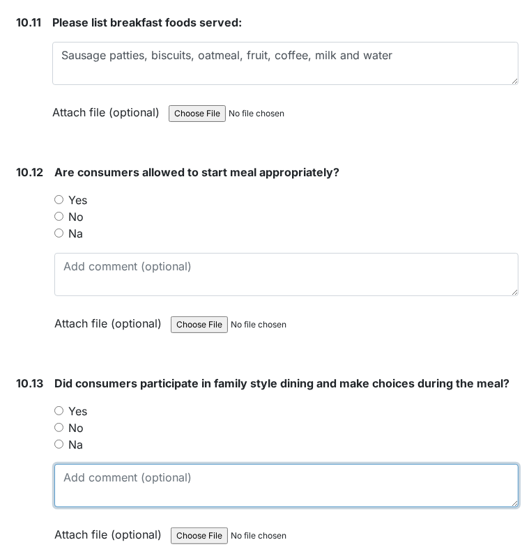
click at [111, 464] on textarea at bounding box center [286, 485] width 464 height 43
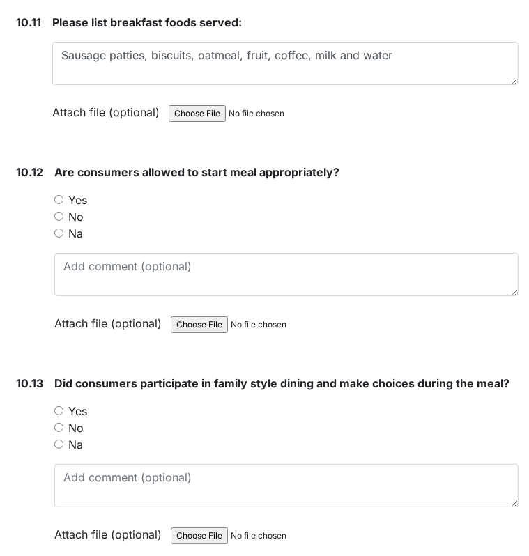
click at [56, 195] on input "Yes" at bounding box center [58, 199] width 9 height 9
radio input "true"
click at [54, 406] on input "Yes" at bounding box center [58, 410] width 9 height 9
radio input "true"
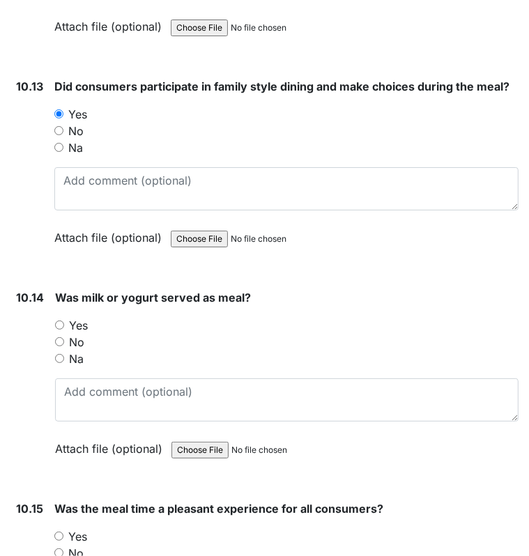
scroll to position [14756, 0]
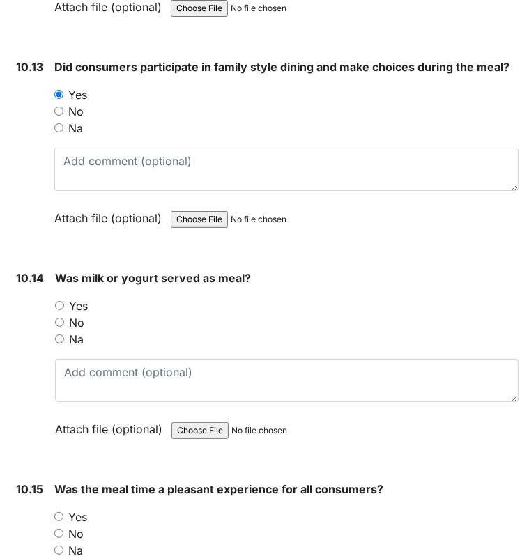
click at [56, 301] on input "Yes" at bounding box center [59, 305] width 9 height 9
radio input "true"
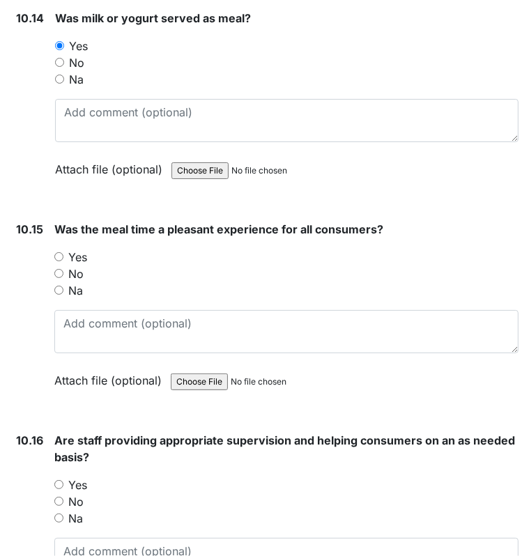
scroll to position [15035, 0]
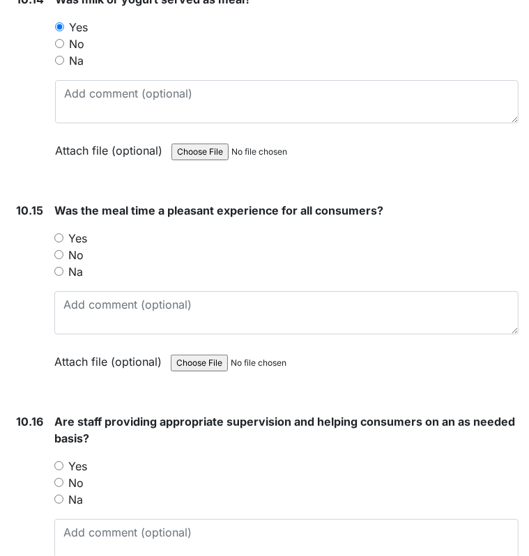
click at [59, 230] on div "Yes" at bounding box center [286, 238] width 464 height 17
click at [59, 234] on input "Yes" at bounding box center [58, 238] width 9 height 9
radio input "true"
click at [58, 461] on input "Yes" at bounding box center [58, 465] width 9 height 9
radio input "true"
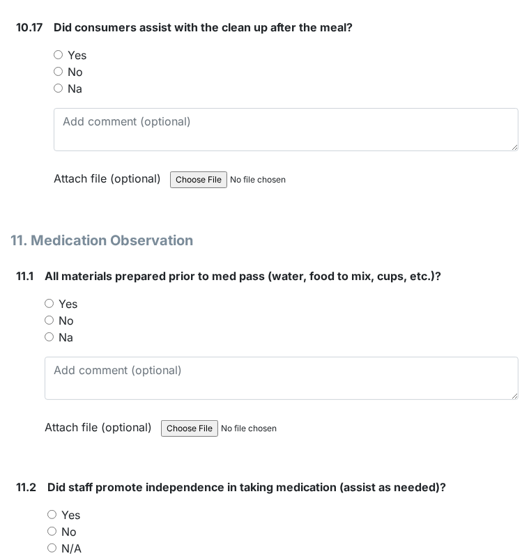
scroll to position [15658, 0]
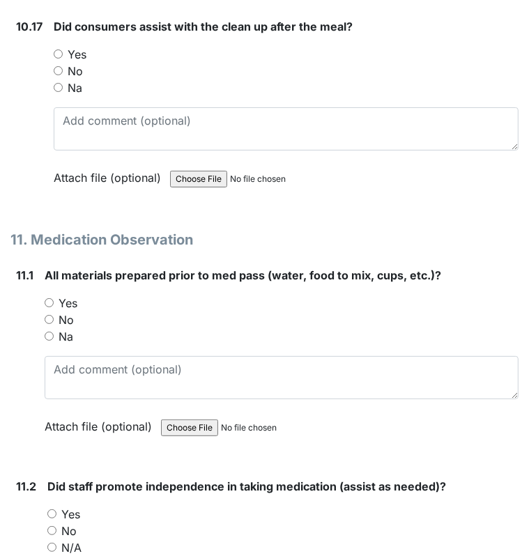
drag, startPoint x: 463, startPoint y: 443, endPoint x: 460, endPoint y: 457, distance: 14.9
click at [460, 478] on div "Did staff promote independence in taking medication (assist as needed)? You mus…" at bounding box center [282, 567] width 471 height 178
click at [460, 506] on div "Yes" at bounding box center [282, 514] width 471 height 17
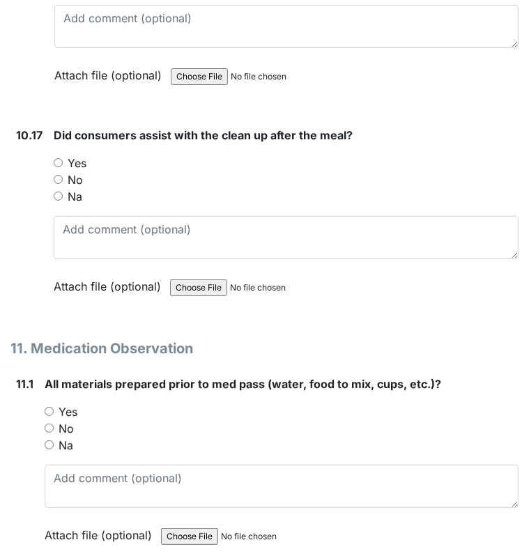
scroll to position [15551, 0]
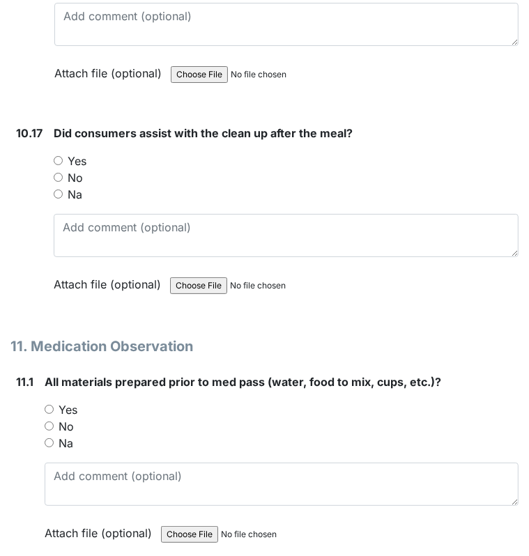
click at [56, 156] on input "Yes" at bounding box center [58, 160] width 9 height 9
radio input "true"
click at [50, 405] on input "Yes" at bounding box center [49, 409] width 9 height 9
radio input "true"
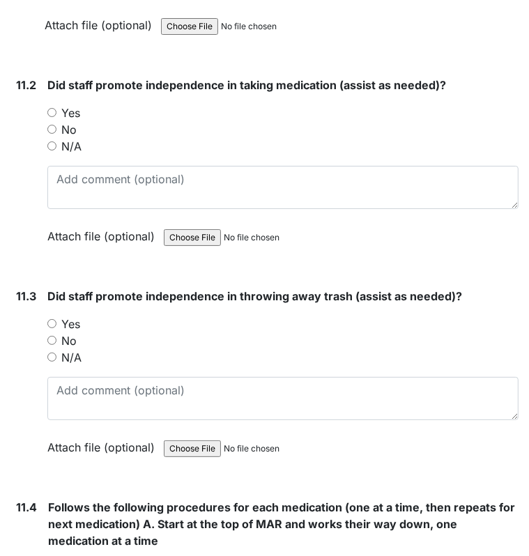
scroll to position [16045, 0]
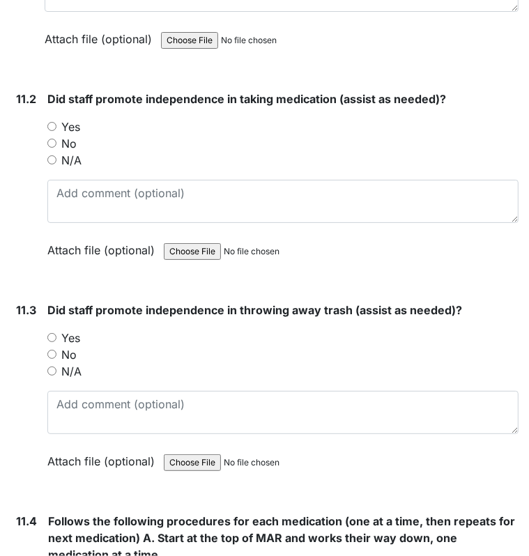
click at [69, 119] on label "Yes" at bounding box center [70, 127] width 19 height 17
click at [56, 122] on input "Yes" at bounding box center [51, 126] width 9 height 9
radio input "true"
click at [79, 330] on label "Yes" at bounding box center [70, 338] width 19 height 17
click at [56, 333] on input "Yes" at bounding box center [51, 337] width 9 height 9
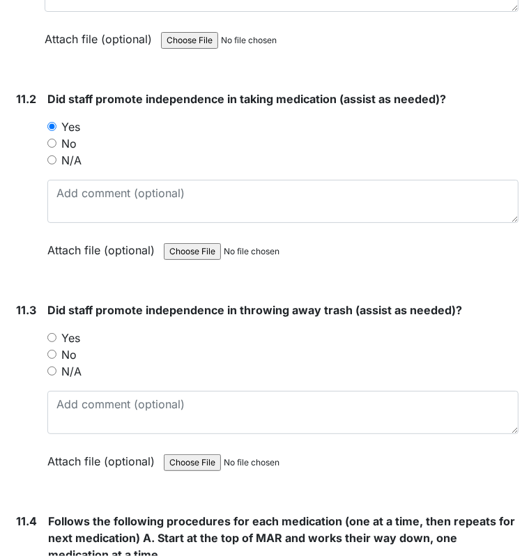
radio input "true"
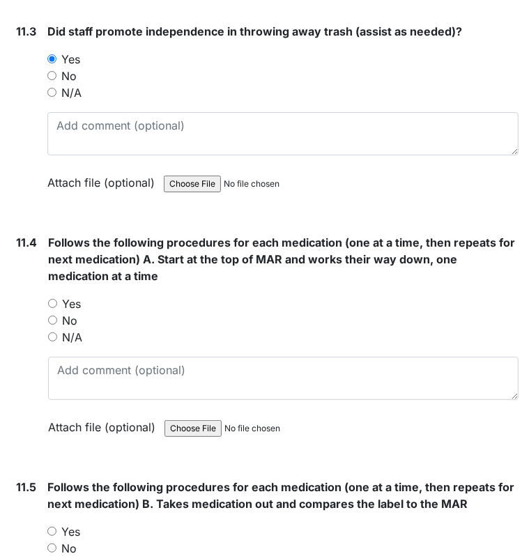
scroll to position [16326, 0]
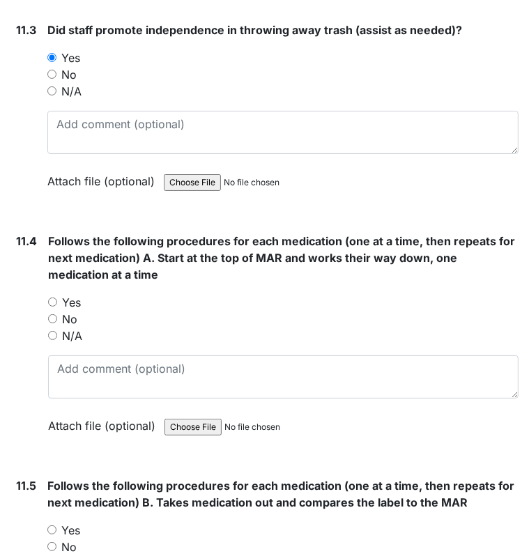
click at [78, 294] on label "Yes" at bounding box center [71, 302] width 19 height 17
click at [57, 298] on input "Yes" at bounding box center [52, 302] width 9 height 9
radio input "true"
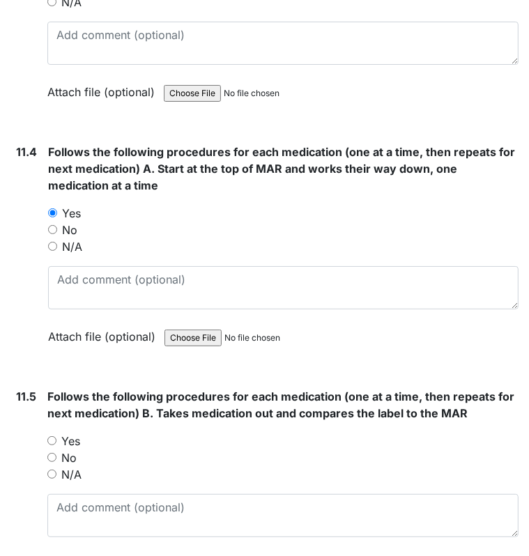
click at [78, 433] on label "Yes" at bounding box center [70, 441] width 19 height 17
click at [56, 436] on input "Yes" at bounding box center [51, 440] width 9 height 9
radio input "true"
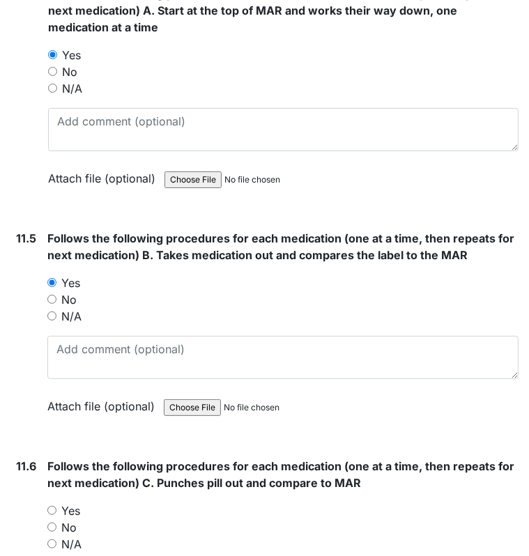
scroll to position [16579, 0]
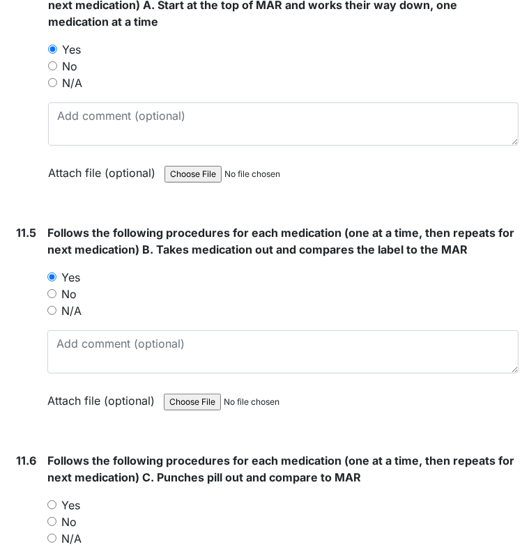
click at [76, 497] on label "Yes" at bounding box center [70, 505] width 19 height 17
click at [56, 501] on input "Yes" at bounding box center [51, 505] width 9 height 9
radio input "true"
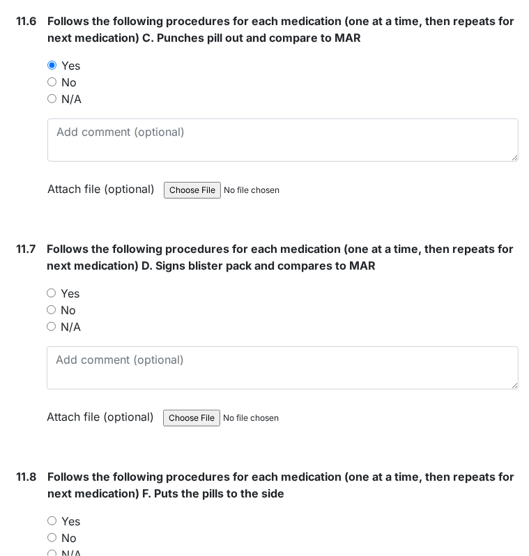
scroll to position [17009, 0]
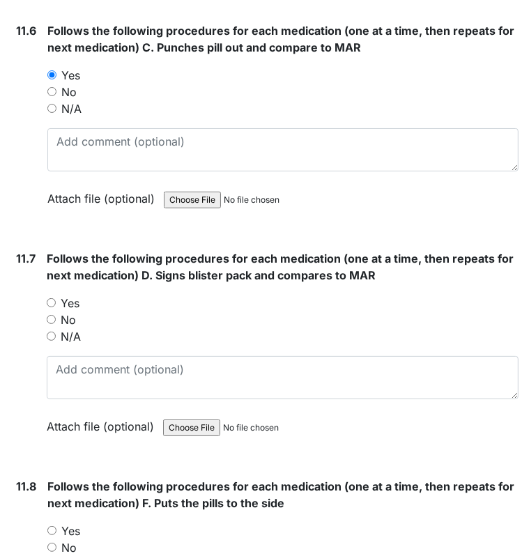
click at [72, 295] on label "Yes" at bounding box center [70, 303] width 19 height 17
click at [56, 298] on input "Yes" at bounding box center [51, 302] width 9 height 9
radio input "true"
click at [75, 523] on label "Yes" at bounding box center [70, 531] width 19 height 17
click at [56, 526] on input "Yes" at bounding box center [51, 530] width 9 height 9
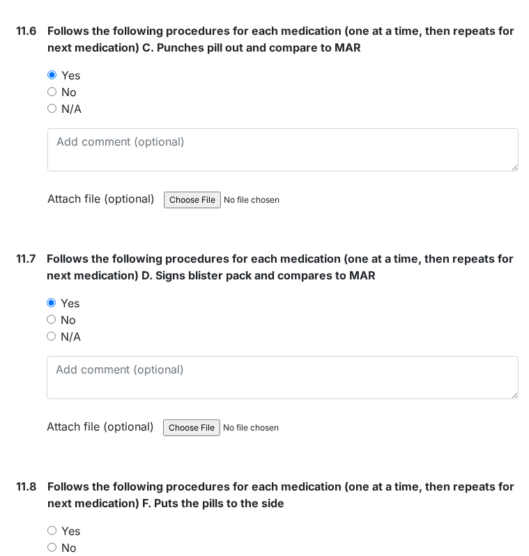
radio input "true"
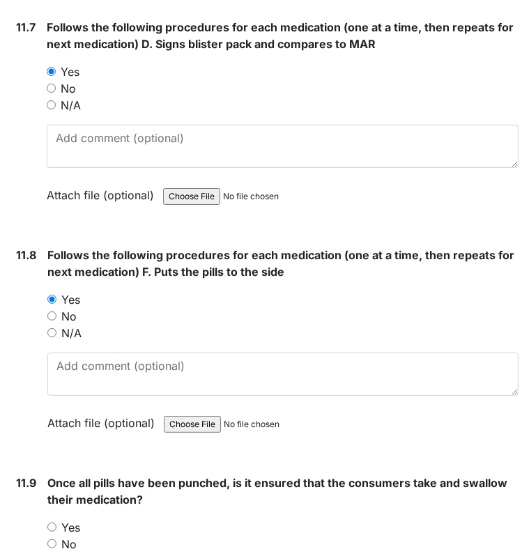
scroll to position [17253, 0]
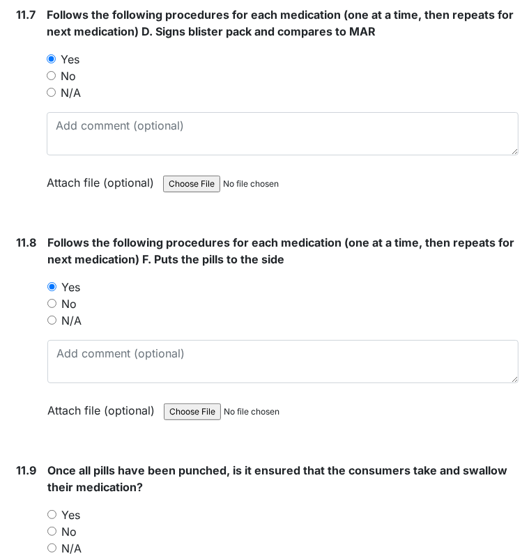
click at [77, 507] on label "Yes" at bounding box center [70, 515] width 19 height 17
click at [56, 510] on input "Yes" at bounding box center [51, 514] width 9 height 9
radio input "true"
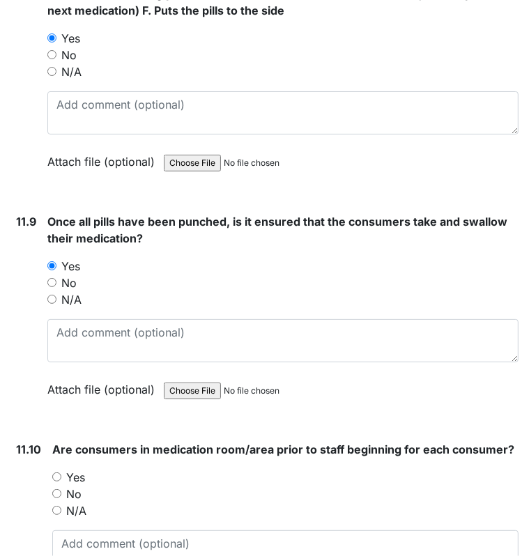
scroll to position [17504, 0]
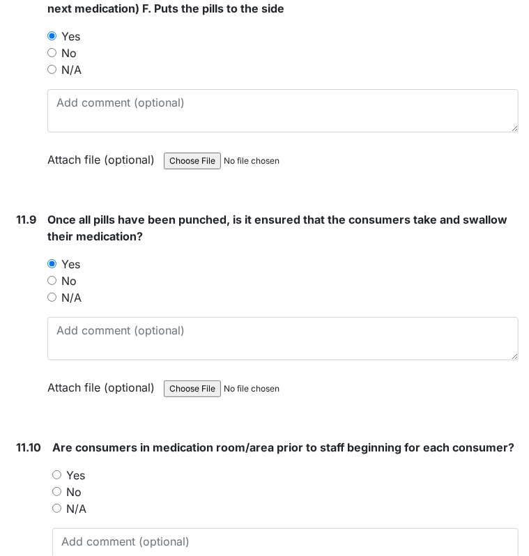
click at [81, 467] on label "Yes" at bounding box center [75, 475] width 19 height 17
click at [61, 471] on input "Yes" at bounding box center [56, 475] width 9 height 9
radio input "true"
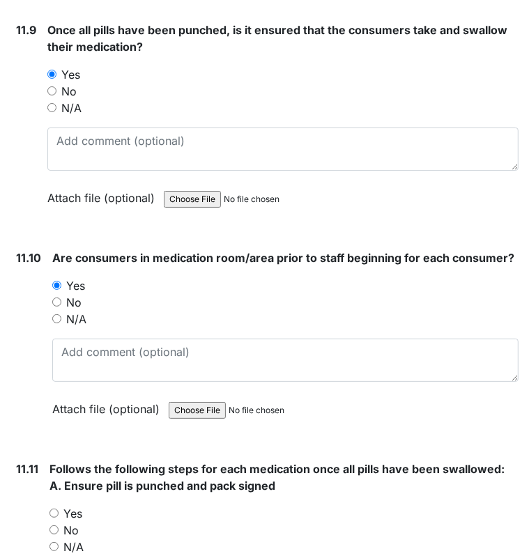
click at [81, 505] on label "Yes" at bounding box center [72, 513] width 19 height 17
click at [59, 509] on input "Yes" at bounding box center [53, 513] width 9 height 9
radio input "true"
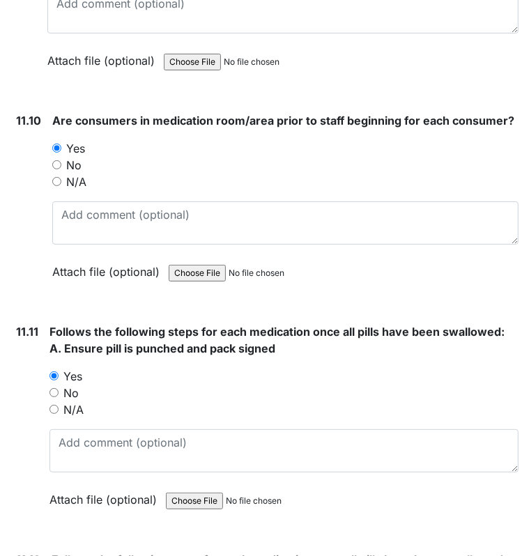
scroll to position [17887, 0]
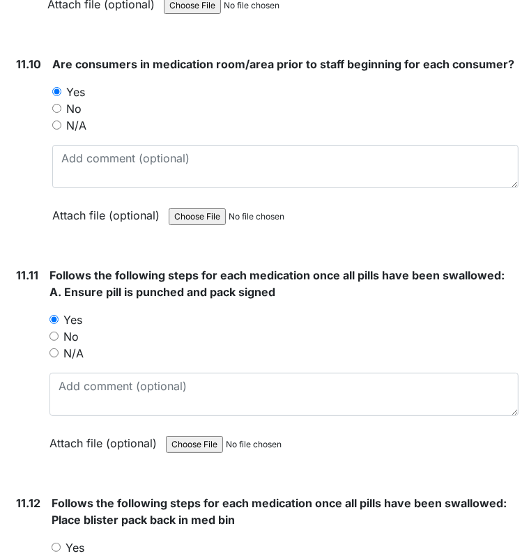
click at [96, 540] on div "Yes" at bounding box center [285, 548] width 467 height 17
click at [80, 540] on label "Yes" at bounding box center [75, 548] width 19 height 17
click at [61, 543] on input "Yes" at bounding box center [56, 547] width 9 height 9
radio input "true"
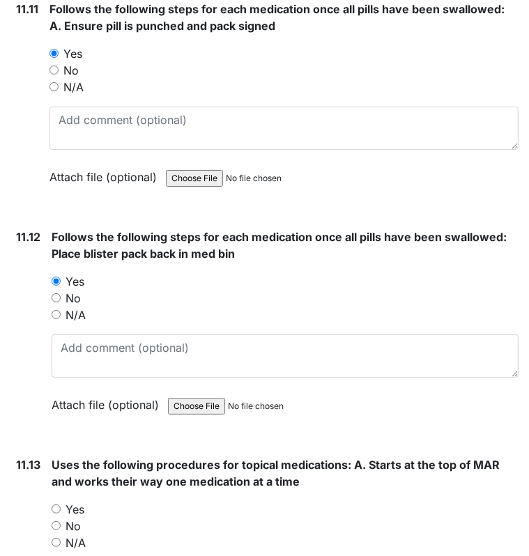
scroll to position [18206, 0]
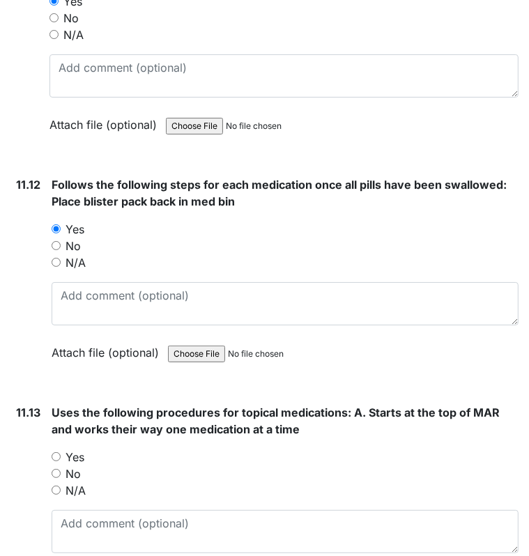
click at [81, 449] on label "Yes" at bounding box center [75, 457] width 19 height 17
click at [61, 452] on input "Yes" at bounding box center [56, 456] width 9 height 9
radio input "true"
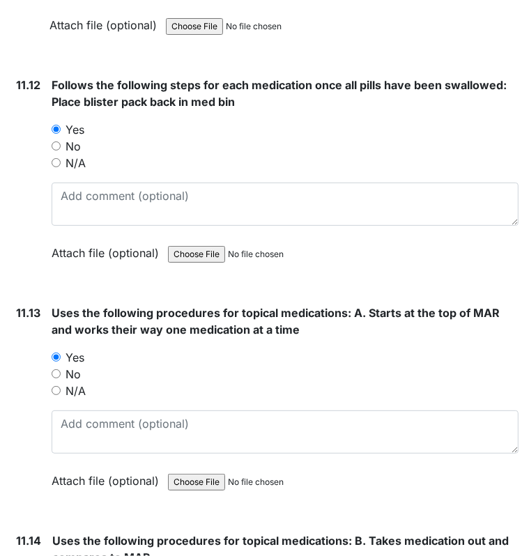
scroll to position [18345, 0]
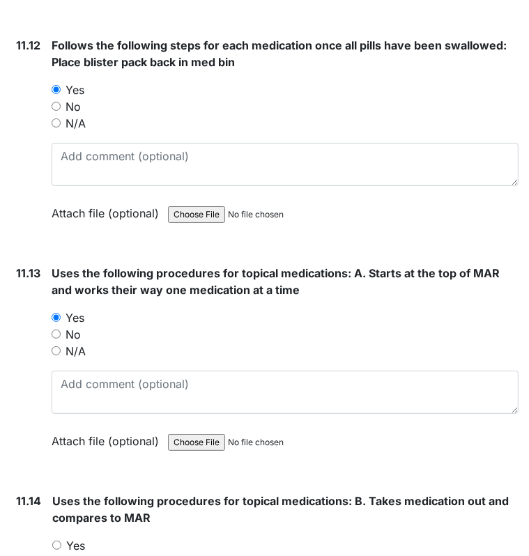
click at [81, 537] on label "Yes" at bounding box center [75, 545] width 19 height 17
click at [61, 541] on input "Yes" at bounding box center [56, 545] width 9 height 9
radio input "true"
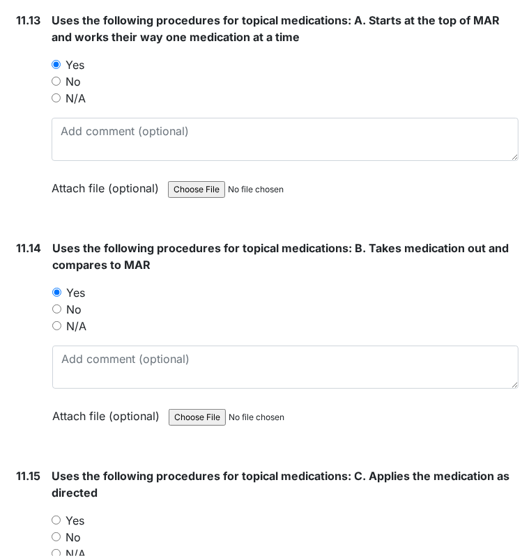
scroll to position [18629, 0]
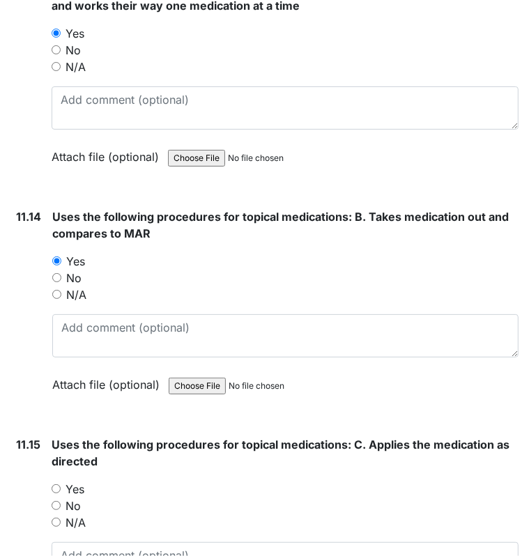
click at [81, 481] on label "Yes" at bounding box center [75, 489] width 19 height 17
click at [61, 484] on input "Yes" at bounding box center [56, 488] width 9 height 9
radio input "true"
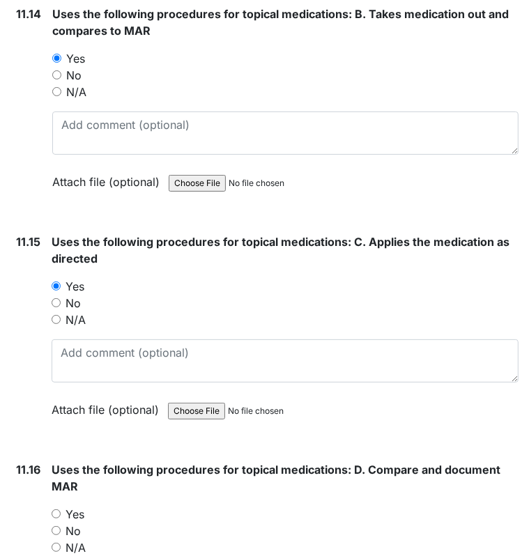
click at [83, 506] on label "Yes" at bounding box center [75, 514] width 19 height 17
click at [61, 510] on input "Yes" at bounding box center [56, 514] width 9 height 9
radio input "true"
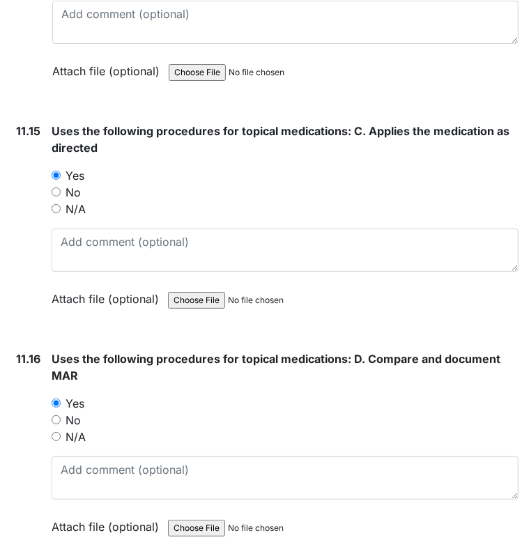
scroll to position [19034, 0]
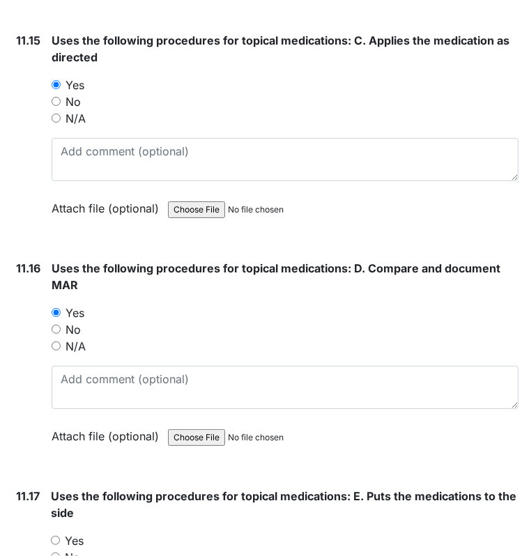
click at [82, 533] on label "Yes" at bounding box center [74, 541] width 19 height 17
click at [60, 536] on input "Yes" at bounding box center [55, 540] width 9 height 9
radio input "true"
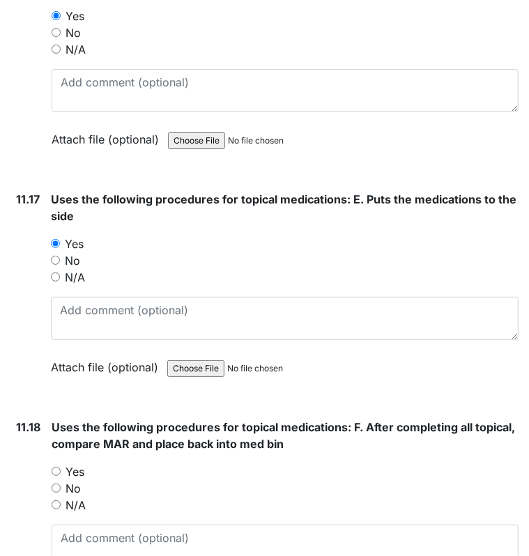
click at [81, 464] on label "Yes" at bounding box center [75, 472] width 19 height 17
click at [61, 467] on input "Yes" at bounding box center [56, 471] width 9 height 9
radio input "true"
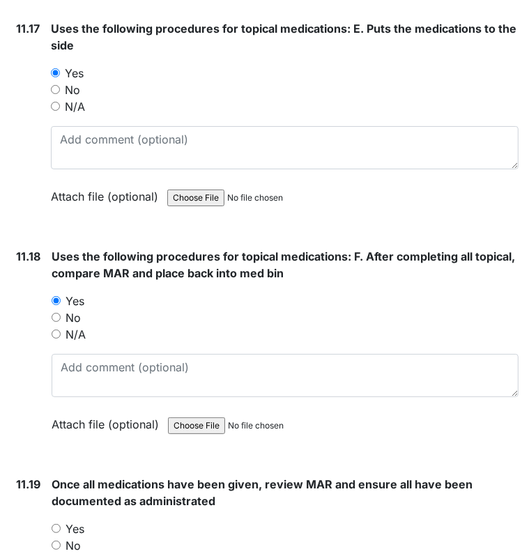
click at [81, 521] on label "Yes" at bounding box center [75, 529] width 19 height 17
click at [61, 524] on input "Yes" at bounding box center [56, 528] width 9 height 9
radio input "true"
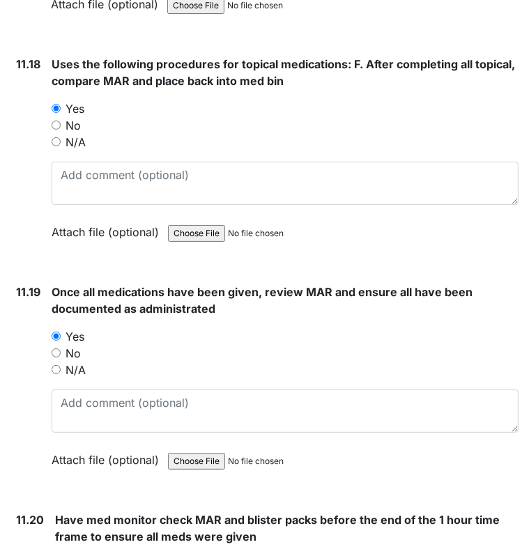
scroll to position [19696, 0]
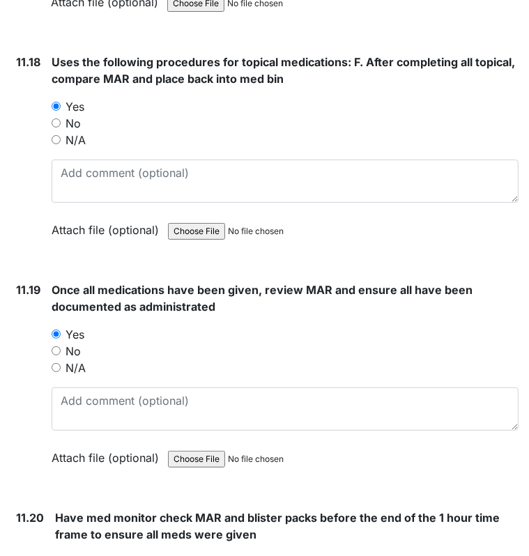
click at [99, 554] on div "Yes" at bounding box center [287, 562] width 464 height 17
click at [82, 554] on label "Yes" at bounding box center [78, 562] width 19 height 17
click at [64, 558] on input "Yes" at bounding box center [59, 562] width 9 height 9
radio input "true"
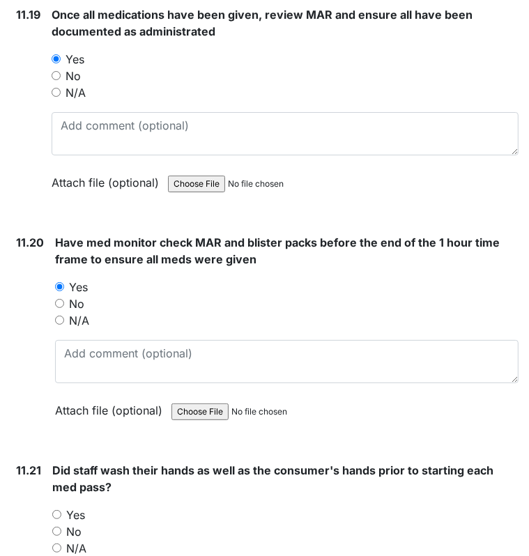
click at [84, 507] on label "Yes" at bounding box center [75, 515] width 19 height 17
click at [61, 510] on input "Yes" at bounding box center [56, 514] width 9 height 9
radio input "true"
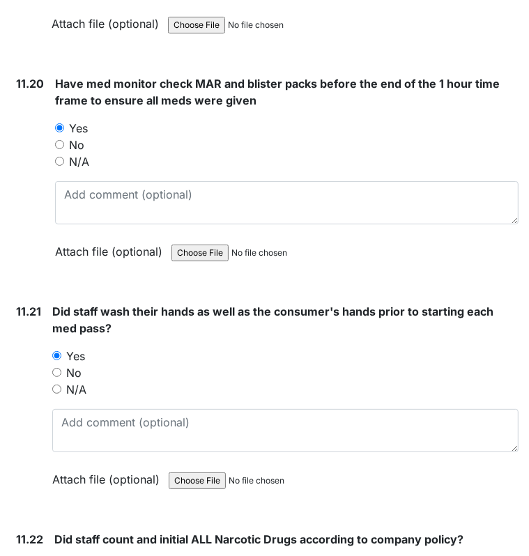
scroll to position [20137, 0]
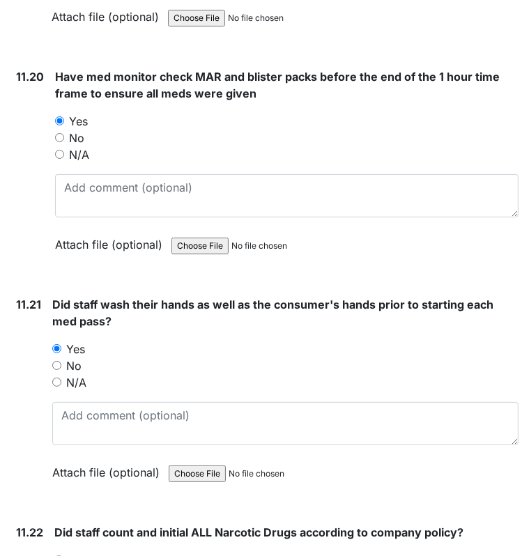
click at [78, 552] on label "Yes" at bounding box center [77, 560] width 19 height 17
click at [63, 556] on input "Yes" at bounding box center [58, 560] width 9 height 9
radio input "true"
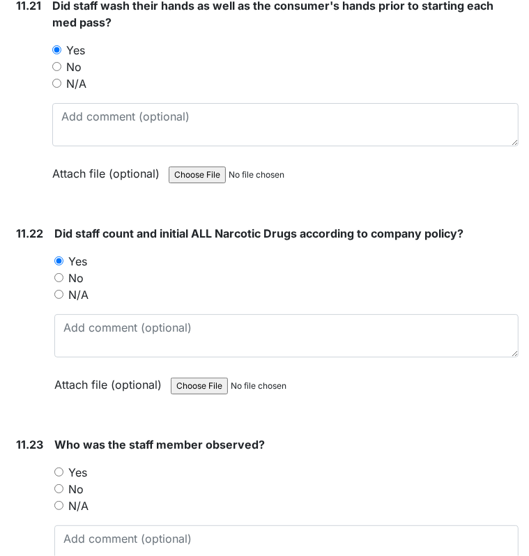
scroll to position [20438, 0]
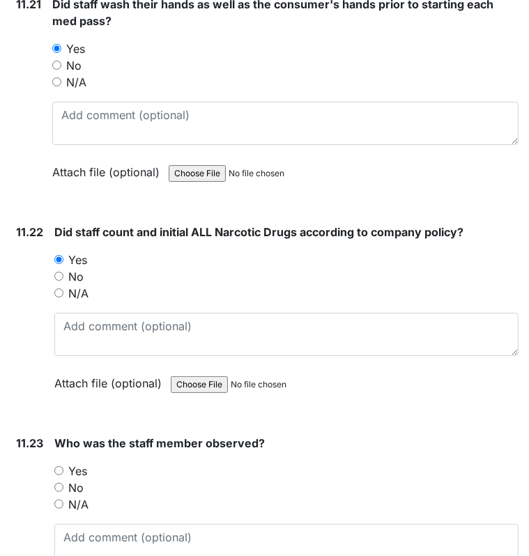
click at [84, 463] on label "Yes" at bounding box center [77, 471] width 19 height 17
click at [63, 466] on input "Yes" at bounding box center [58, 470] width 9 height 9
radio input "true"
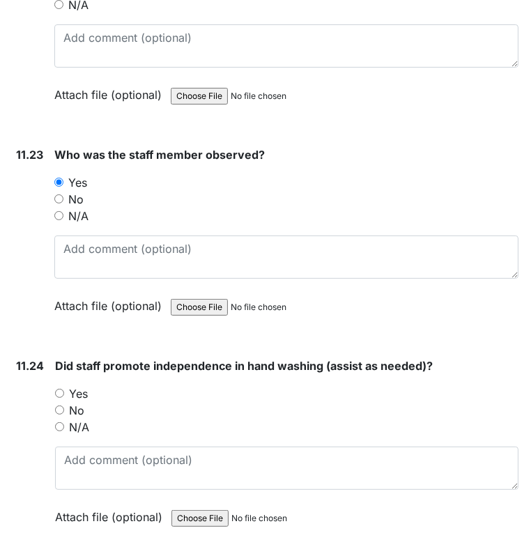
scroll to position [20732, 0]
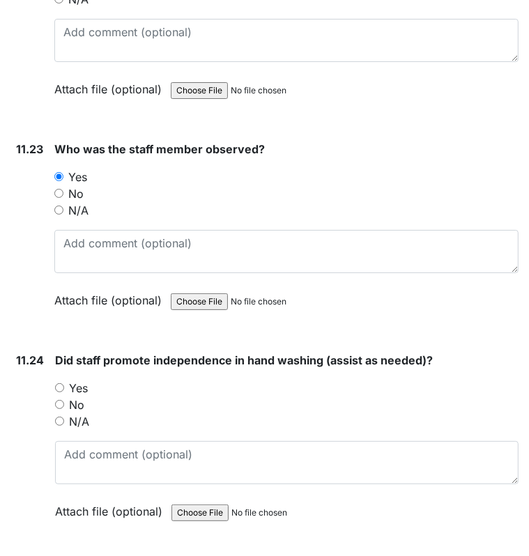
click at [84, 380] on label "Yes" at bounding box center [78, 388] width 19 height 17
click at [64, 383] on input "Yes" at bounding box center [59, 387] width 9 height 9
radio input "true"
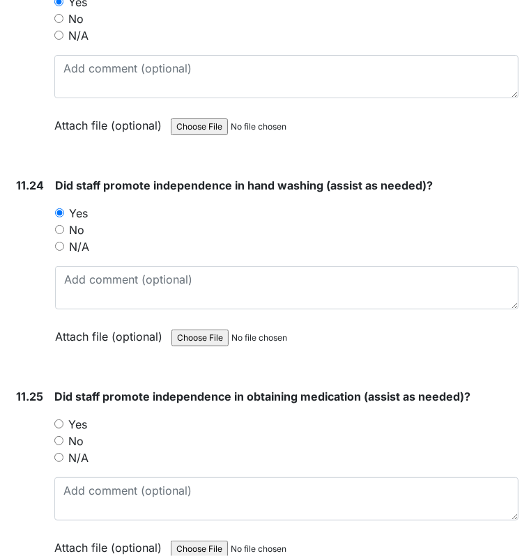
click at [83, 416] on label "Yes" at bounding box center [77, 424] width 19 height 17
click at [63, 420] on input "Yes" at bounding box center [58, 424] width 9 height 9
radio input "true"
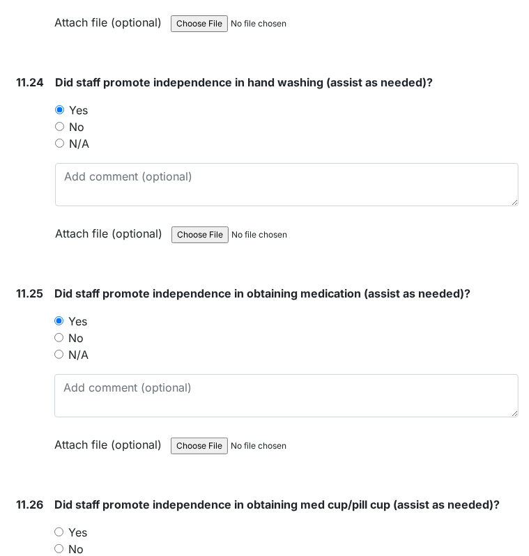
click at [78, 524] on label "Yes" at bounding box center [77, 532] width 19 height 17
click at [63, 528] on input "Yes" at bounding box center [58, 532] width 9 height 9
radio input "true"
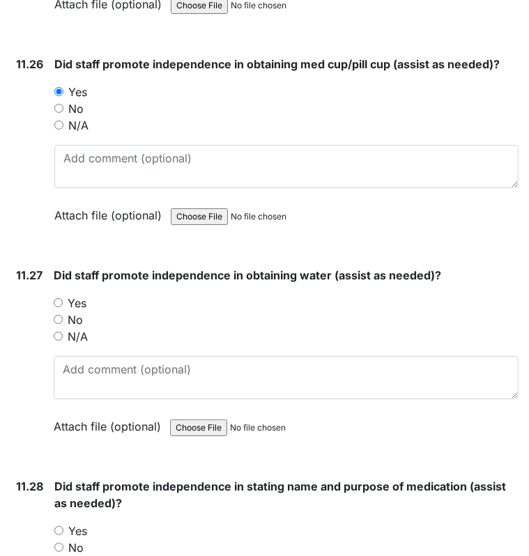
scroll to position [21453, 0]
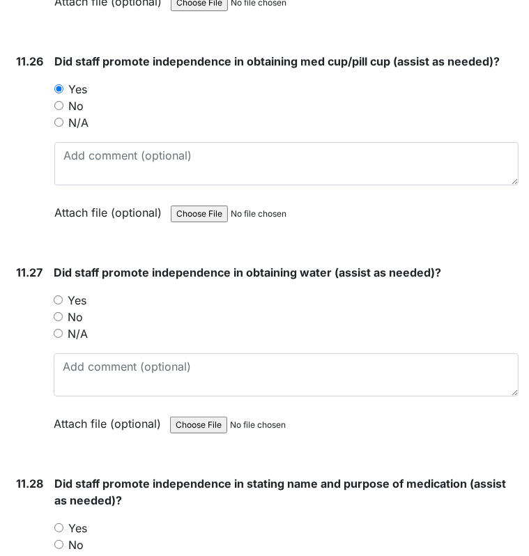
click at [84, 292] on label "Yes" at bounding box center [77, 300] width 19 height 17
click at [63, 296] on input "Yes" at bounding box center [58, 300] width 9 height 9
radio input "true"
click at [61, 524] on input "Yes" at bounding box center [58, 528] width 9 height 9
radio input "true"
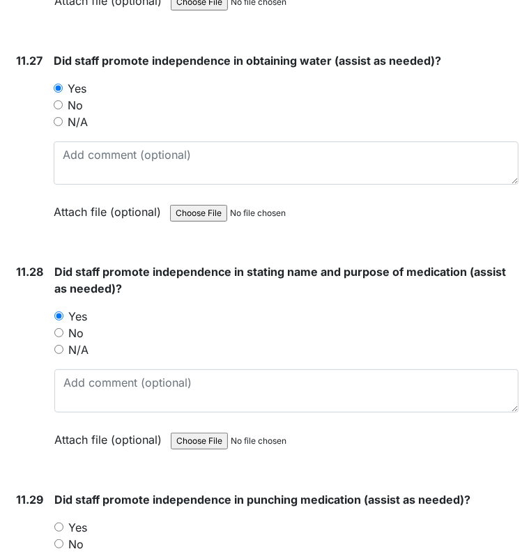
scroll to position [21674, 0]
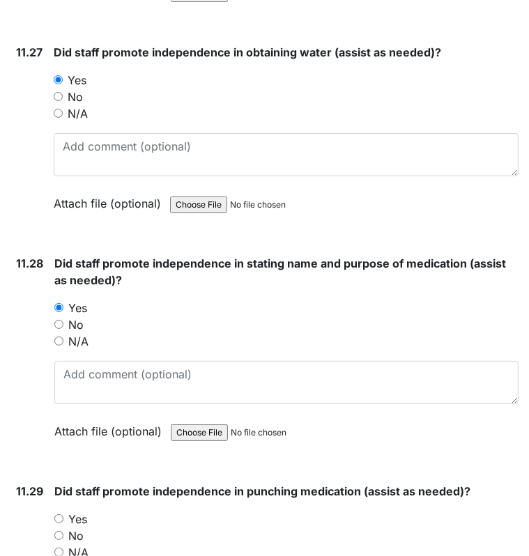
click at [83, 511] on label "Yes" at bounding box center [77, 519] width 19 height 17
click at [63, 514] on input "Yes" at bounding box center [58, 518] width 9 height 9
radio input "true"
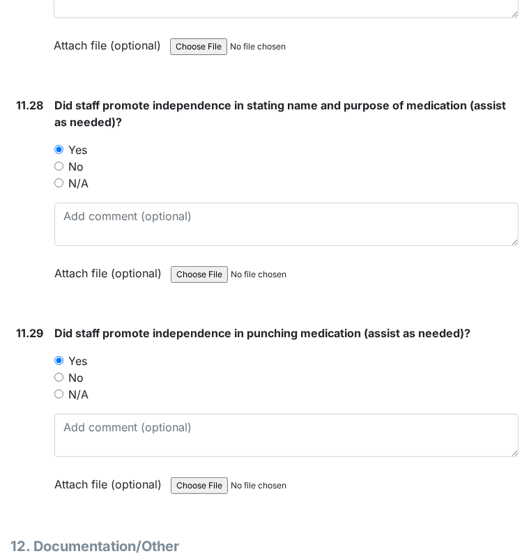
scroll to position [21832, 0]
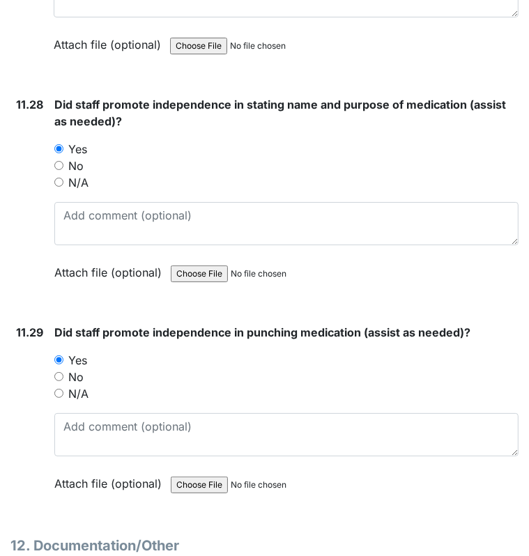
click at [81, 385] on label "N/A" at bounding box center [78, 393] width 20 height 17
click at [63, 389] on input "N/A" at bounding box center [58, 393] width 9 height 9
radio input "true"
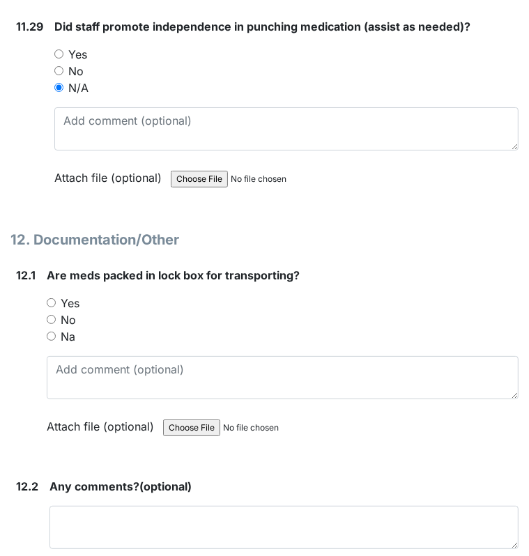
scroll to position [22139, 0]
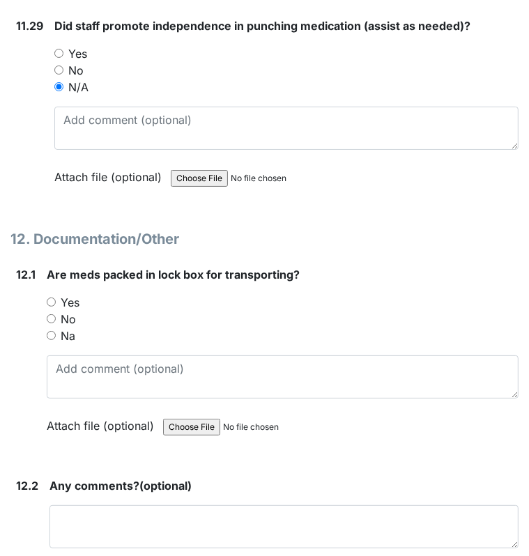
click at [51, 331] on input "Na" at bounding box center [51, 335] width 9 height 9
radio input "true"
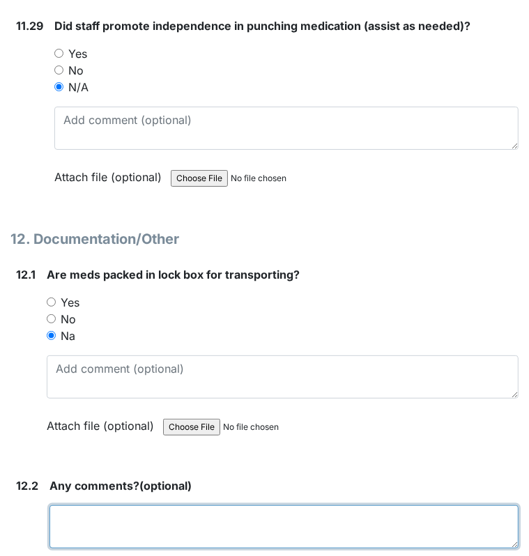
click at [92, 505] on textarea at bounding box center [283, 526] width 469 height 43
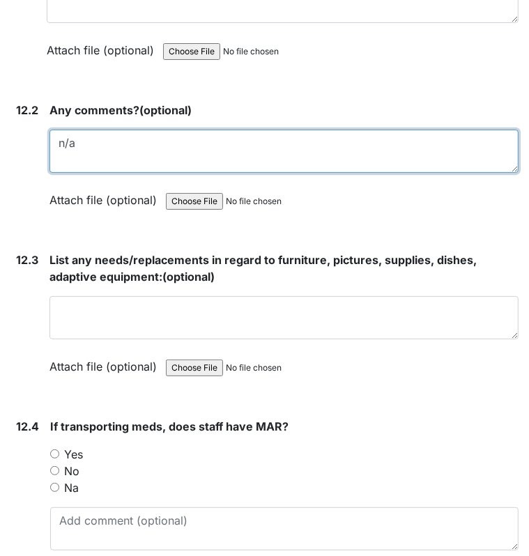
scroll to position [22553, 0]
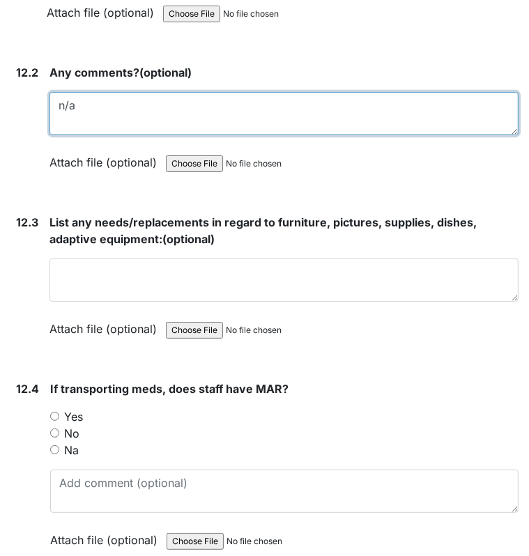
type textarea "n/a"
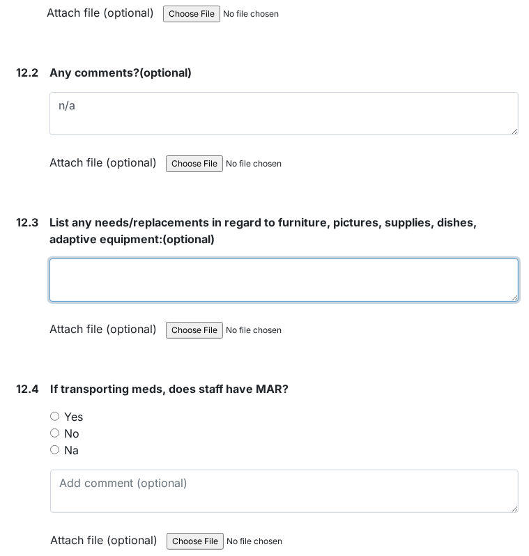
click at [70, 259] on textarea at bounding box center [283, 280] width 469 height 43
type textarea "n/a"
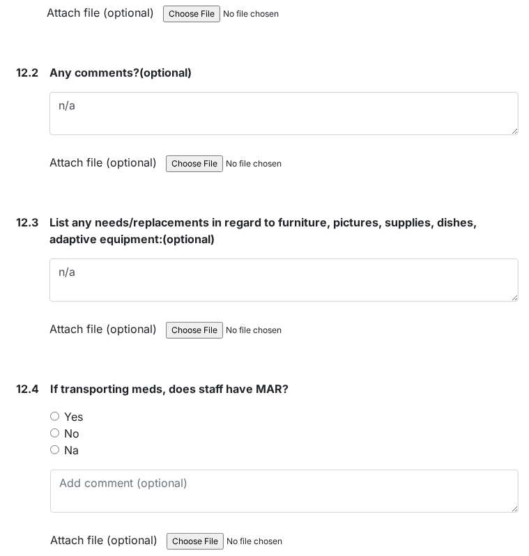
click at [54, 445] on input "Na" at bounding box center [54, 449] width 9 height 9
radio input "true"
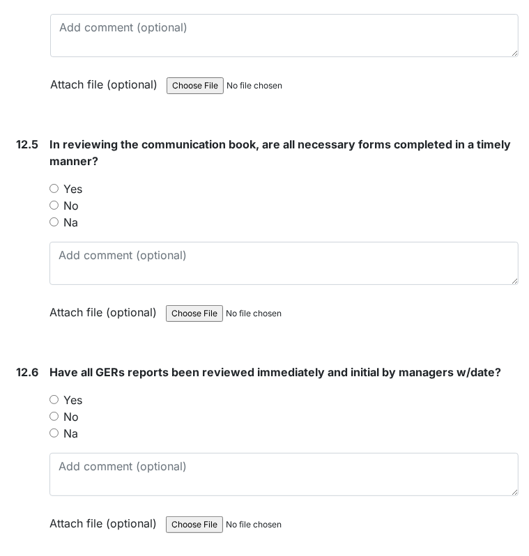
scroll to position [23015, 0]
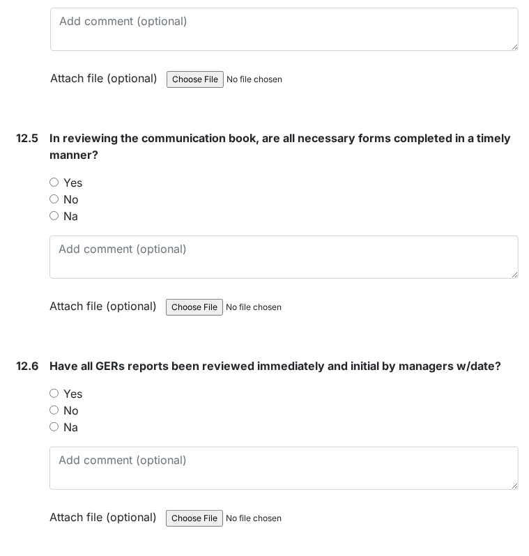
click at [55, 178] on input "Yes" at bounding box center [53, 182] width 9 height 9
radio input "true"
click at [94, 385] on div "Yes" at bounding box center [283, 393] width 469 height 17
click at [81, 385] on label "Yes" at bounding box center [72, 393] width 19 height 17
click at [59, 389] on input "Yes" at bounding box center [53, 393] width 9 height 9
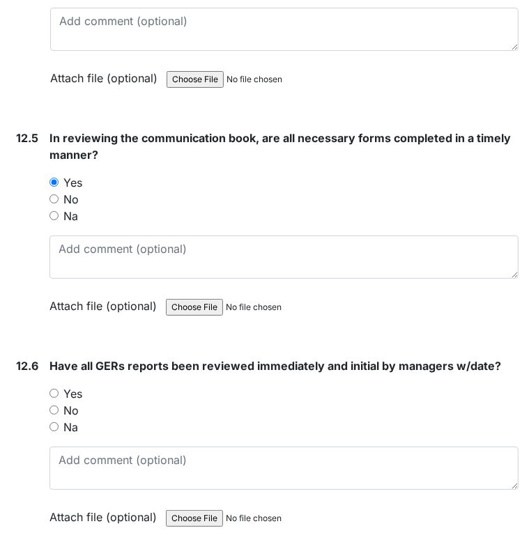
radio input "true"
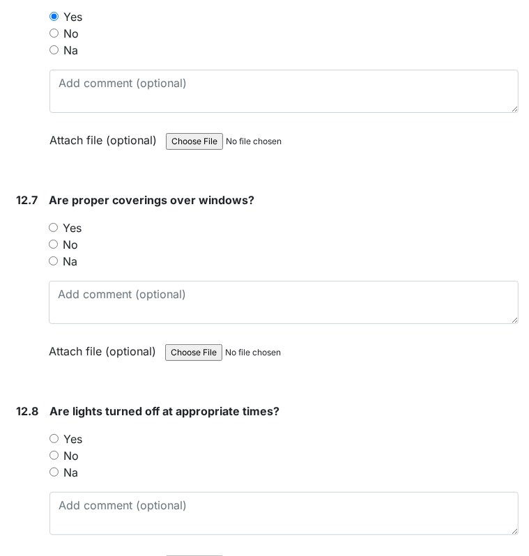
scroll to position [23399, 0]
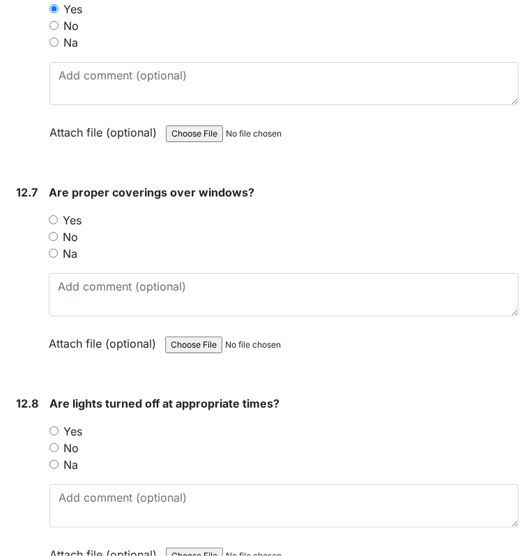
click at [67, 212] on label "Yes" at bounding box center [72, 220] width 19 height 17
click at [58, 215] on input "Yes" at bounding box center [53, 219] width 9 height 9
radio input "true"
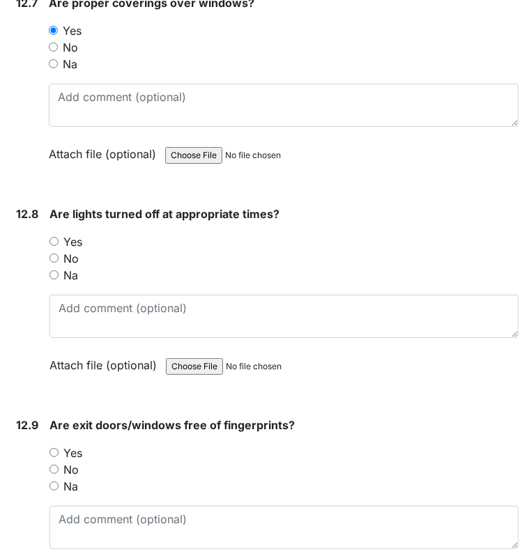
scroll to position [23590, 0]
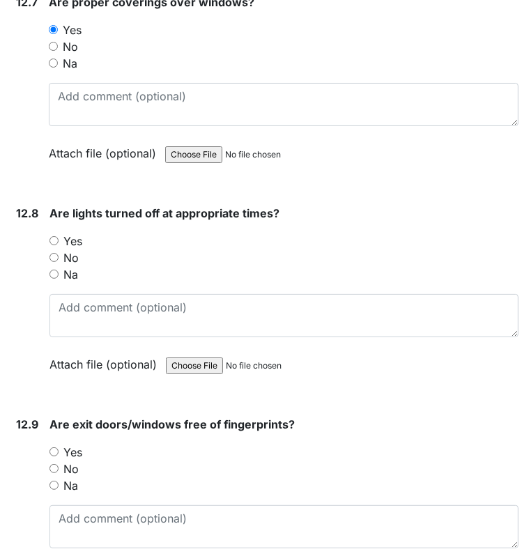
click at [97, 233] on div "Yes" at bounding box center [283, 241] width 469 height 17
click at [100, 205] on div "Are lights turned off at appropriate times? You must select one of the below op…" at bounding box center [283, 294] width 469 height 178
click at [82, 233] on label "Yes" at bounding box center [72, 241] width 19 height 17
click at [59, 236] on input "Yes" at bounding box center [53, 240] width 9 height 9
radio input "true"
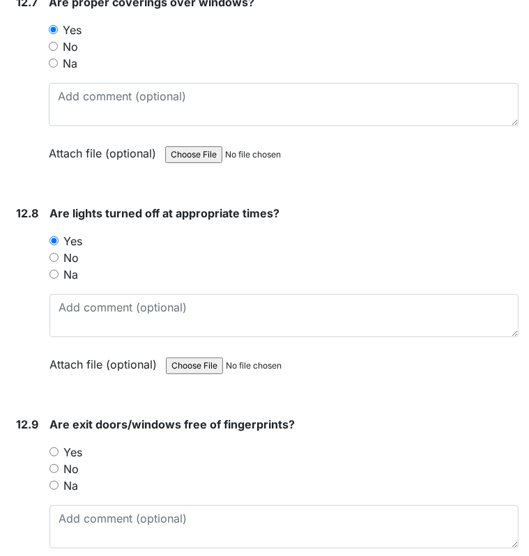
click at [81, 444] on label "Yes" at bounding box center [72, 452] width 19 height 17
click at [59, 448] on input "Yes" at bounding box center [53, 452] width 9 height 9
radio input "true"
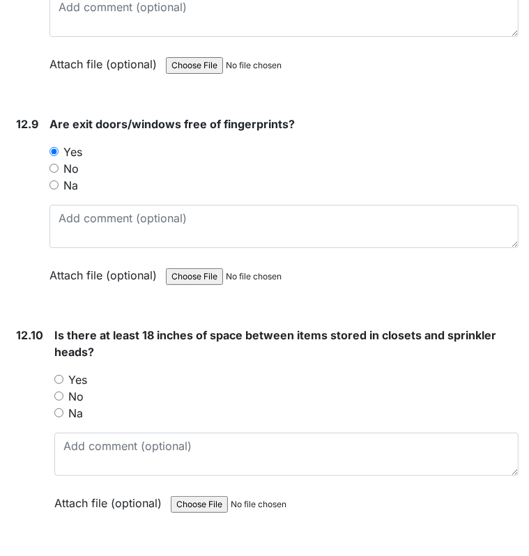
scroll to position [23923, 0]
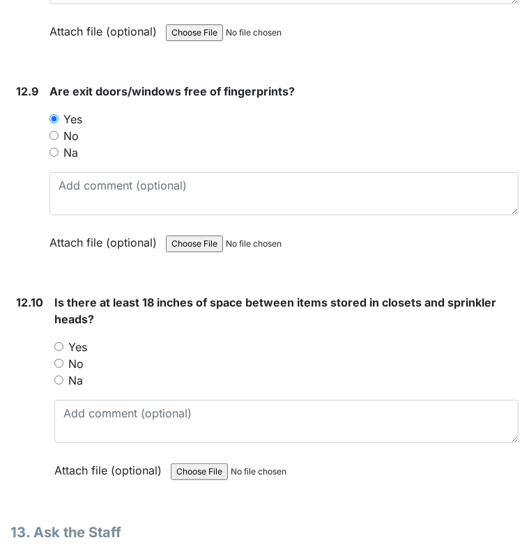
click at [80, 339] on label "Yes" at bounding box center [77, 347] width 19 height 17
click at [63, 342] on input "Yes" at bounding box center [58, 346] width 9 height 9
radio input "true"
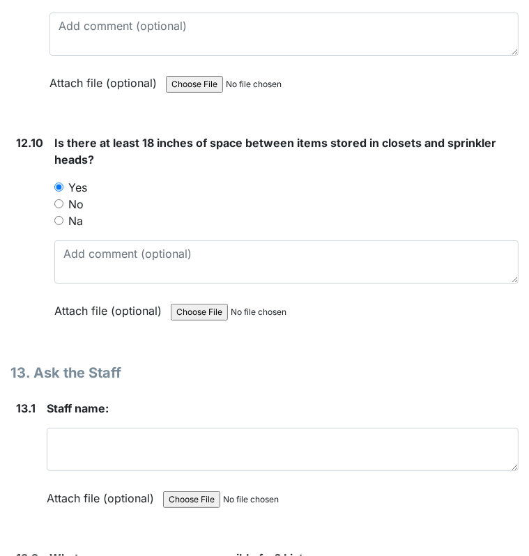
scroll to position [24129, 0]
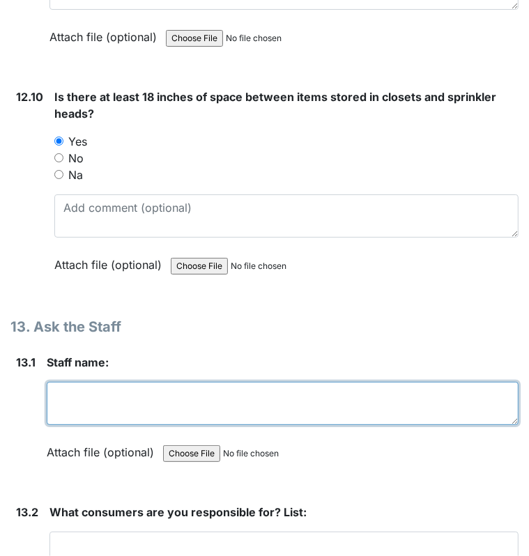
click at [388, 382] on textarea at bounding box center [283, 403] width 472 height 43
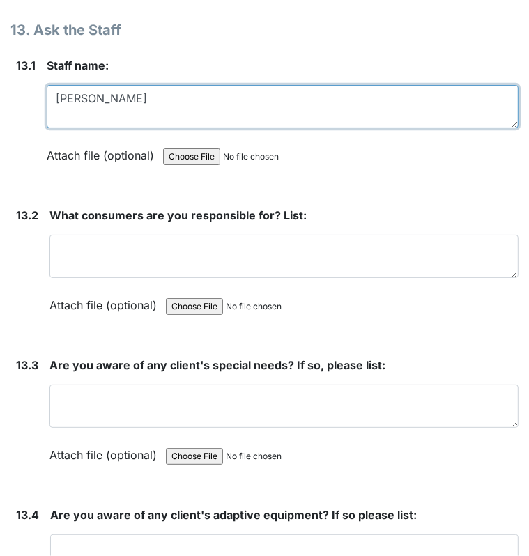
scroll to position [24426, 0]
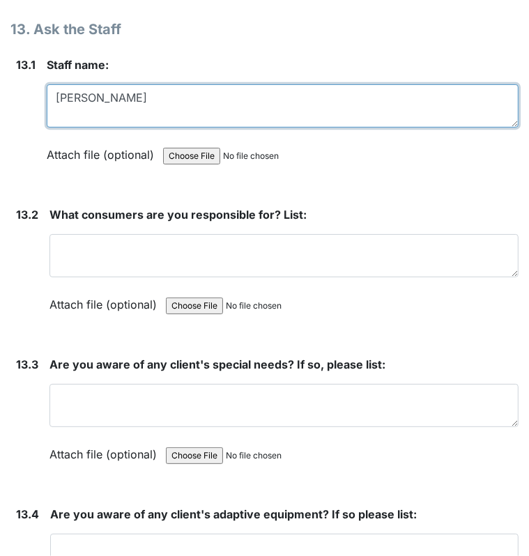
type textarea "Jaidyn Combs"
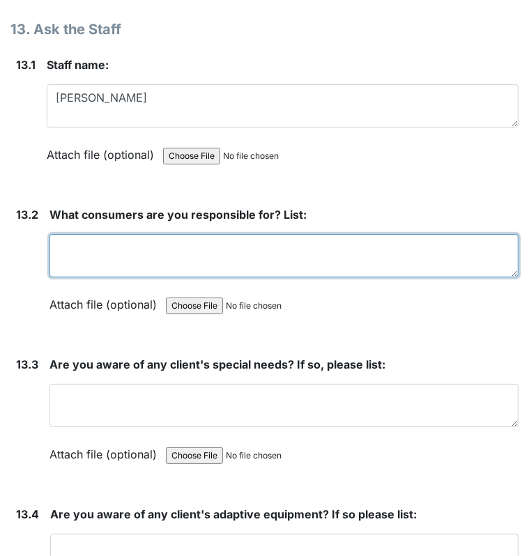
click at [284, 234] on textarea at bounding box center [283, 255] width 469 height 43
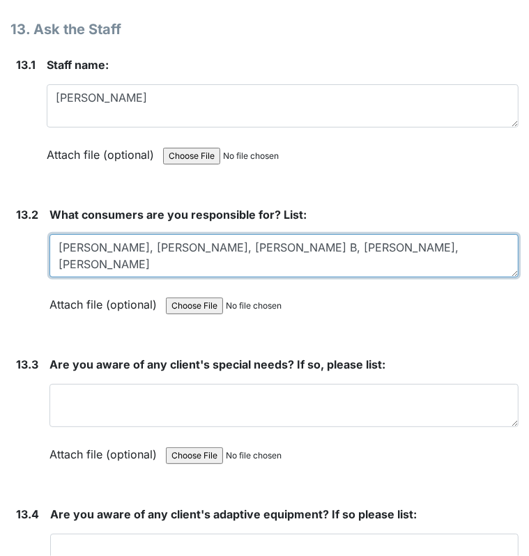
type textarea "Arthur C, Christina L, Linwood B, Karen S, Mariah A."
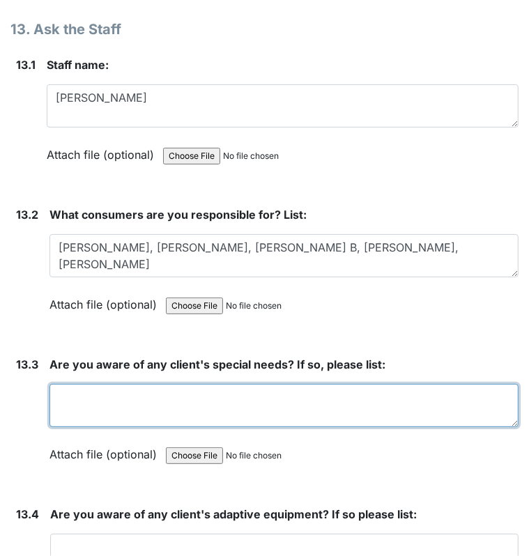
click at [114, 384] on textarea at bounding box center [283, 405] width 469 height 43
type textarea "A"
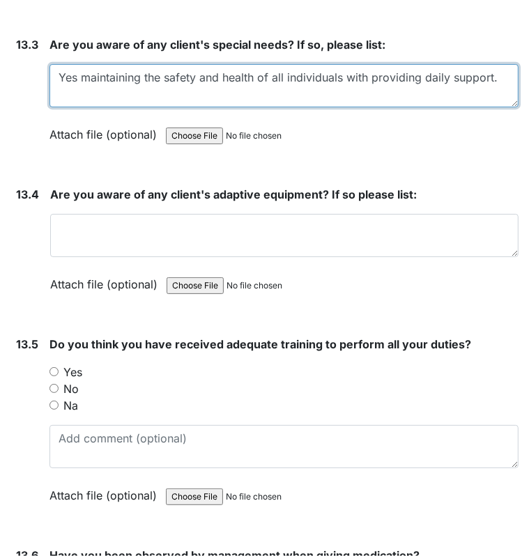
scroll to position [24748, 0]
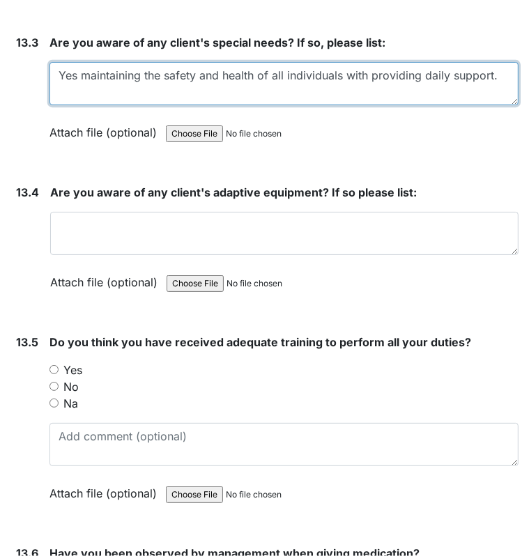
type textarea "Yes maintaining the safety and health of all individuals with providing daily s…"
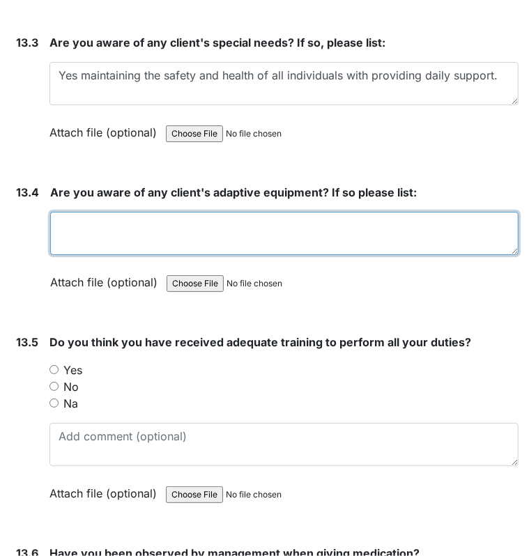
click at [150, 212] on textarea at bounding box center [284, 233] width 468 height 43
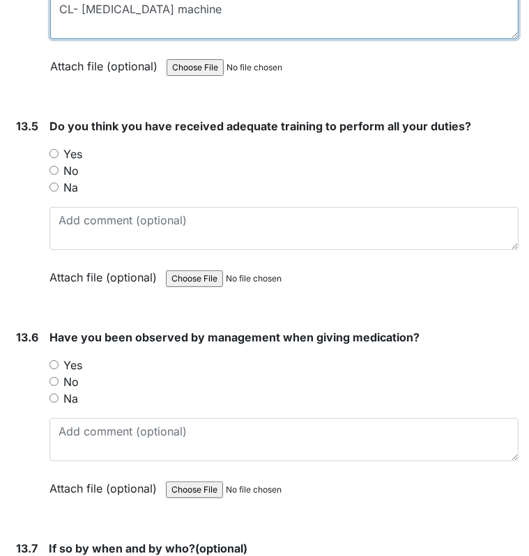
scroll to position [24966, 0]
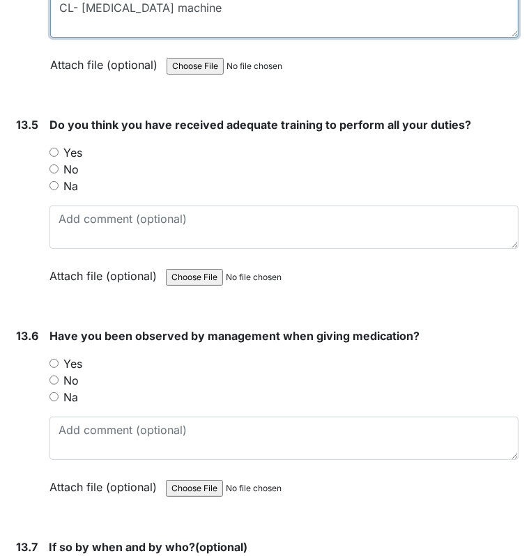
type textarea "CL- CPAP machine"
click at [79, 144] on label "Yes" at bounding box center [72, 152] width 19 height 17
click at [59, 148] on input "Yes" at bounding box center [53, 152] width 9 height 9
radio input "true"
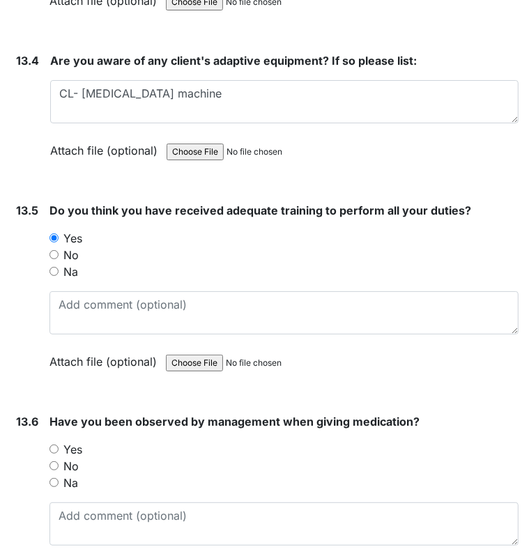
scroll to position [24955, 0]
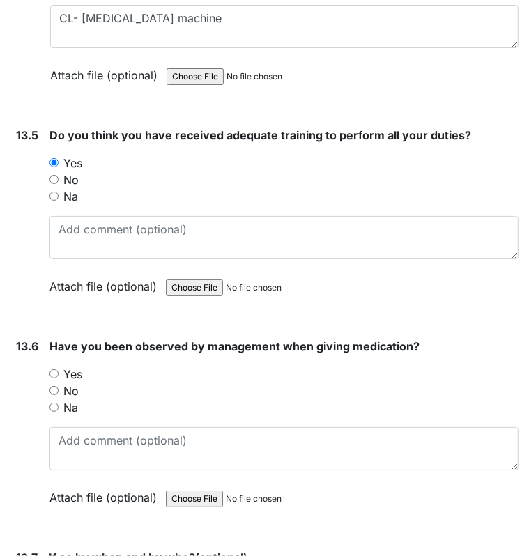
click at [82, 366] on label "Yes" at bounding box center [72, 374] width 19 height 17
click at [59, 369] on input "Yes" at bounding box center [53, 373] width 9 height 9
radio input "true"
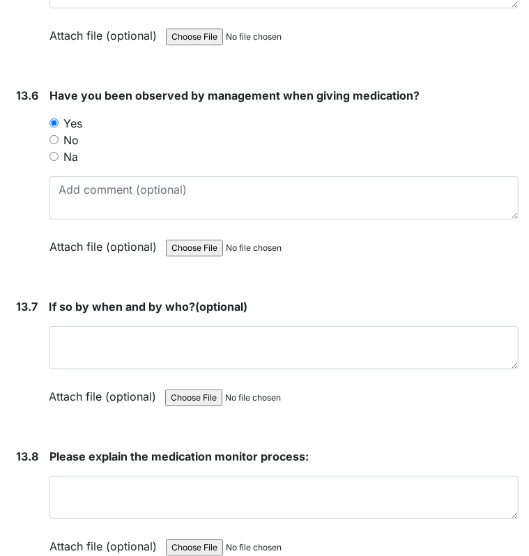
scroll to position [25216, 0]
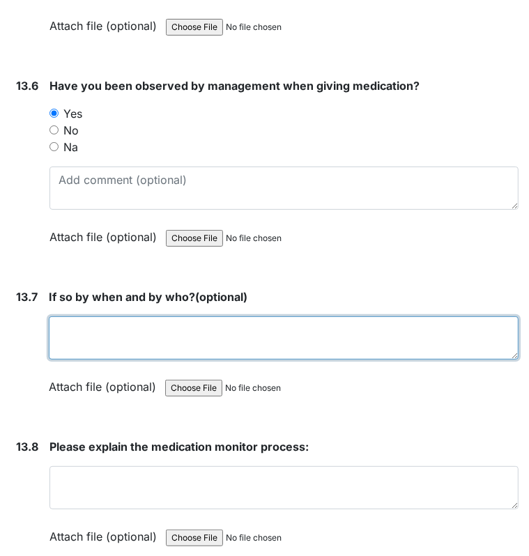
click at [409, 316] on textarea at bounding box center [284, 337] width 470 height 43
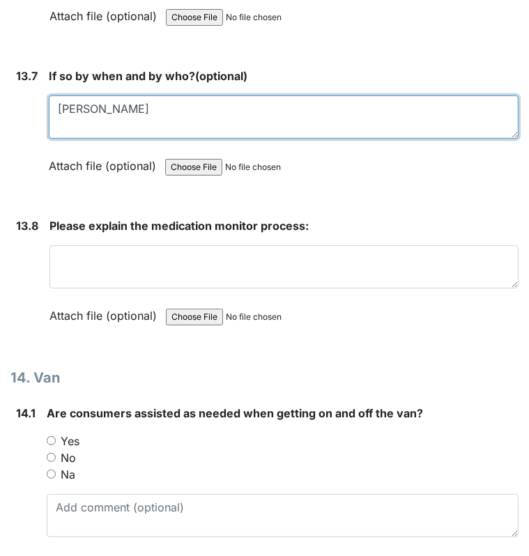
scroll to position [25438, 0]
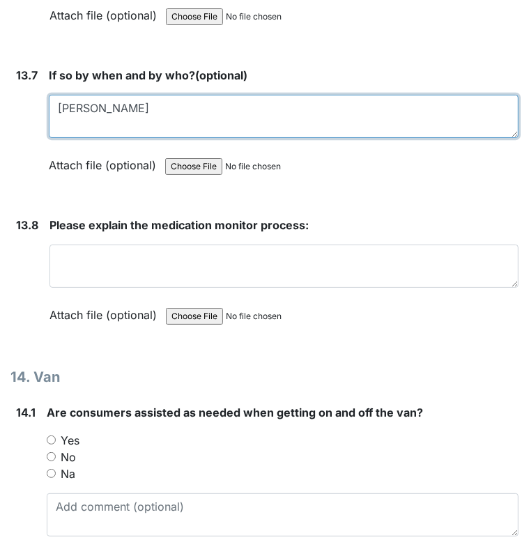
type textarea "Dorothy Stallings"
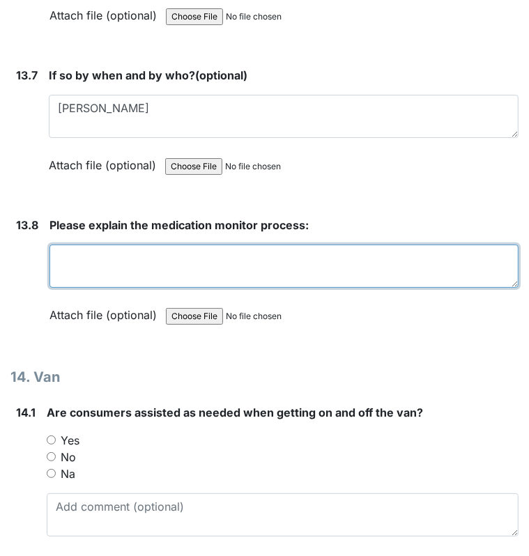
click at [138, 245] on textarea at bounding box center [283, 266] width 469 height 43
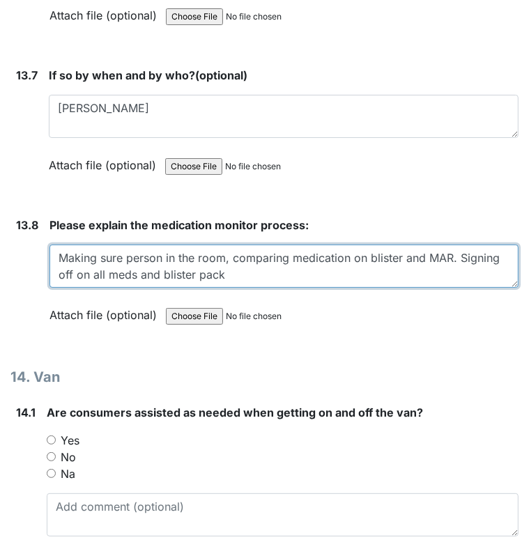
click at [229, 245] on textarea "Making sure person in the room, comparing medication on blister and MAR. Signin…" at bounding box center [283, 266] width 469 height 43
click at [454, 245] on textarea "Making sure person in the room, comparing medication on blister and MAR. Signin…" at bounding box center [283, 266] width 469 height 43
click at [487, 245] on textarea "Making sure person in the room, comparing medication on blister and MAR. Given …" at bounding box center [283, 266] width 469 height 43
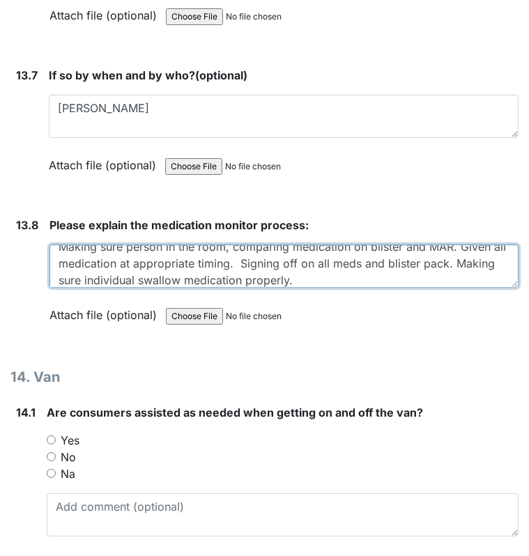
type textarea "Making sure person in the room, comparing medication on blister and MAR. Given …"
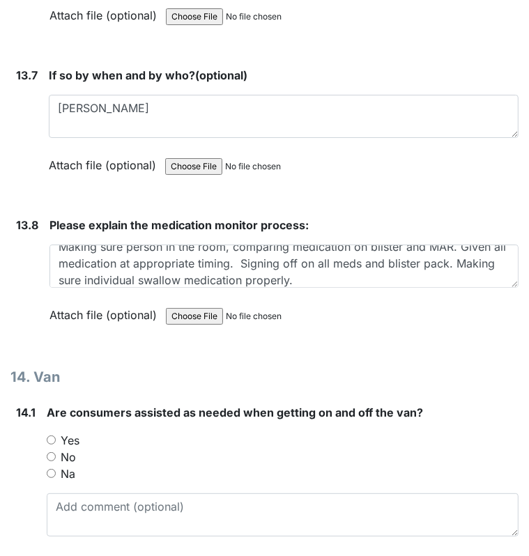
click at [85, 432] on div "Yes" at bounding box center [283, 440] width 472 height 17
click at [52, 432] on div "Yes" at bounding box center [283, 440] width 472 height 17
click at [54, 436] on input "Yes" at bounding box center [51, 440] width 9 height 9
radio input "true"
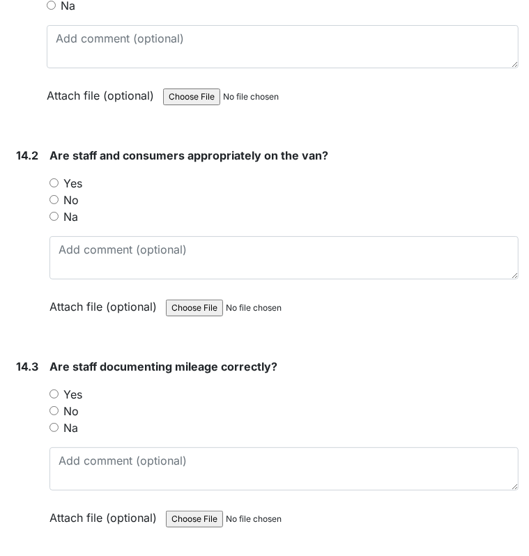
scroll to position [25908, 0]
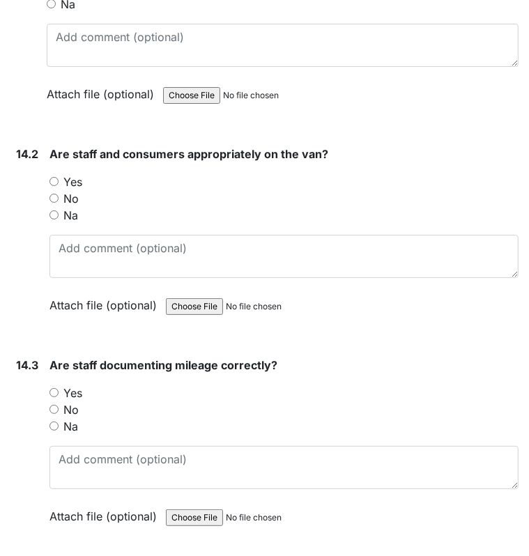
click at [57, 177] on input "Yes" at bounding box center [53, 181] width 9 height 9
radio input "true"
click at [53, 388] on input "Yes" at bounding box center [53, 392] width 9 height 9
radio input "true"
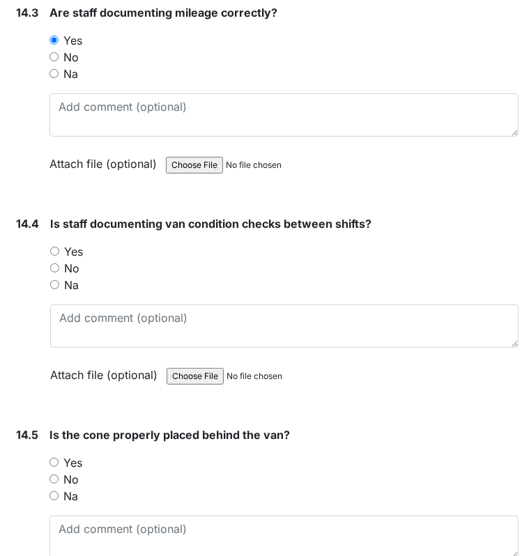
scroll to position [26354, 0]
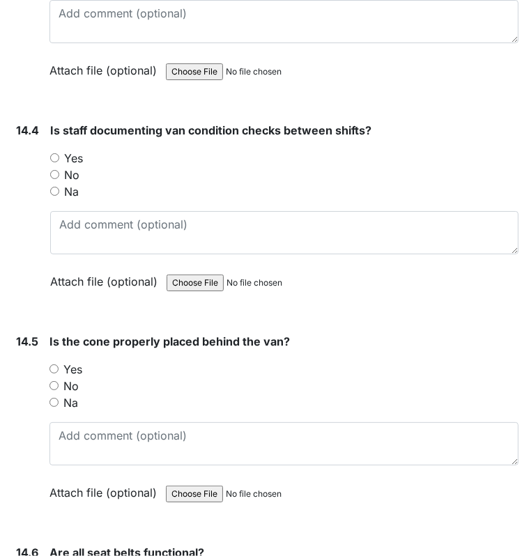
click at [52, 153] on input "Yes" at bounding box center [54, 157] width 9 height 9
radio input "true"
click at [52, 365] on input "Yes" at bounding box center [53, 369] width 9 height 9
radio input "true"
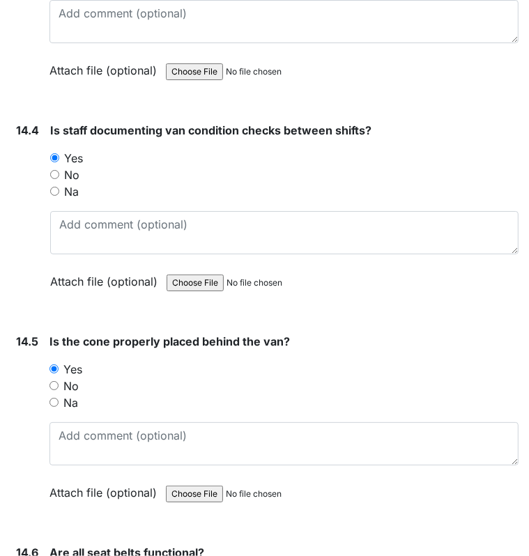
radio input "true"
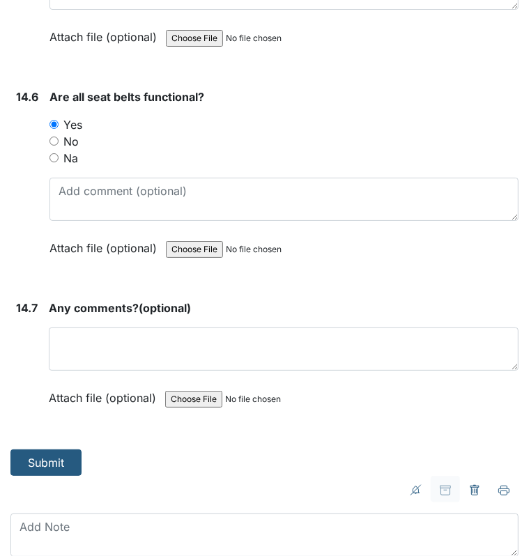
scroll to position [26817, 0]
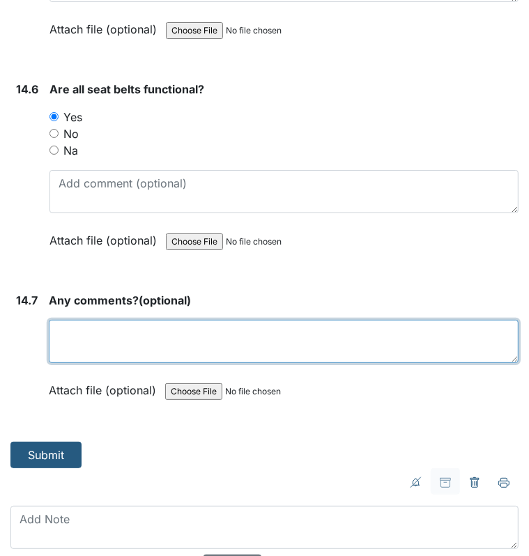
click at [91, 320] on textarea at bounding box center [284, 341] width 470 height 43
type textarea "n/a"
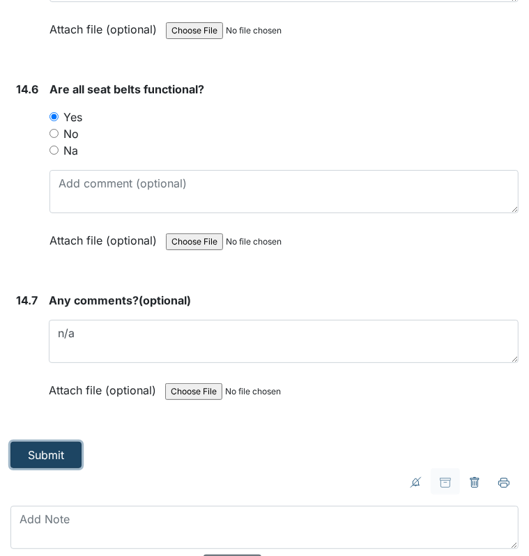
click at [42, 442] on button "Submit" at bounding box center [45, 455] width 71 height 26
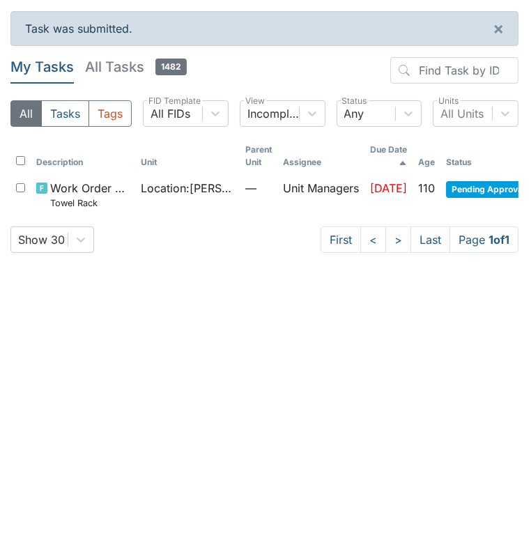
scroll to position [0, 89]
